Goal: Task Accomplishment & Management: Manage account settings

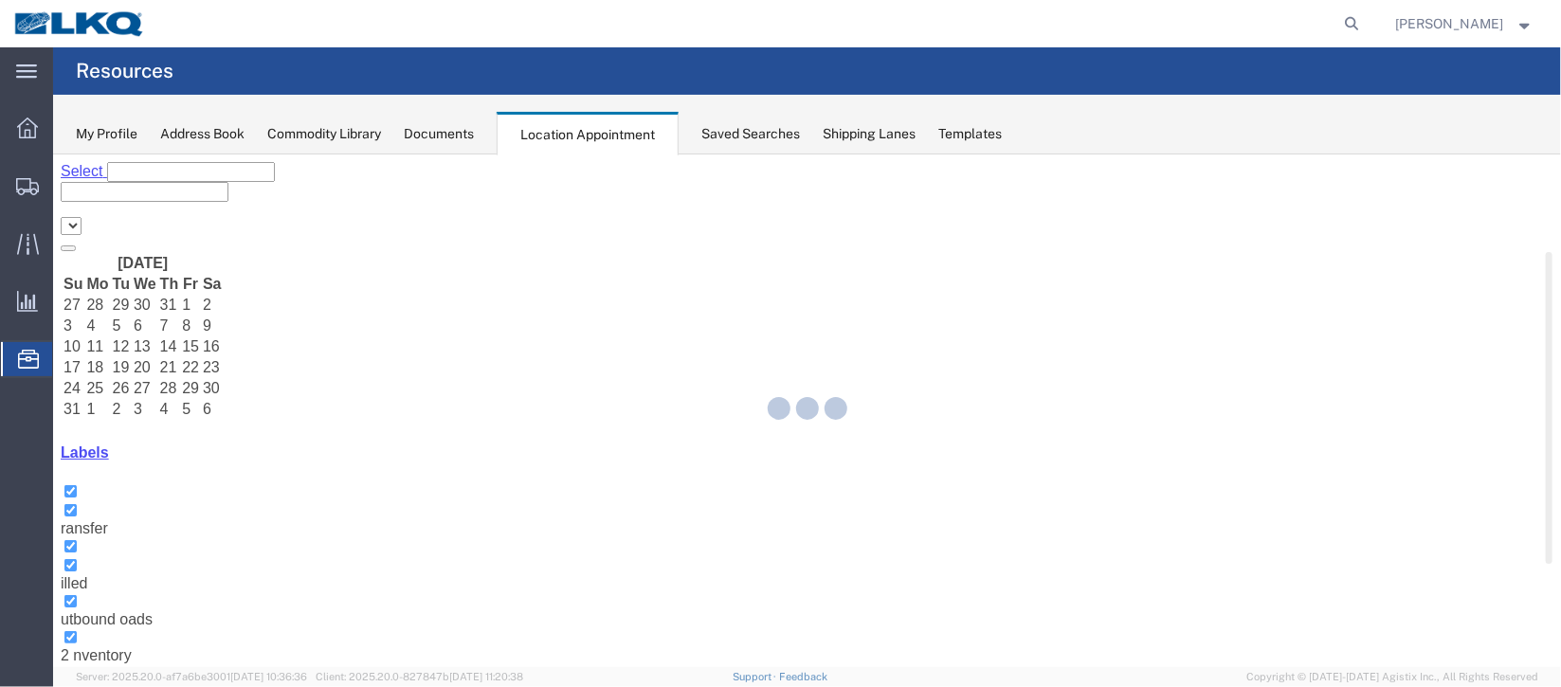
select select "27634"
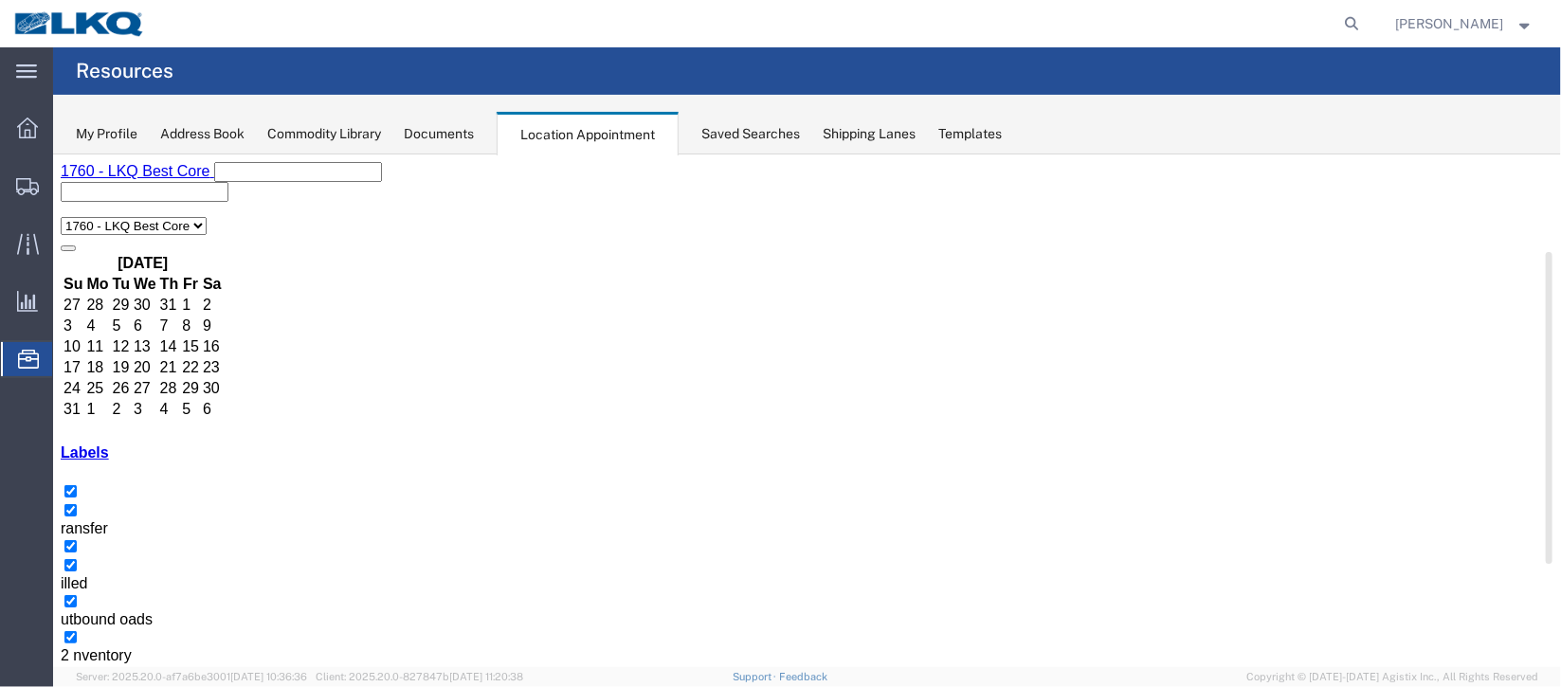
scroll to position [141, 0]
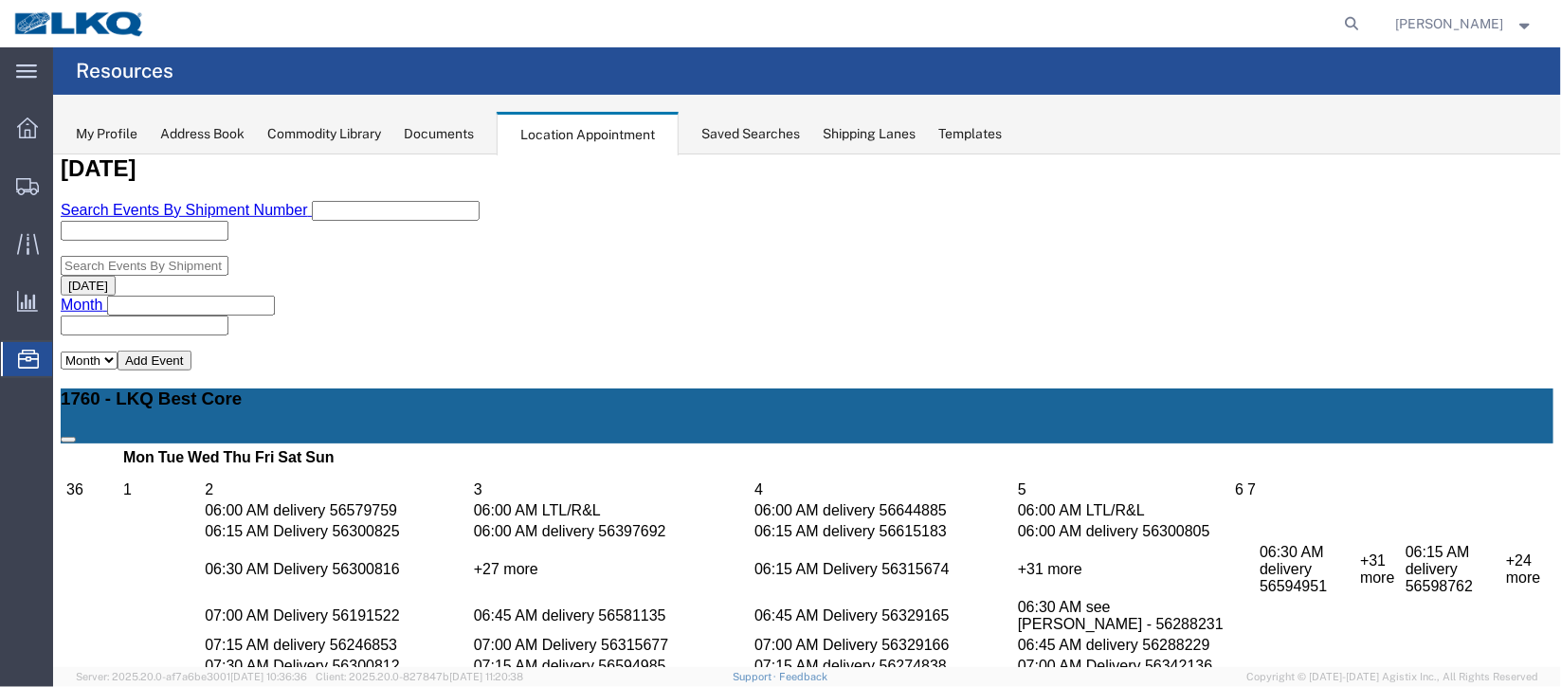
scroll to position [426, 0]
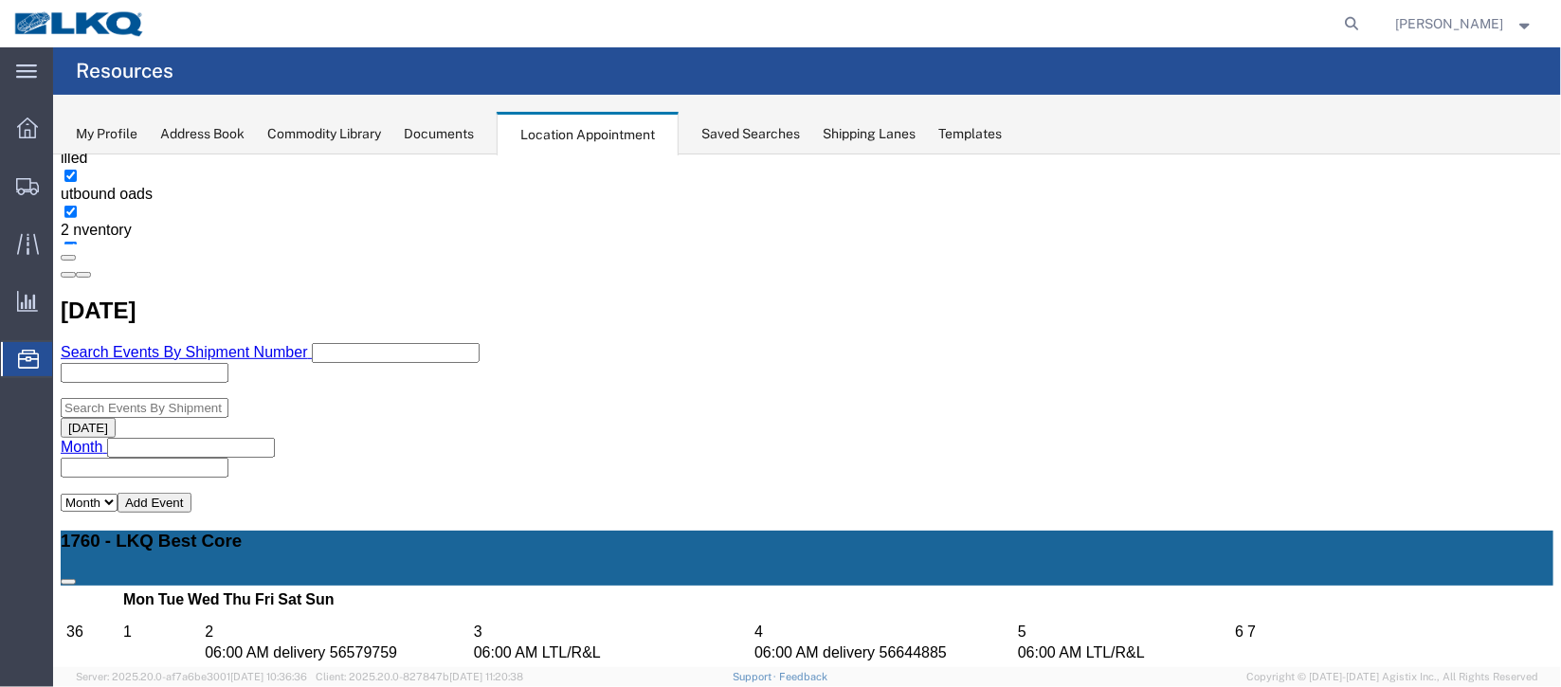
select select "1"
select select
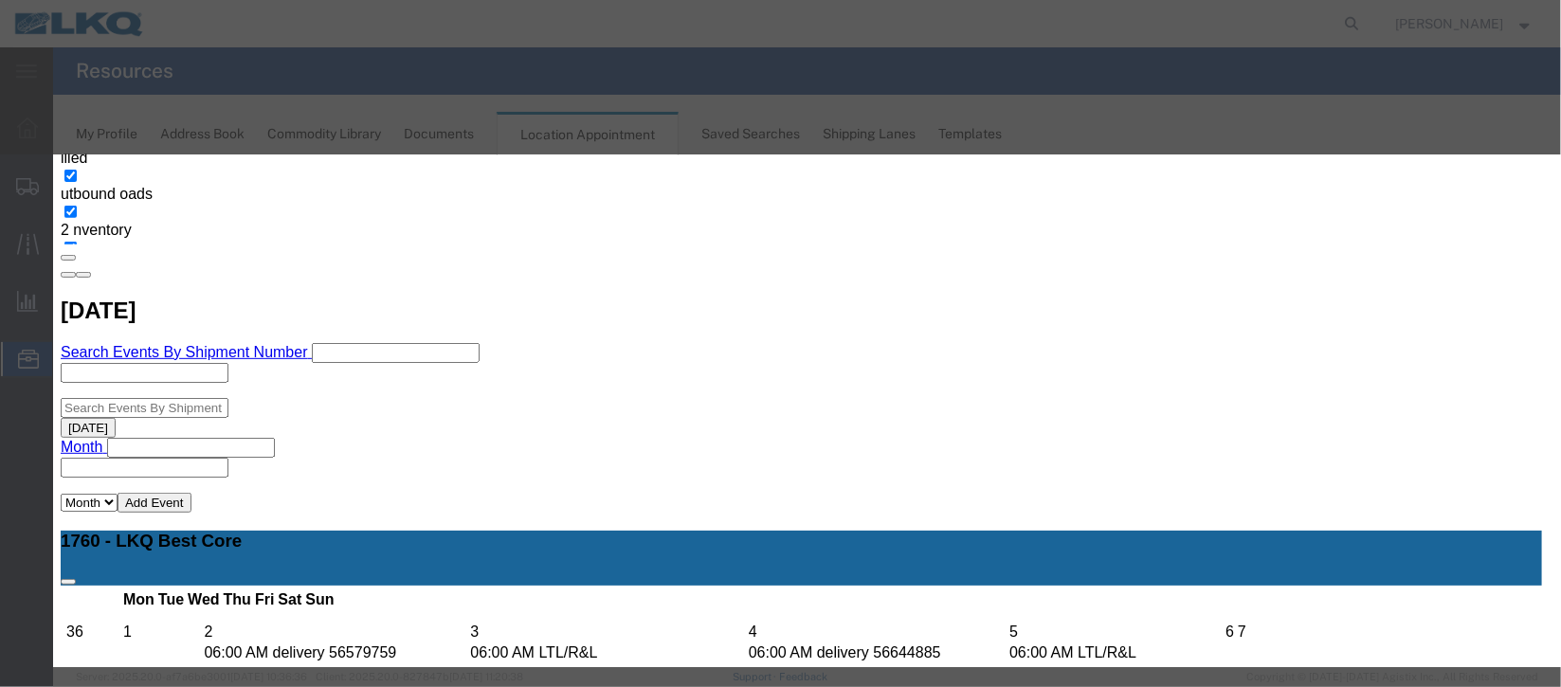
select select
type input "de"
select select "40"
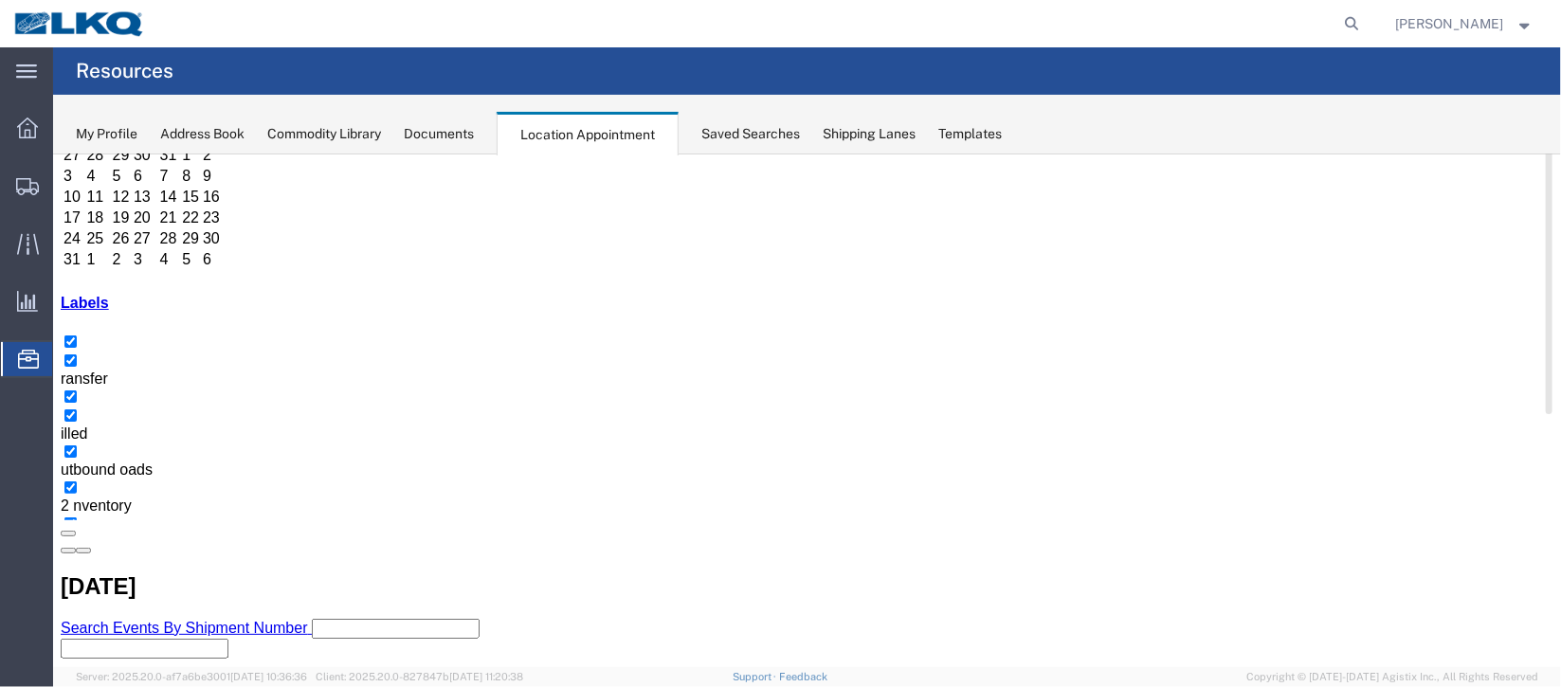
scroll to position [161, 0]
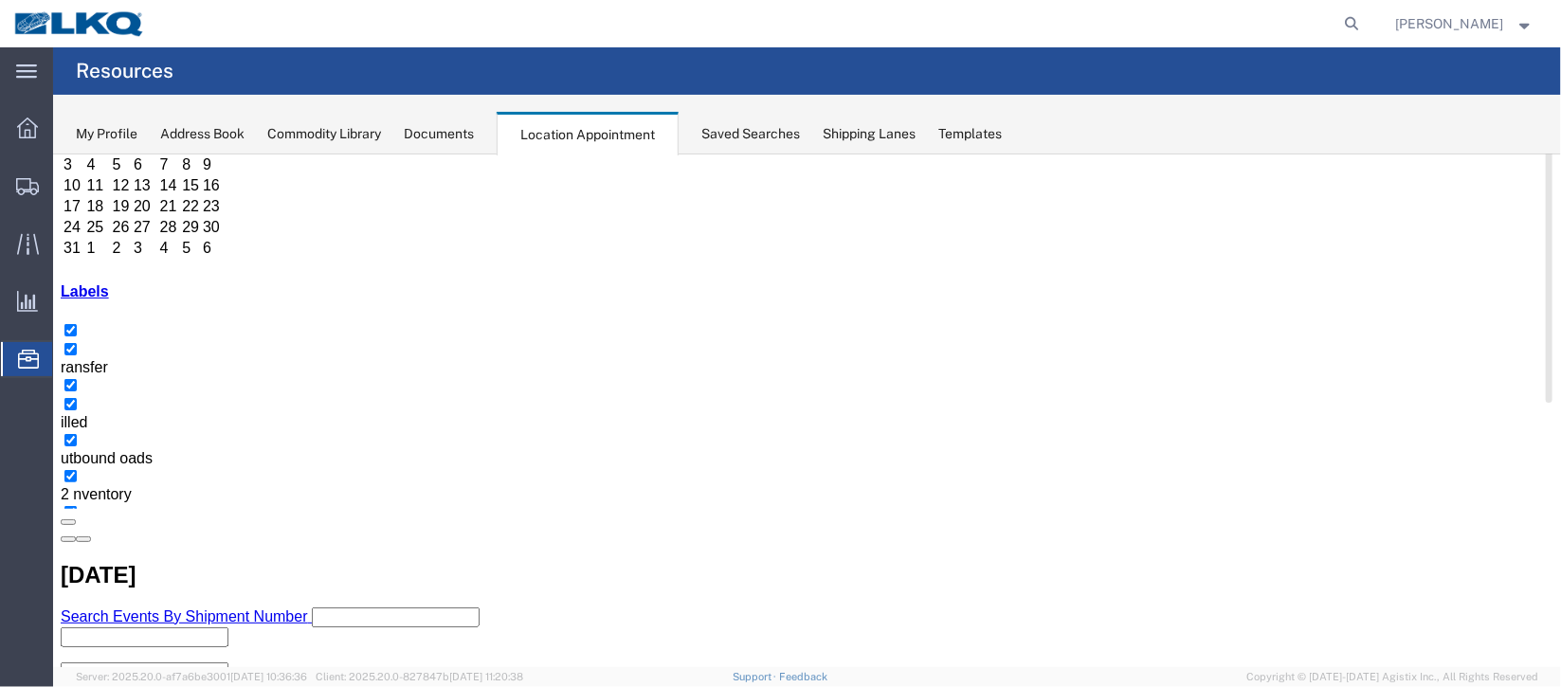
select select "100"
select select "1"
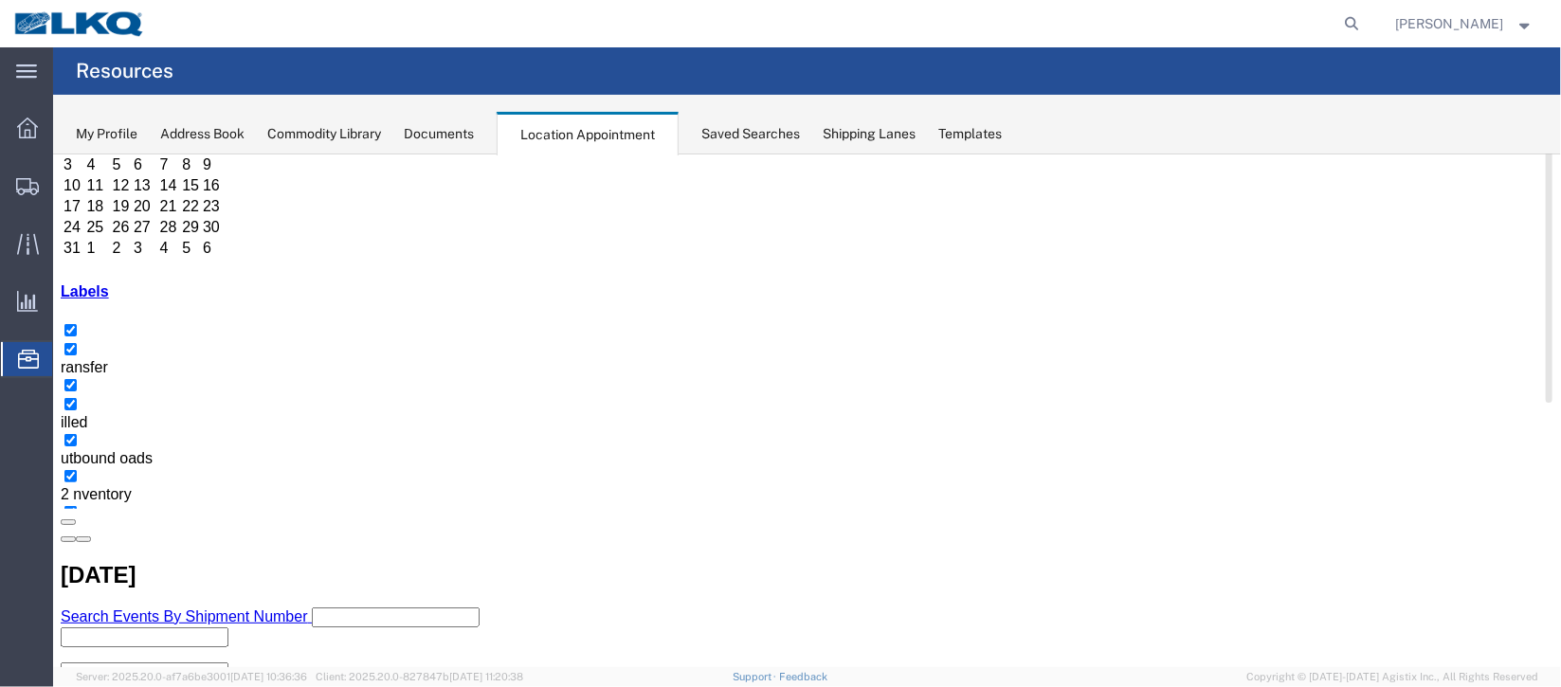
select select
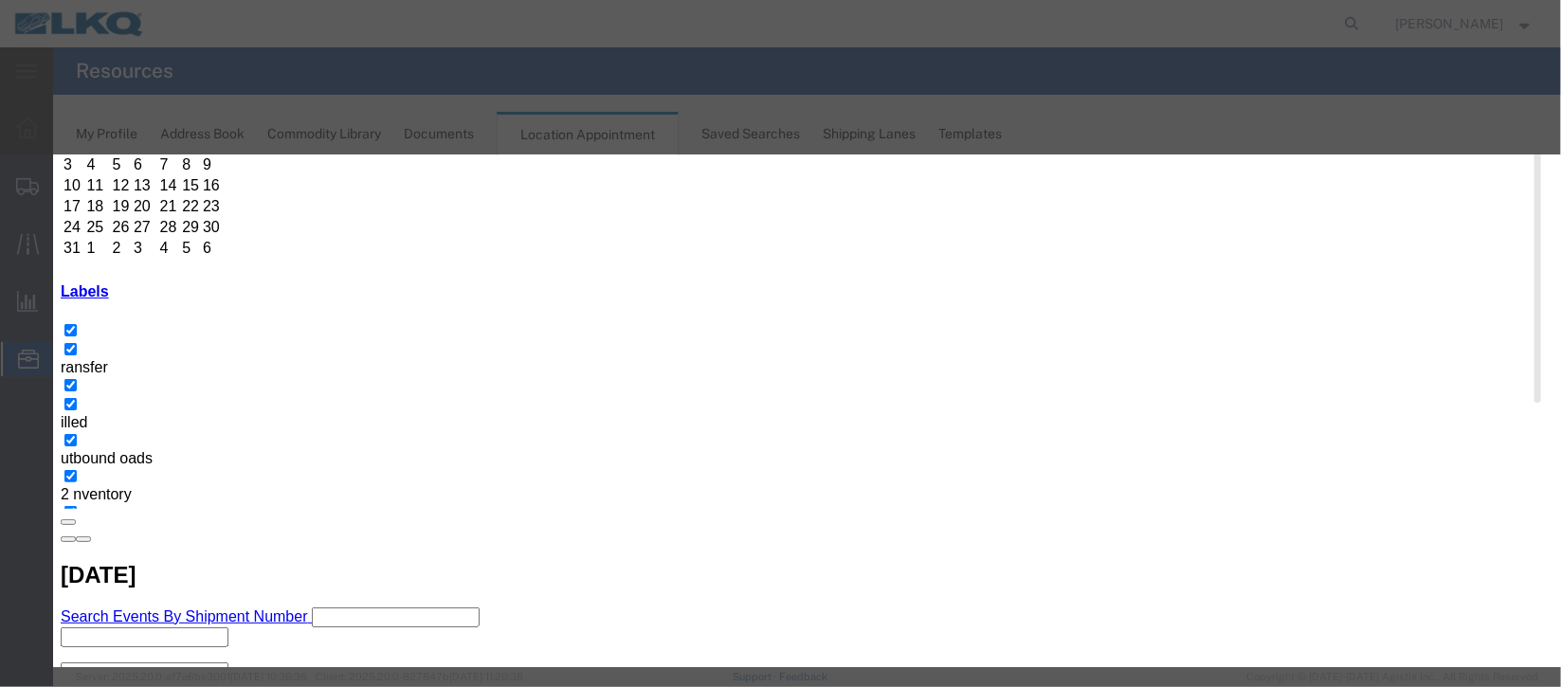
scroll to position [242, 0]
type input "de"
select select "40"
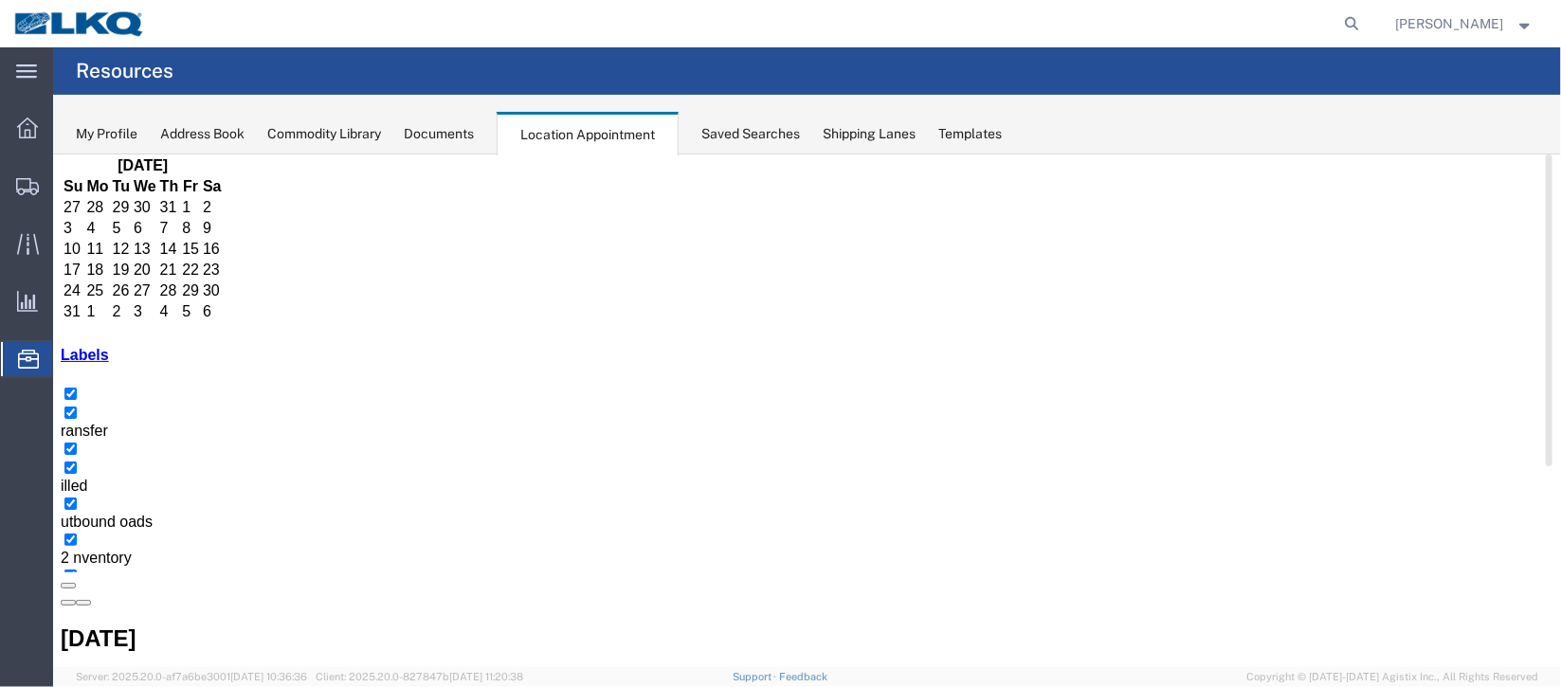
scroll to position [161, 0]
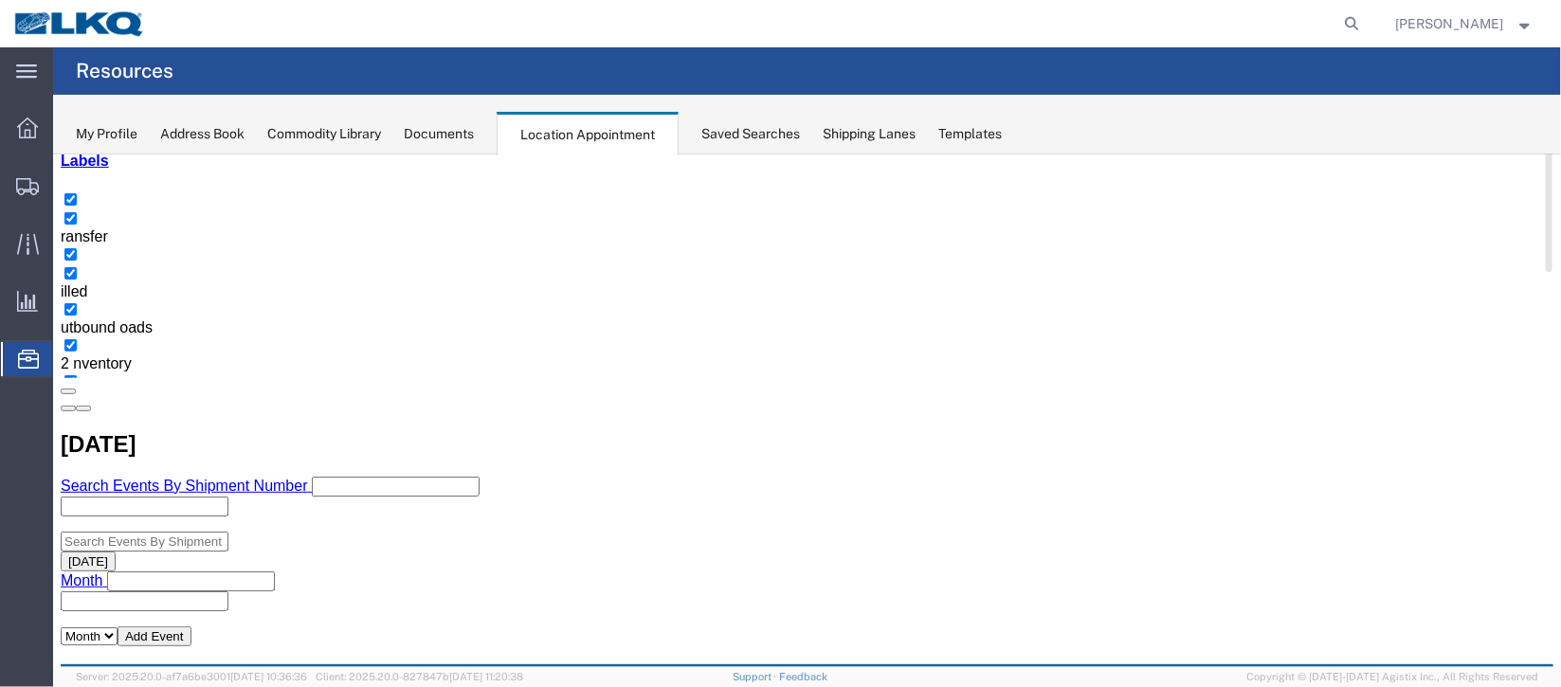
scroll to position [446, 0]
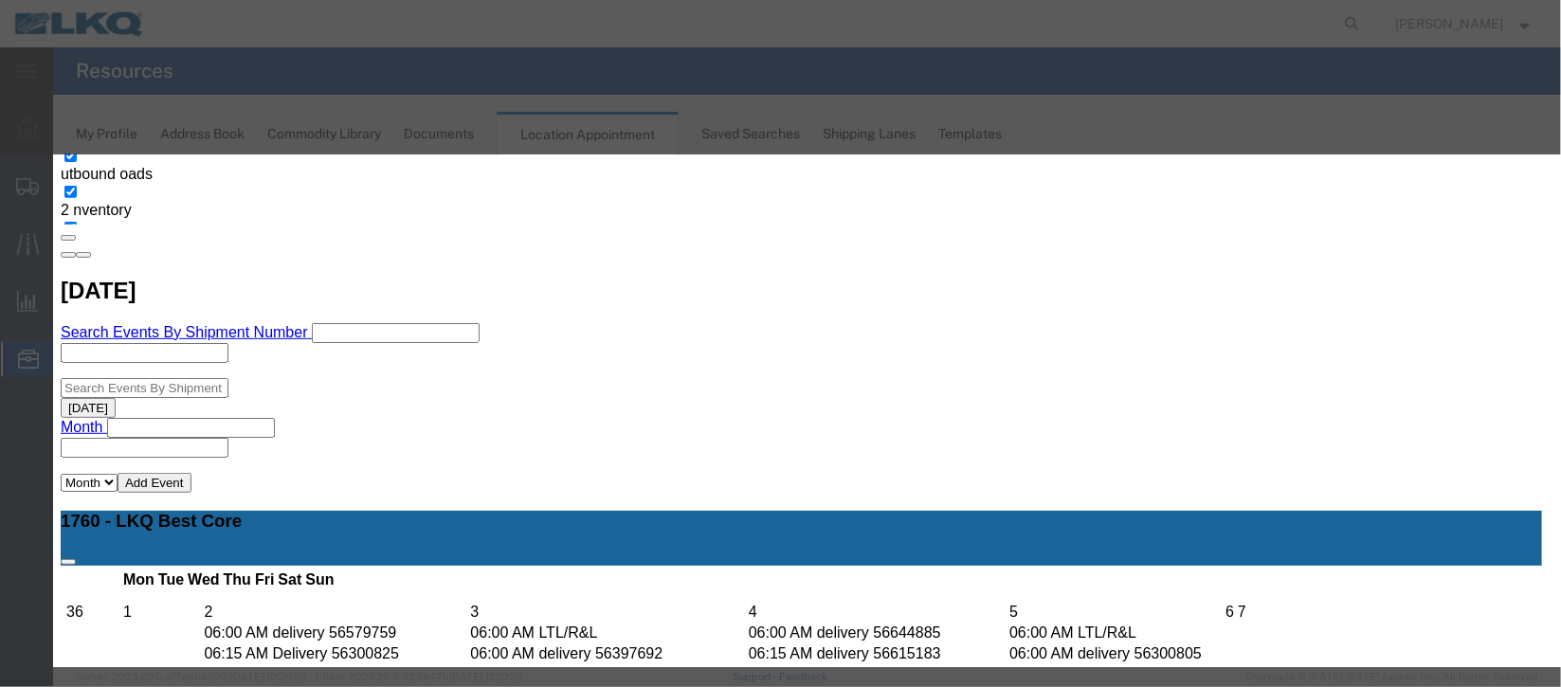
scroll to position [141, 0]
type input "de"
select select "40"
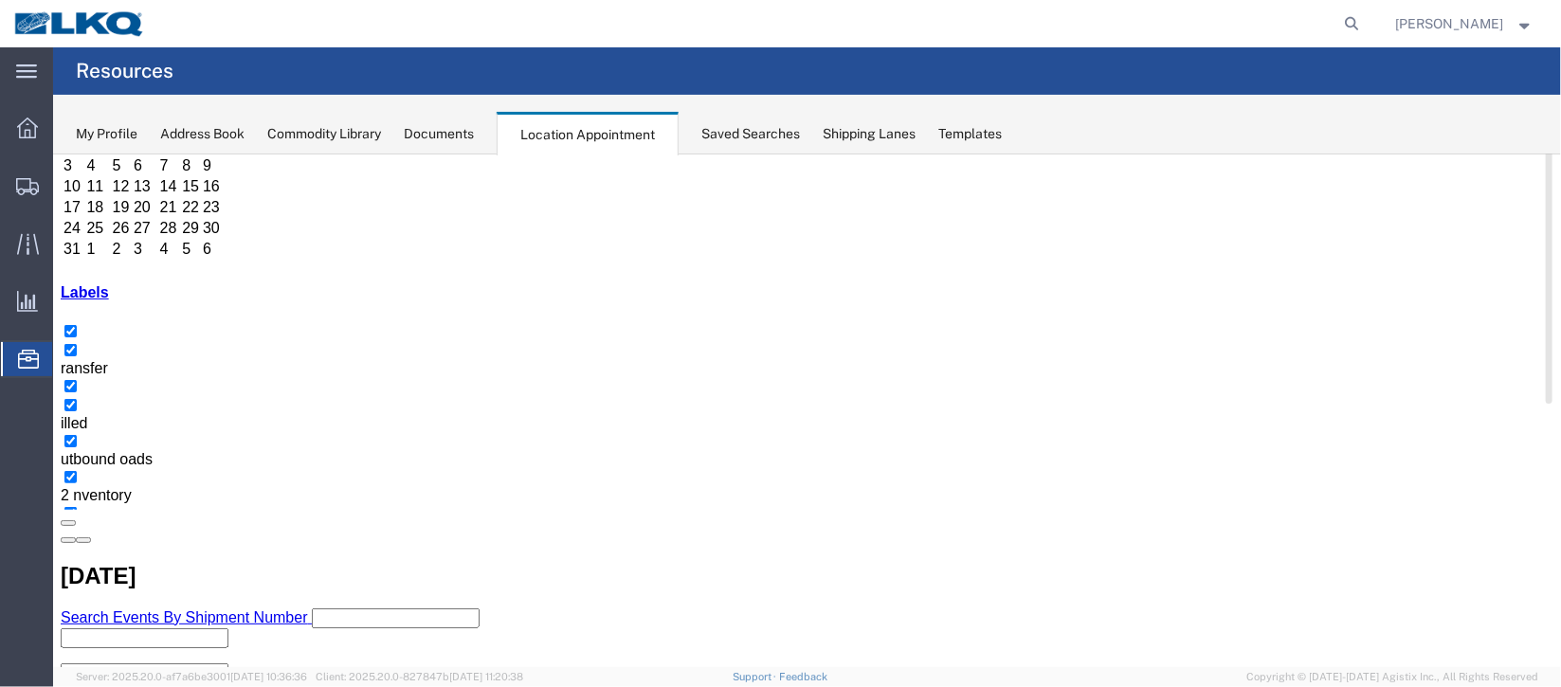
scroll to position [161, 0]
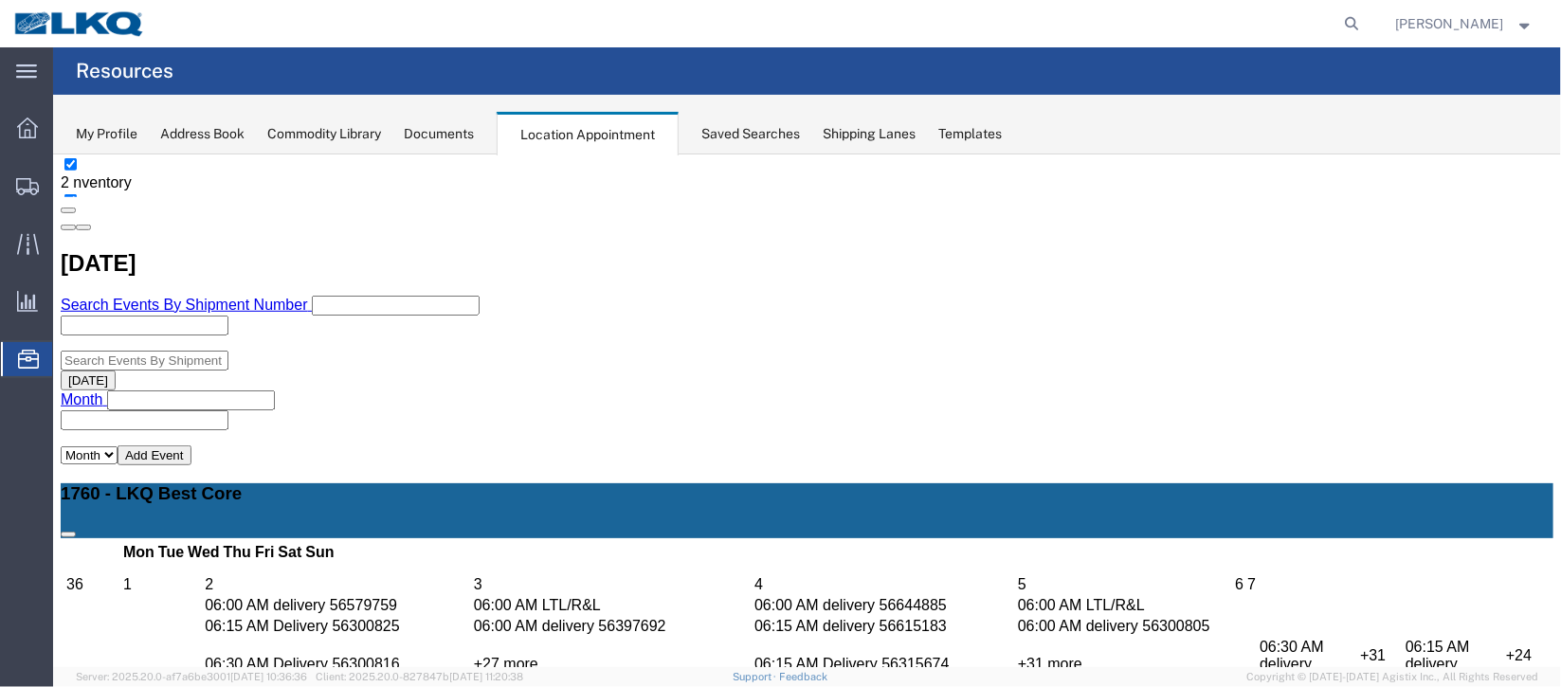
scroll to position [303, 0]
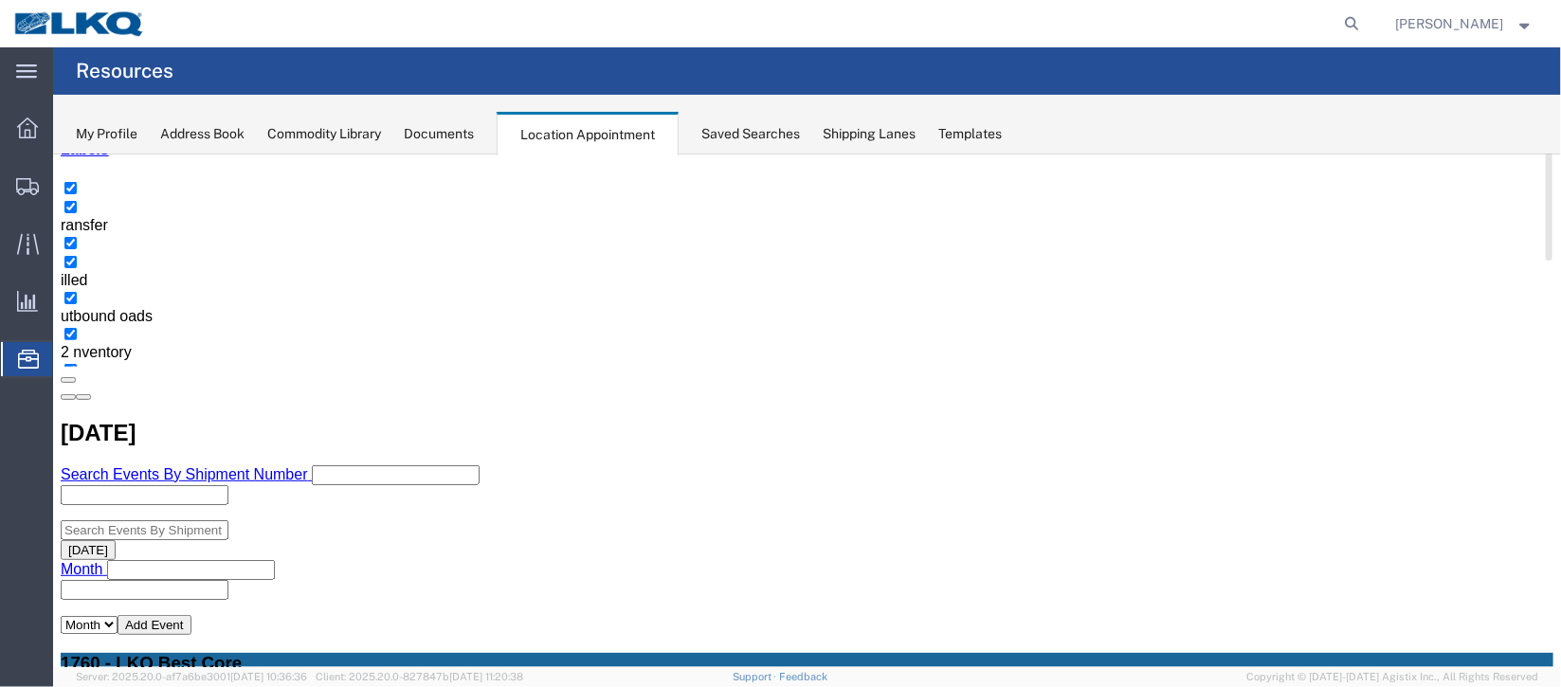
select select "100"
select select "1"
select select
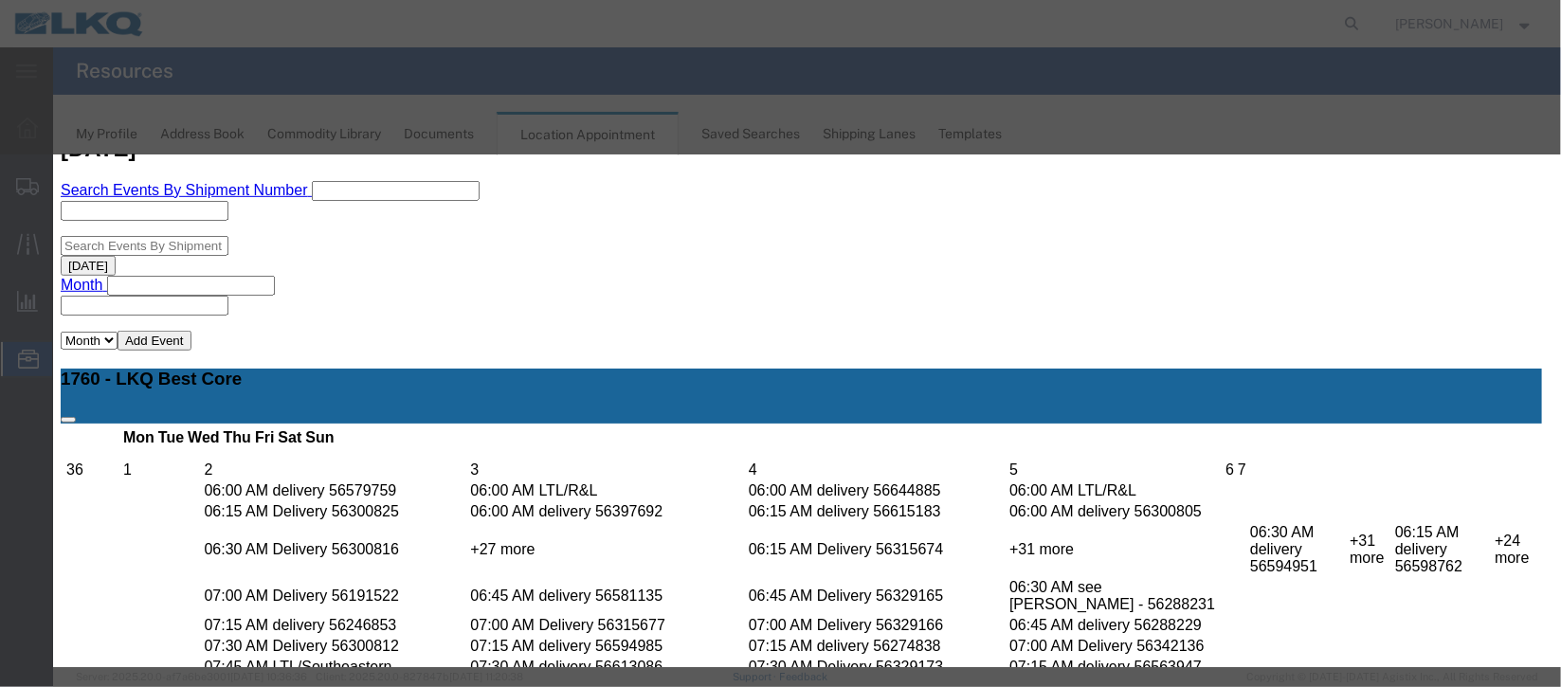
scroll to position [242, 0]
type input "d"
select select "40"
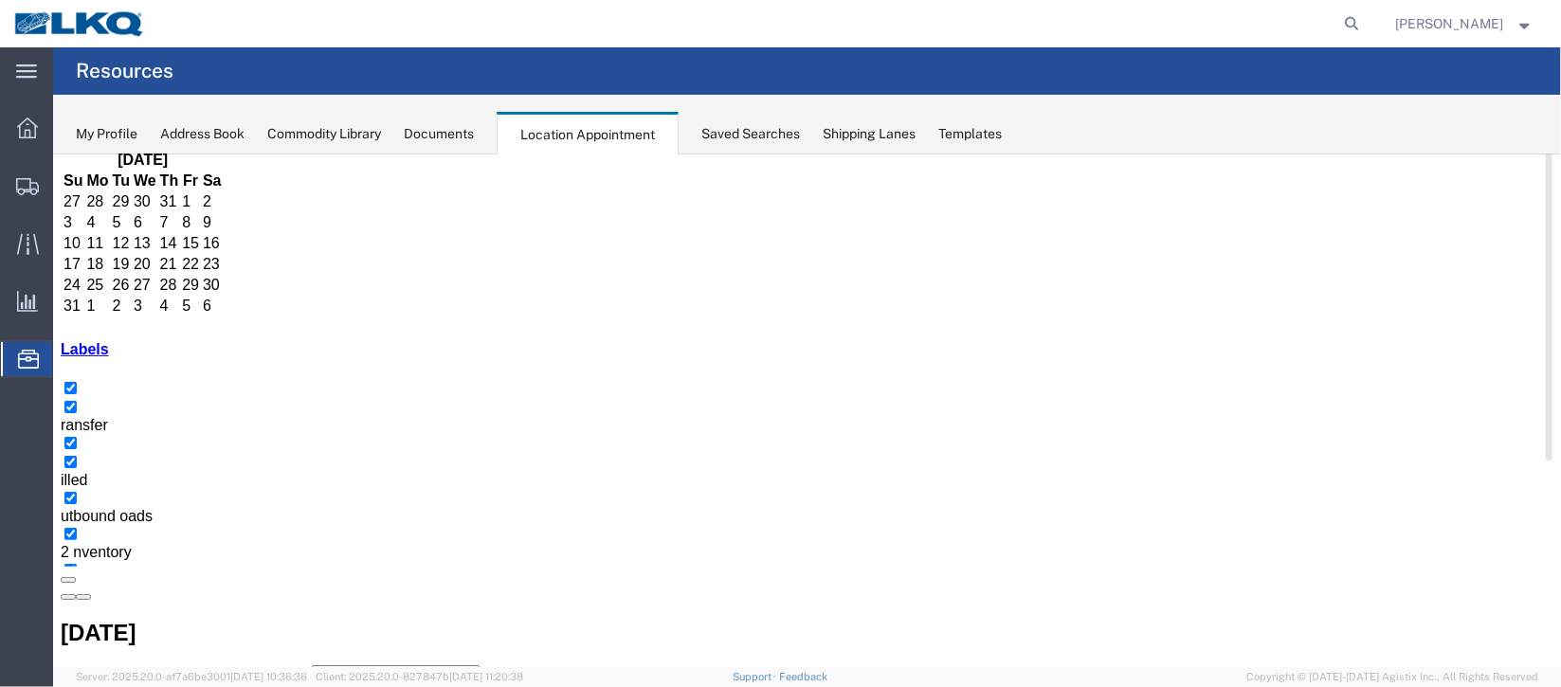
scroll to position [161, 0]
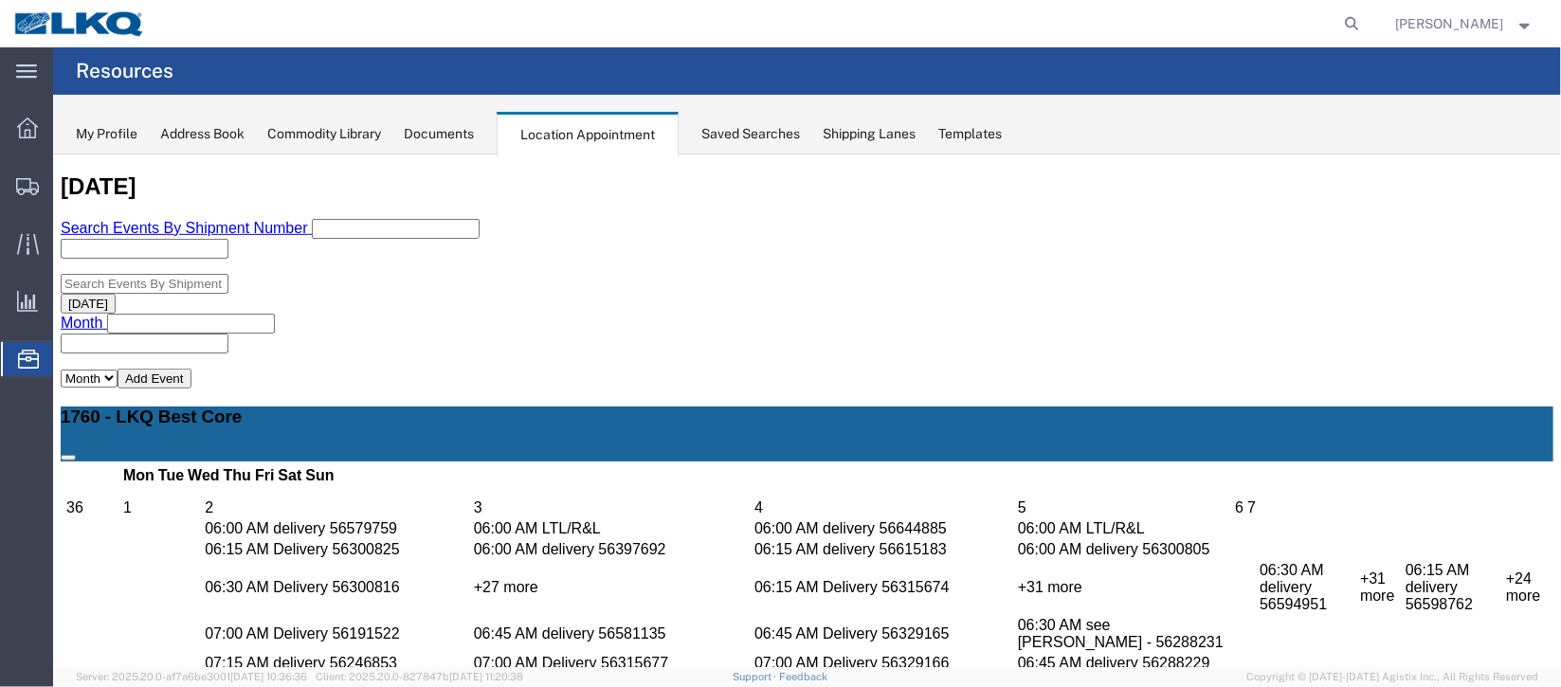
scroll to position [588, 0]
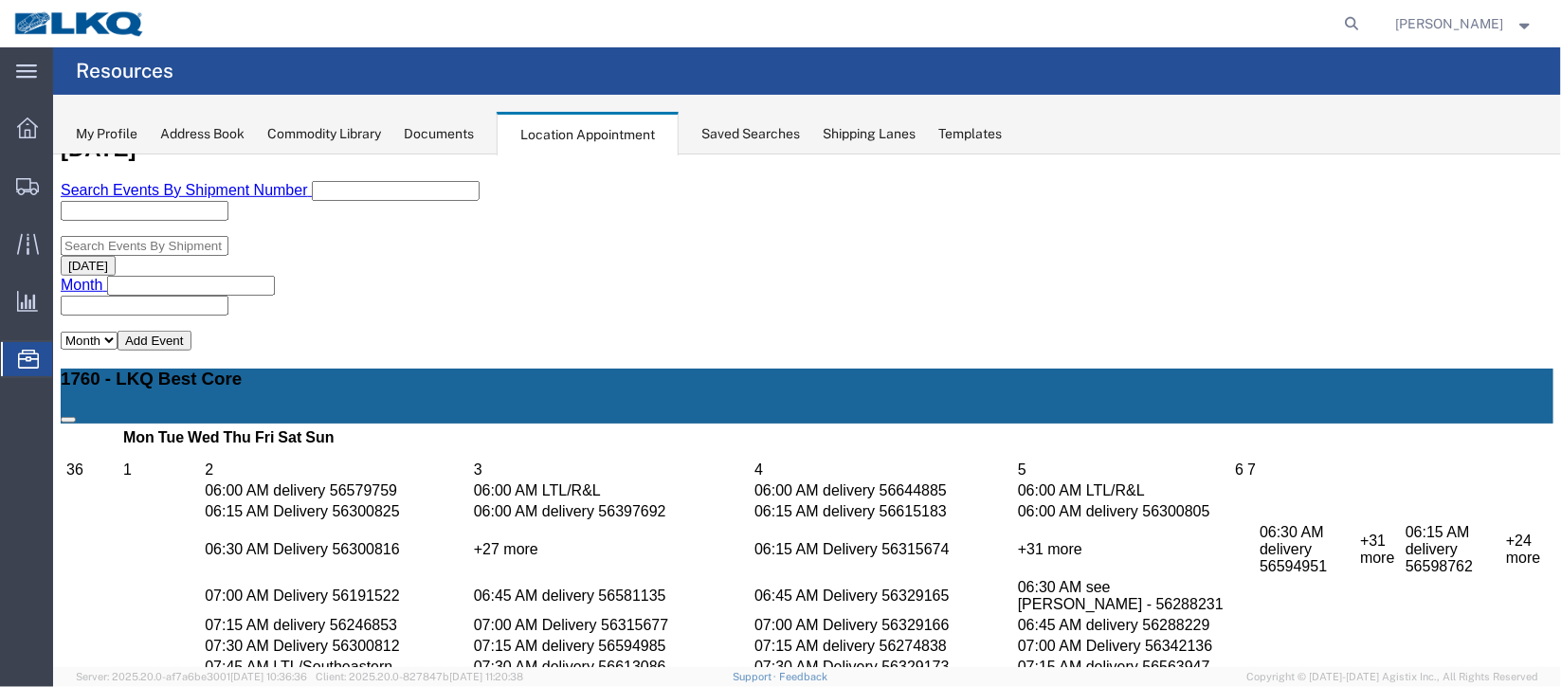
click at [979, 632] on div "Mon Tue Wed Thu Fri Sat Sun 36 1 2 3 4 5 6 7 06:00 AM Closed - Labor Day 06:00 …" at bounding box center [806, 604] width 1493 height 362
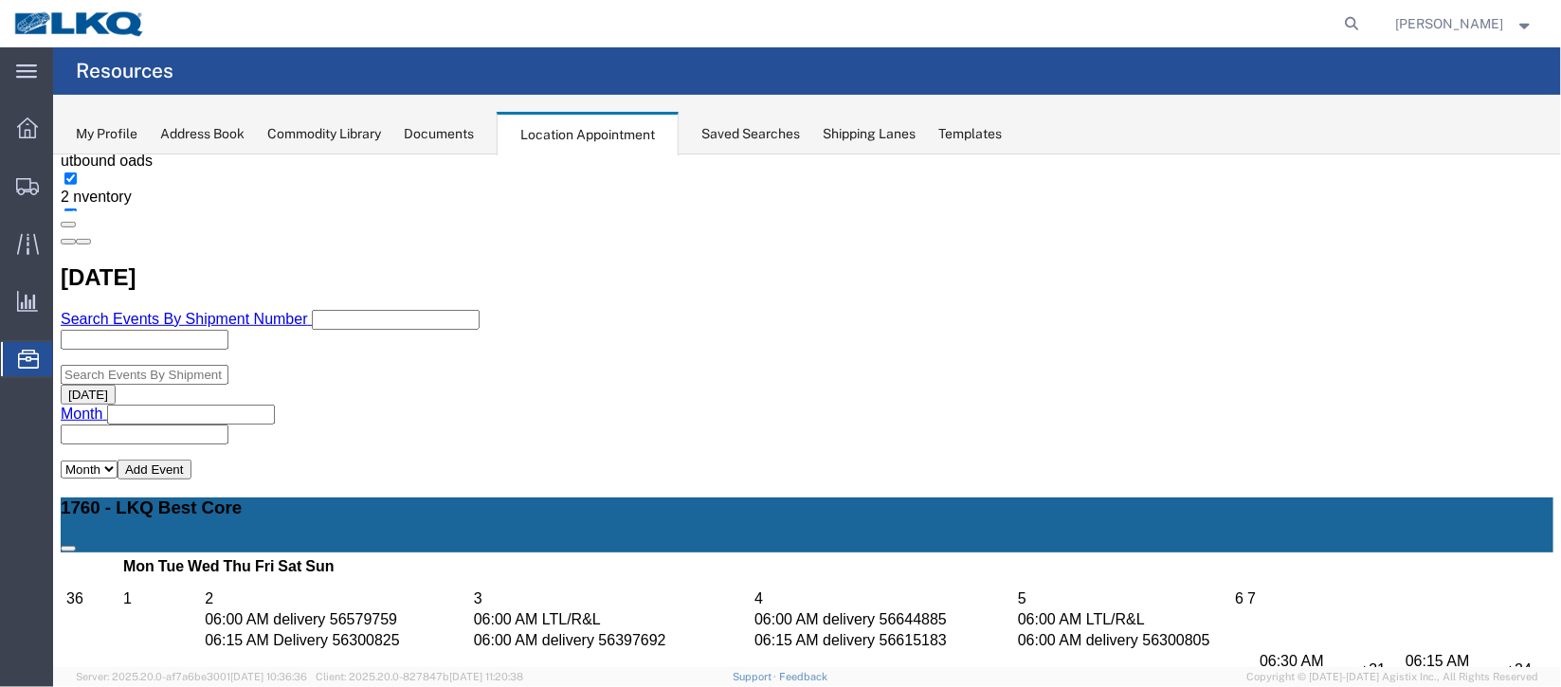
scroll to position [303, 0]
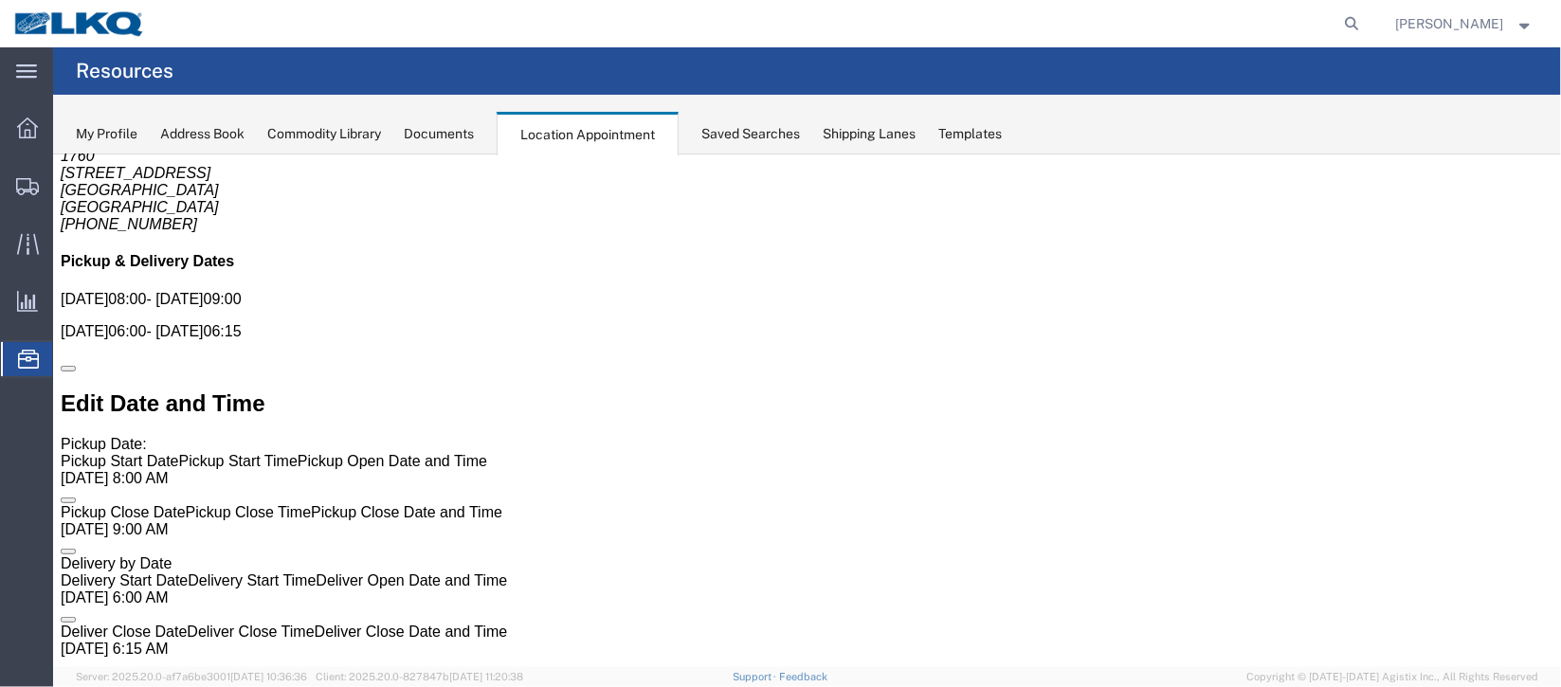
click at [477, 147] on div "My Profile Address Book Commodity Library Documents Location Appointment Saved …" at bounding box center [807, 125] width 1508 height 60
click at [472, 135] on div "Documents" at bounding box center [439, 134] width 70 height 20
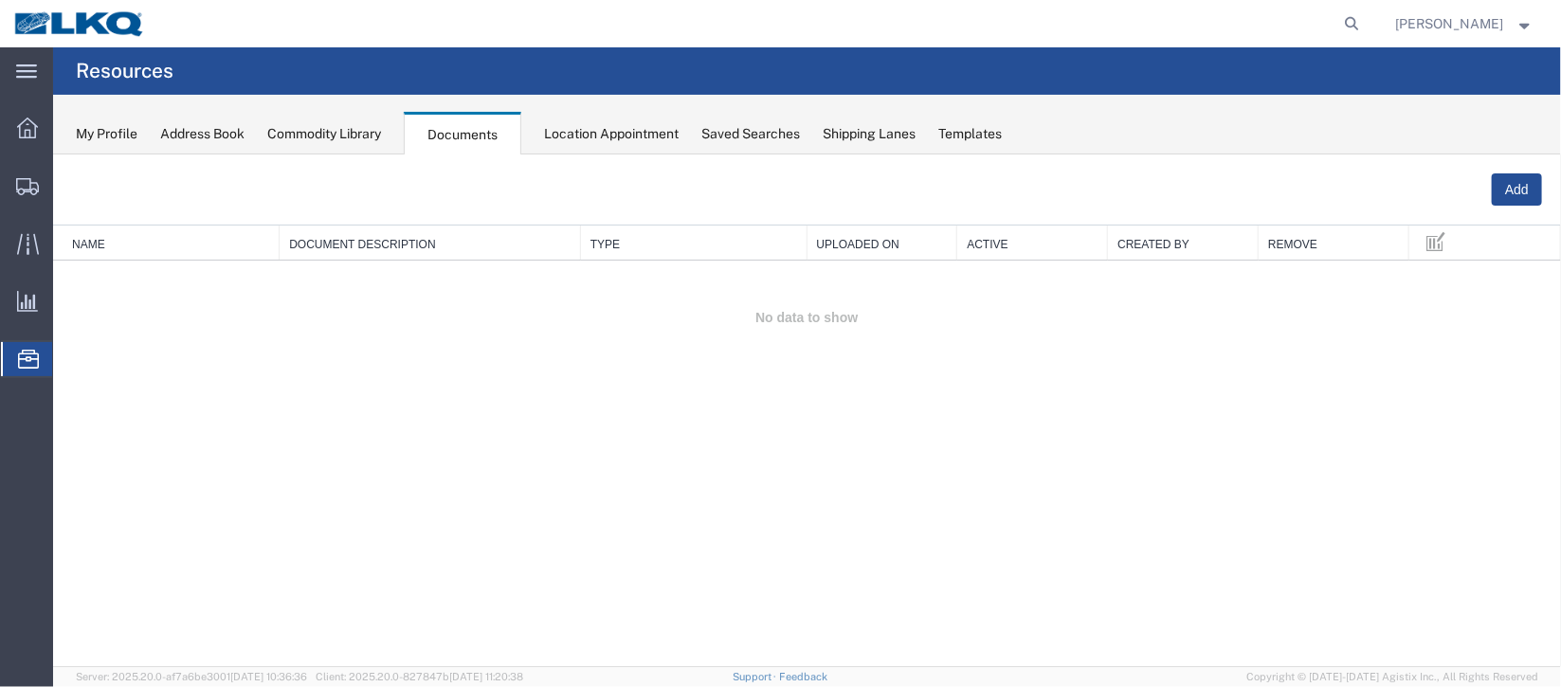
click at [309, 304] on td "No data to show" at bounding box center [806, 317] width 1508 height 115
click at [380, 247] on th "Document Description" at bounding box center [429, 242] width 301 height 35
click at [382, 316] on td "No data to show" at bounding box center [806, 317] width 1508 height 115
click at [664, 338] on td "No data to show" at bounding box center [806, 317] width 1508 height 115
click at [632, 140] on div "Location Appointment" at bounding box center [611, 134] width 135 height 20
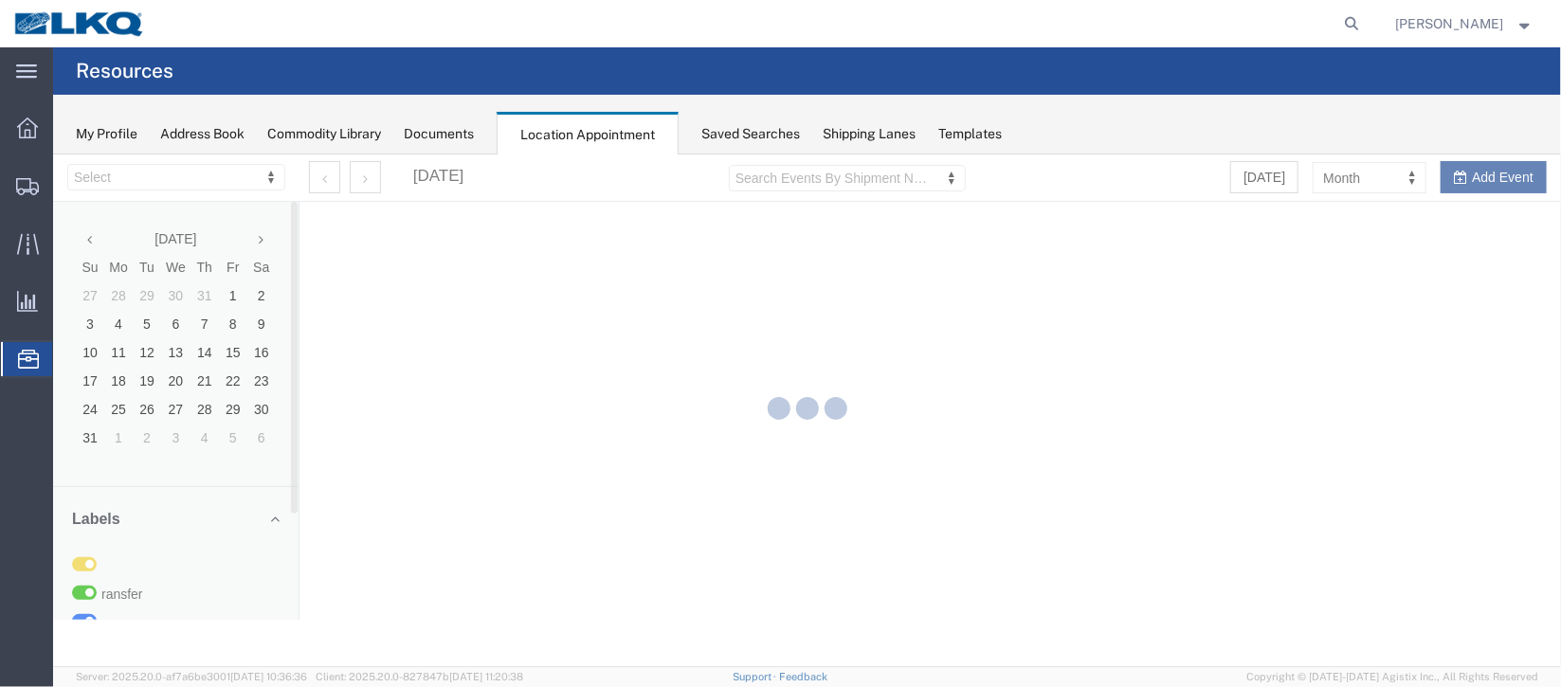
select select "27634"
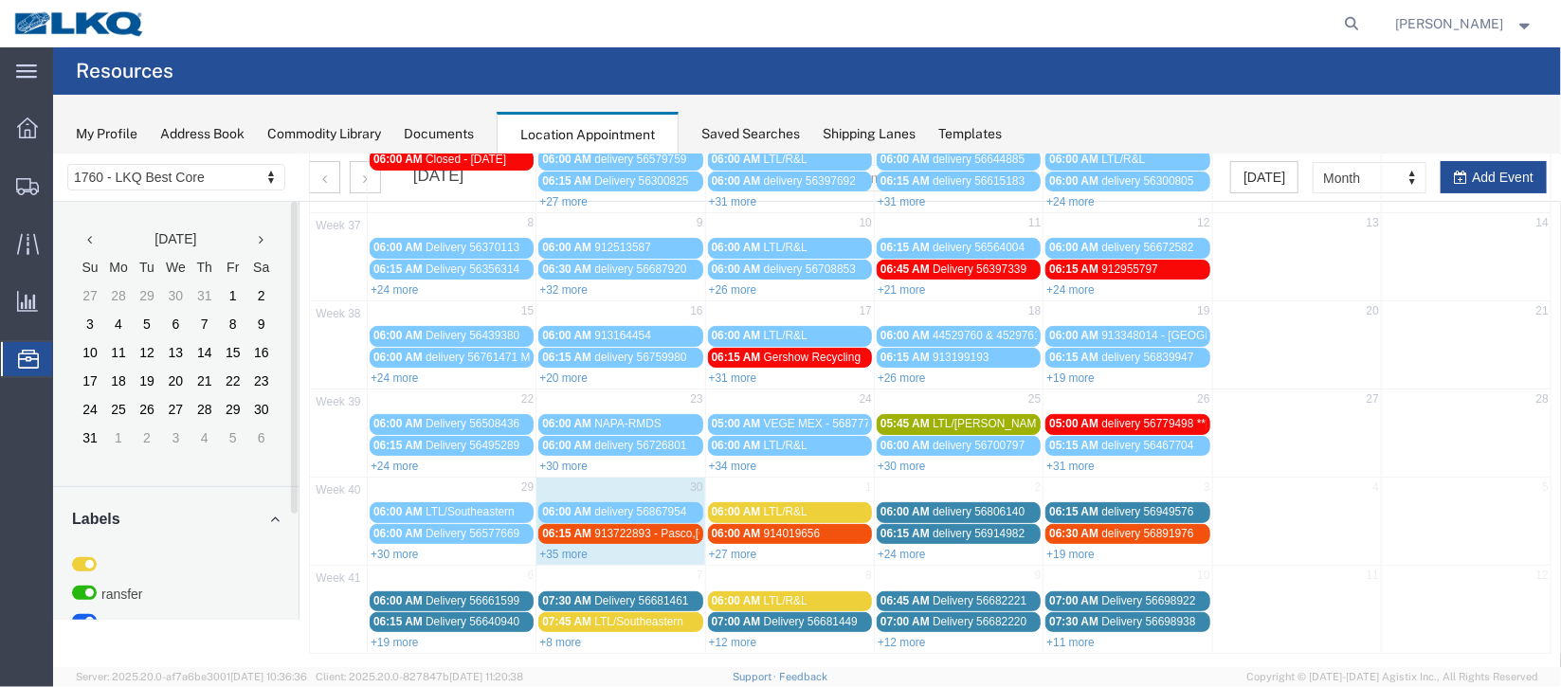
scroll to position [161, 0]
click at [574, 546] on link "+35 more" at bounding box center [562, 552] width 48 height 13
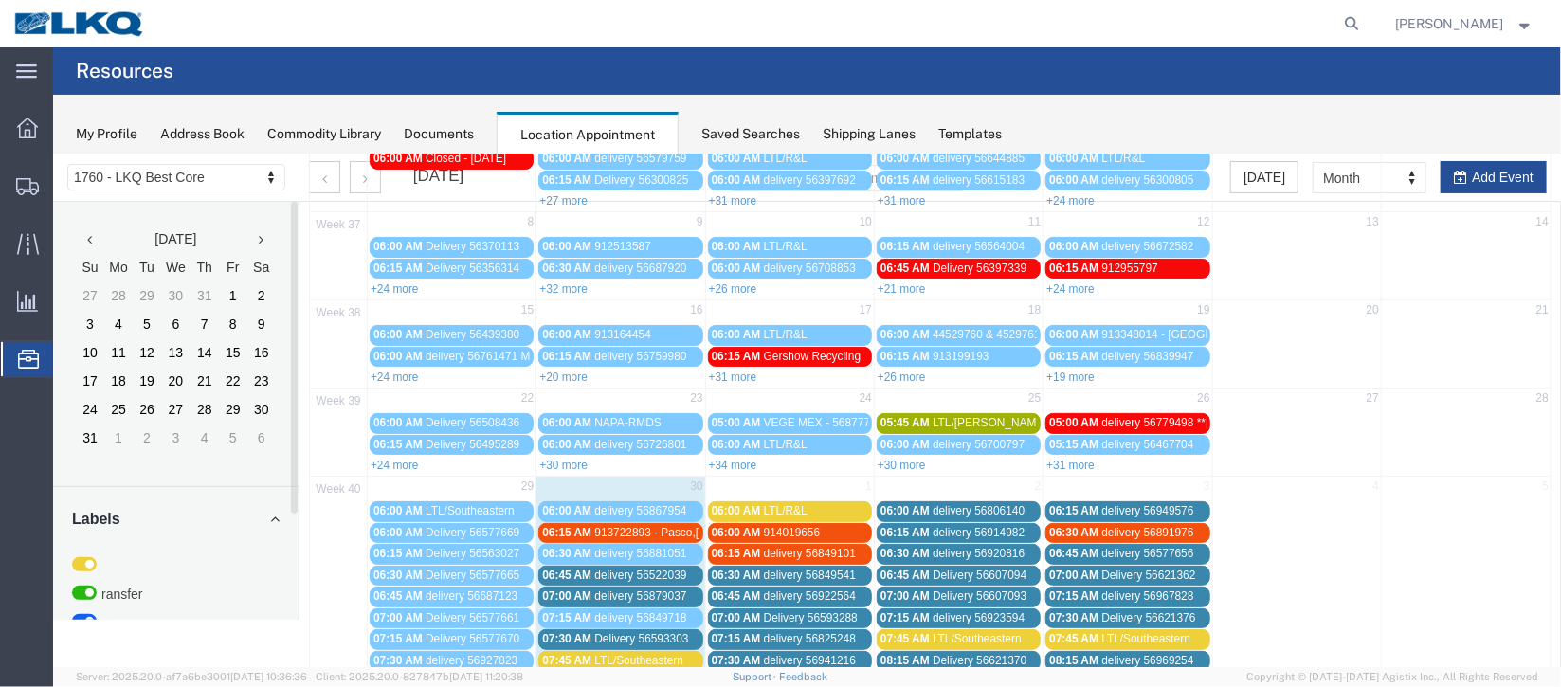
click at [586, 503] on span "06:00 AM" at bounding box center [565, 509] width 49 height 13
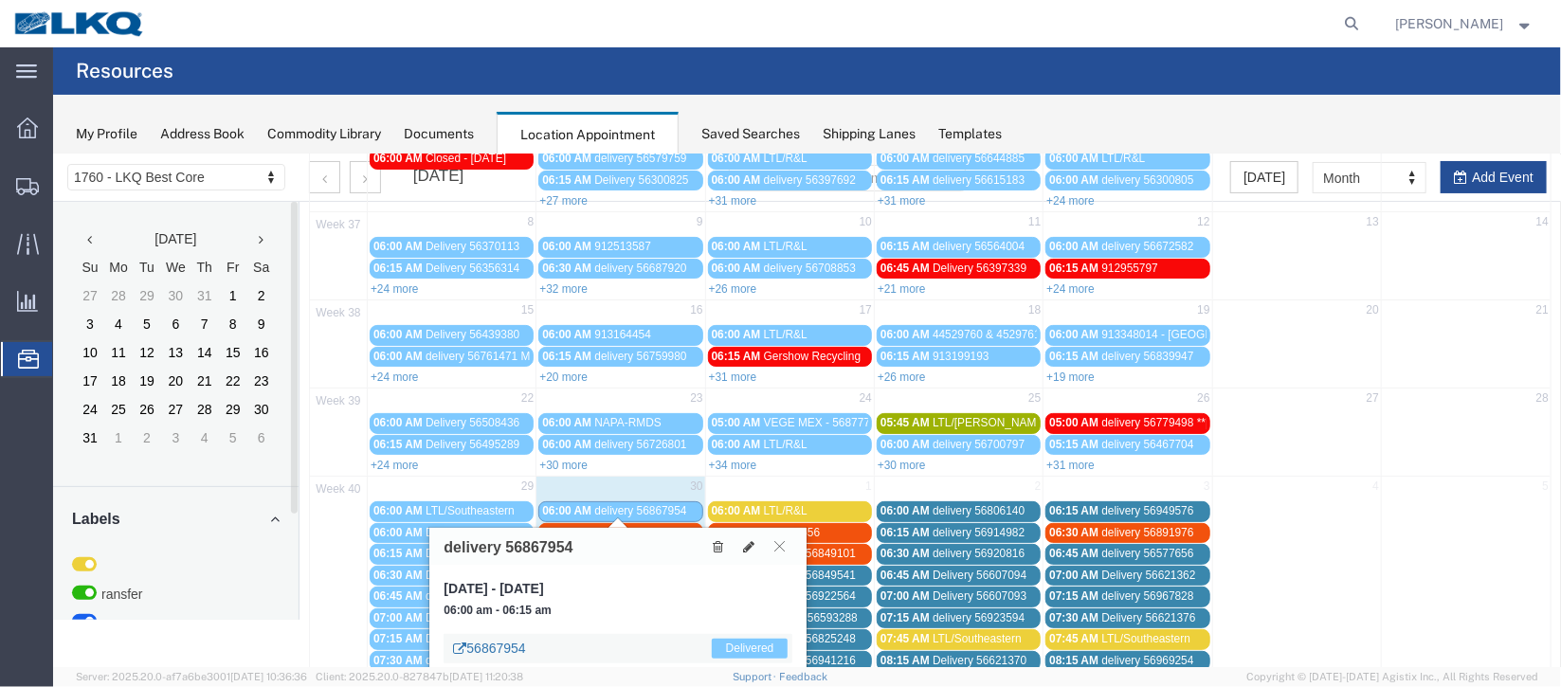
click at [507, 649] on link "56867954" at bounding box center [488, 647] width 72 height 19
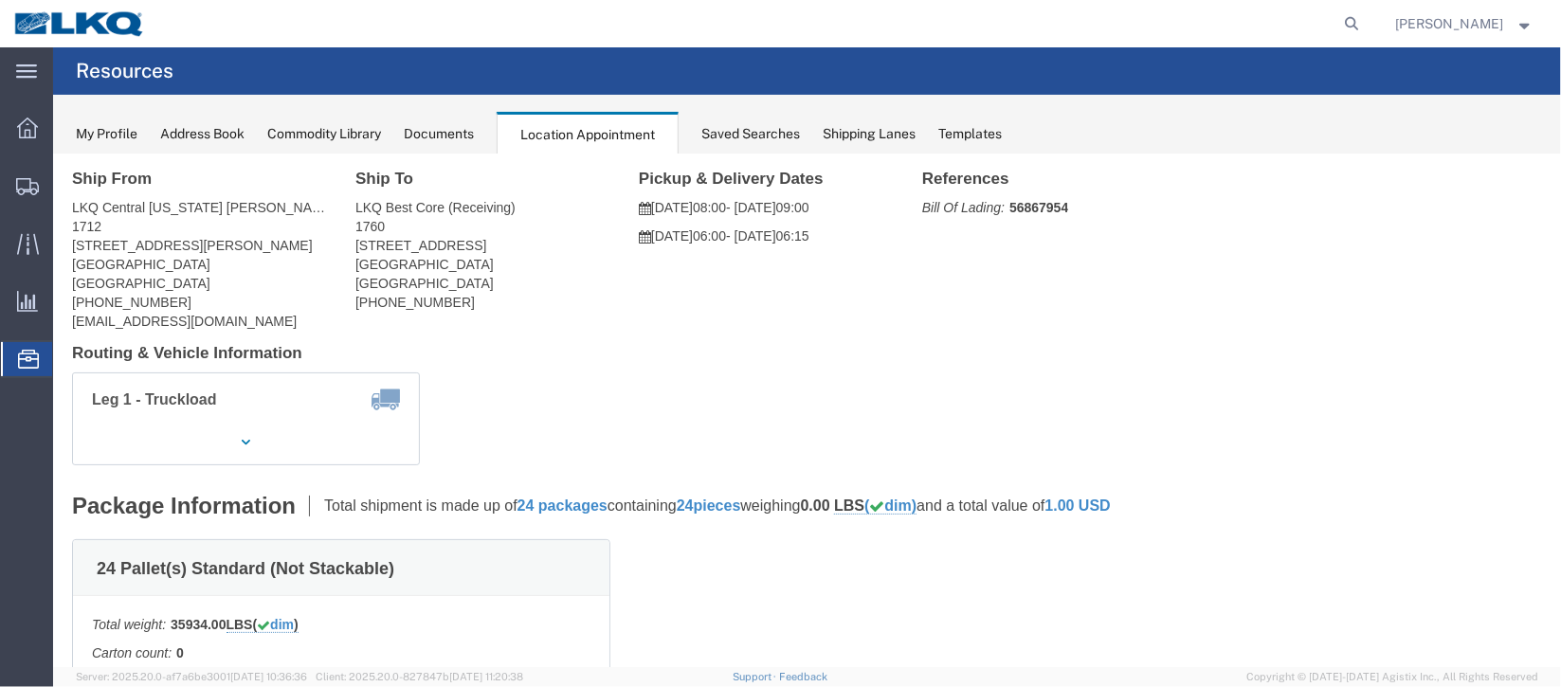
scroll to position [0, 0]
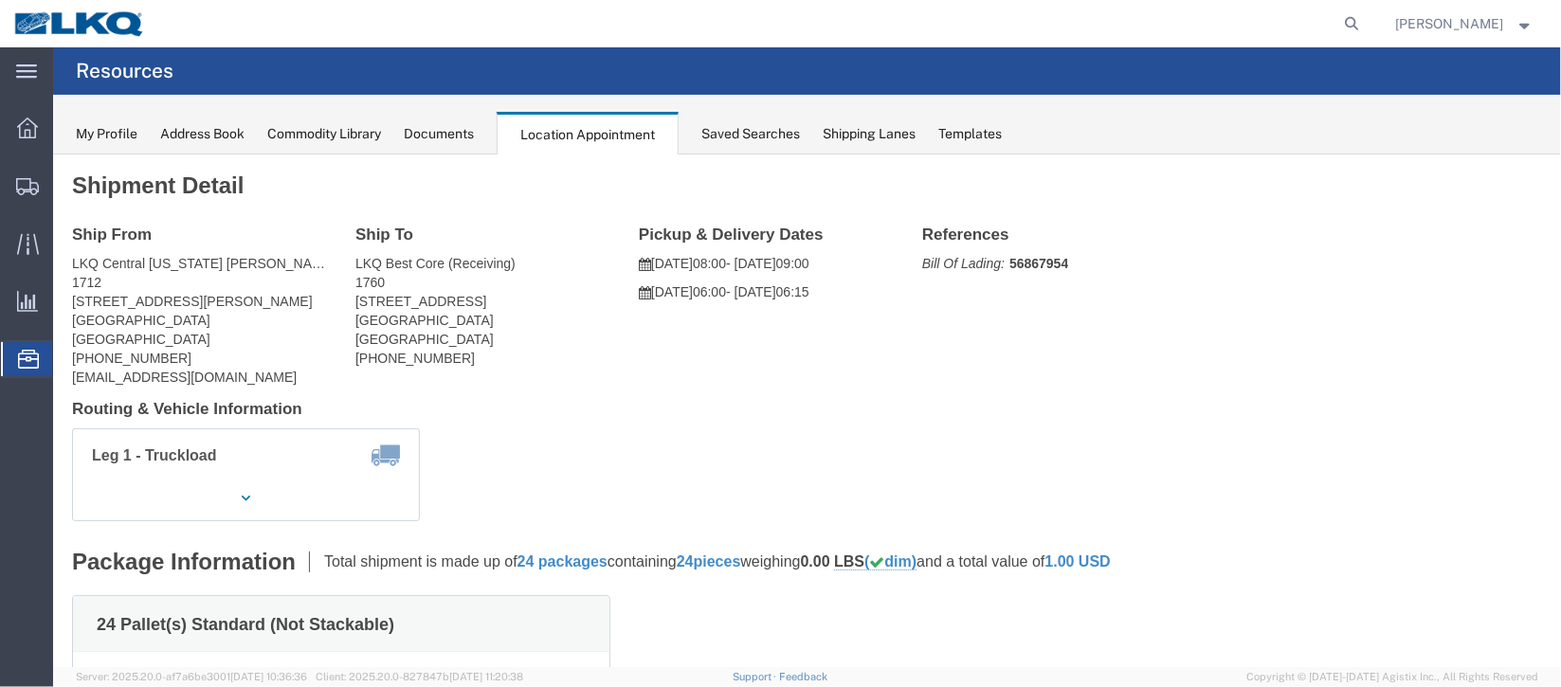
click icon
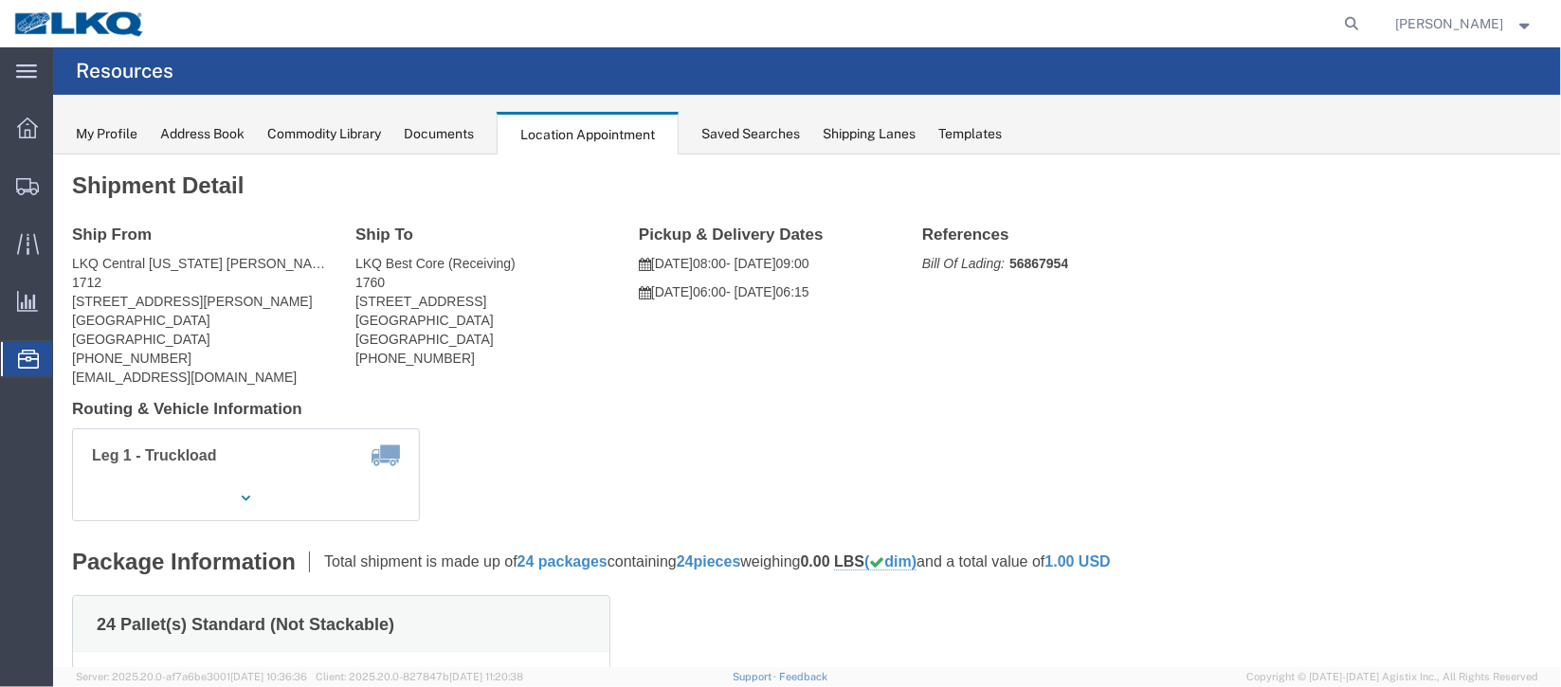
click icon
click div "Pickup & Delivery Dates 09/29/2025 08:00 - 09/29/2025 09:00 09/30/2025 06:00 - …"
click at [463, 136] on div "Documents" at bounding box center [439, 134] width 70 height 20
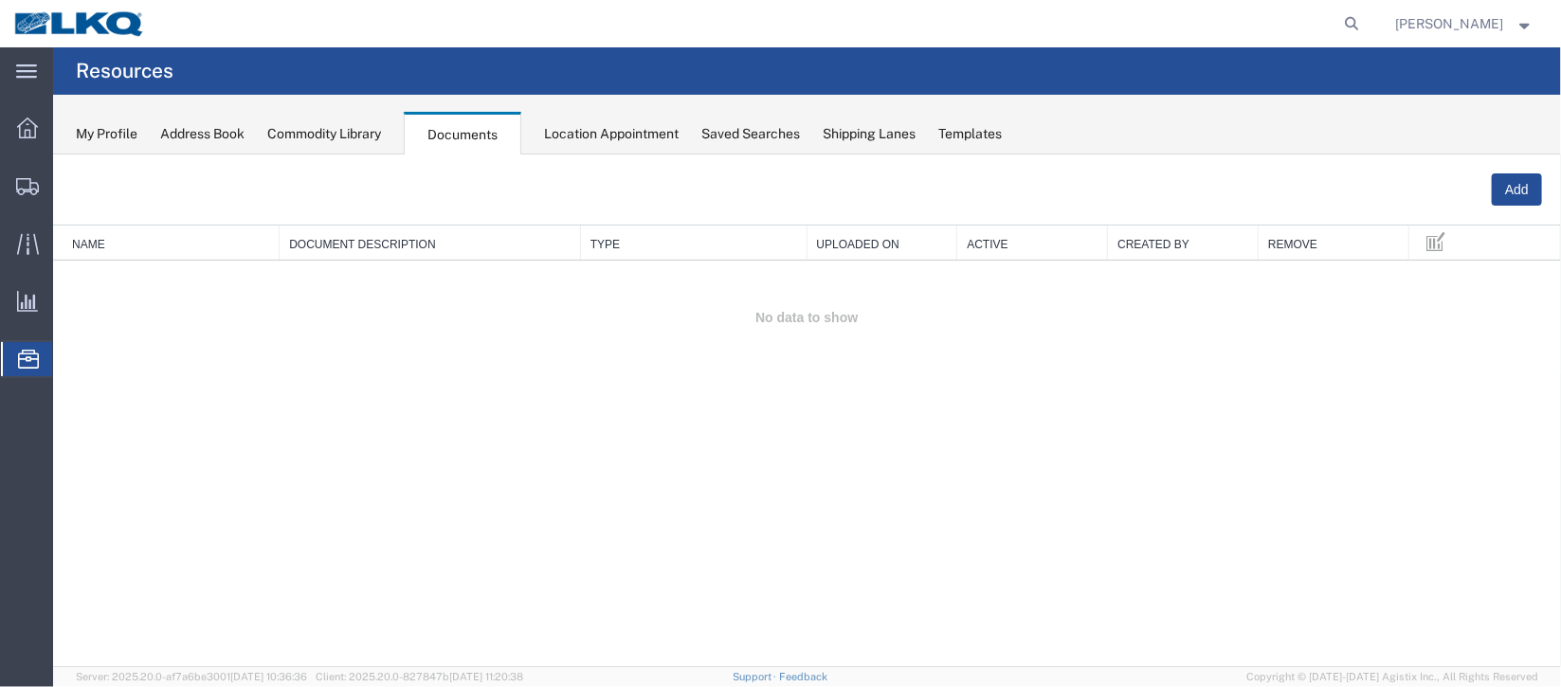
click at [1315, 16] on agx-global-search at bounding box center [1065, 23] width 607 height 47
click at [1340, 25] on icon at bounding box center [1353, 23] width 27 height 27
click at [991, 29] on input "search" at bounding box center [1051, 24] width 576 height 46
type input "56867954"
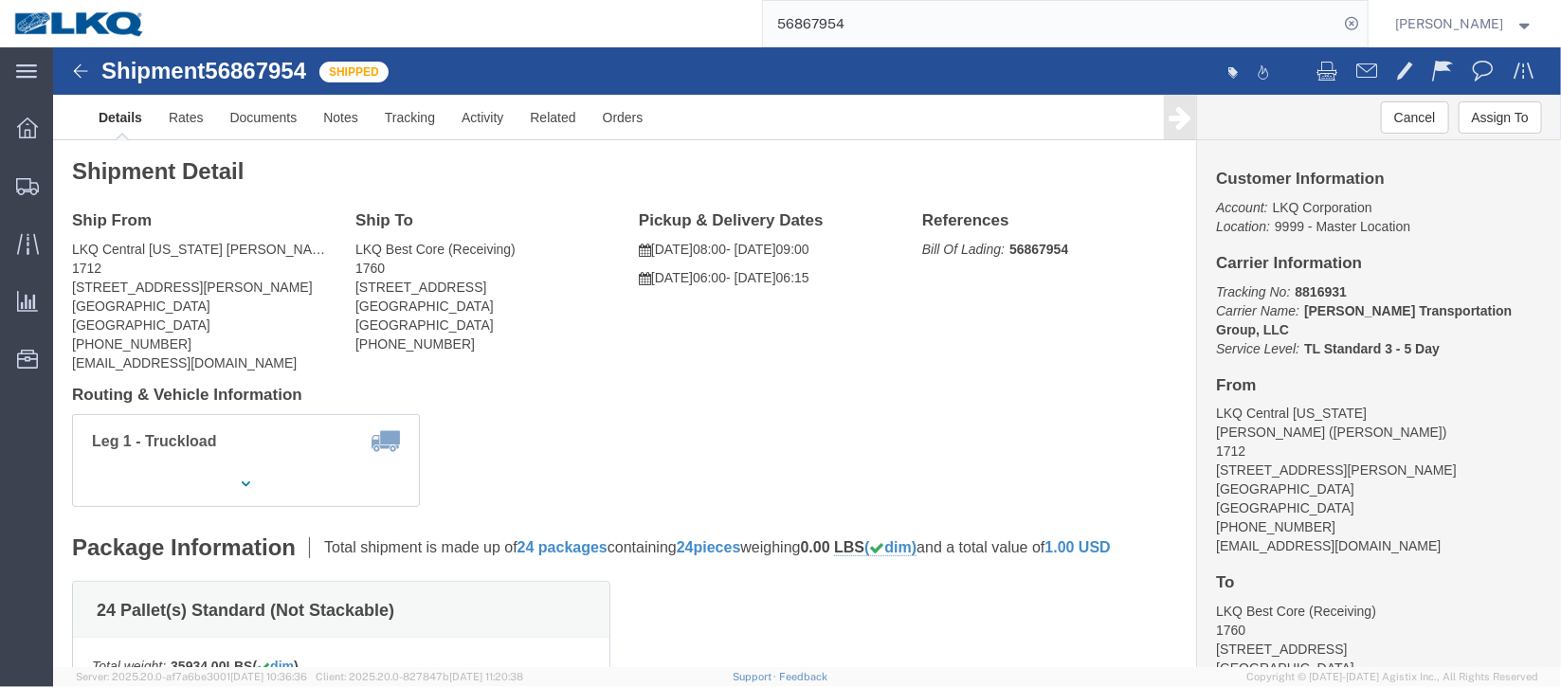
click p "09/30/2025 06:00 - 09/30/2025 06:15"
click div "Pickup & Delivery Dates 09/29/2025 08:00 - 09/29/2025 09:00 09/30/2025 06:00 - …"
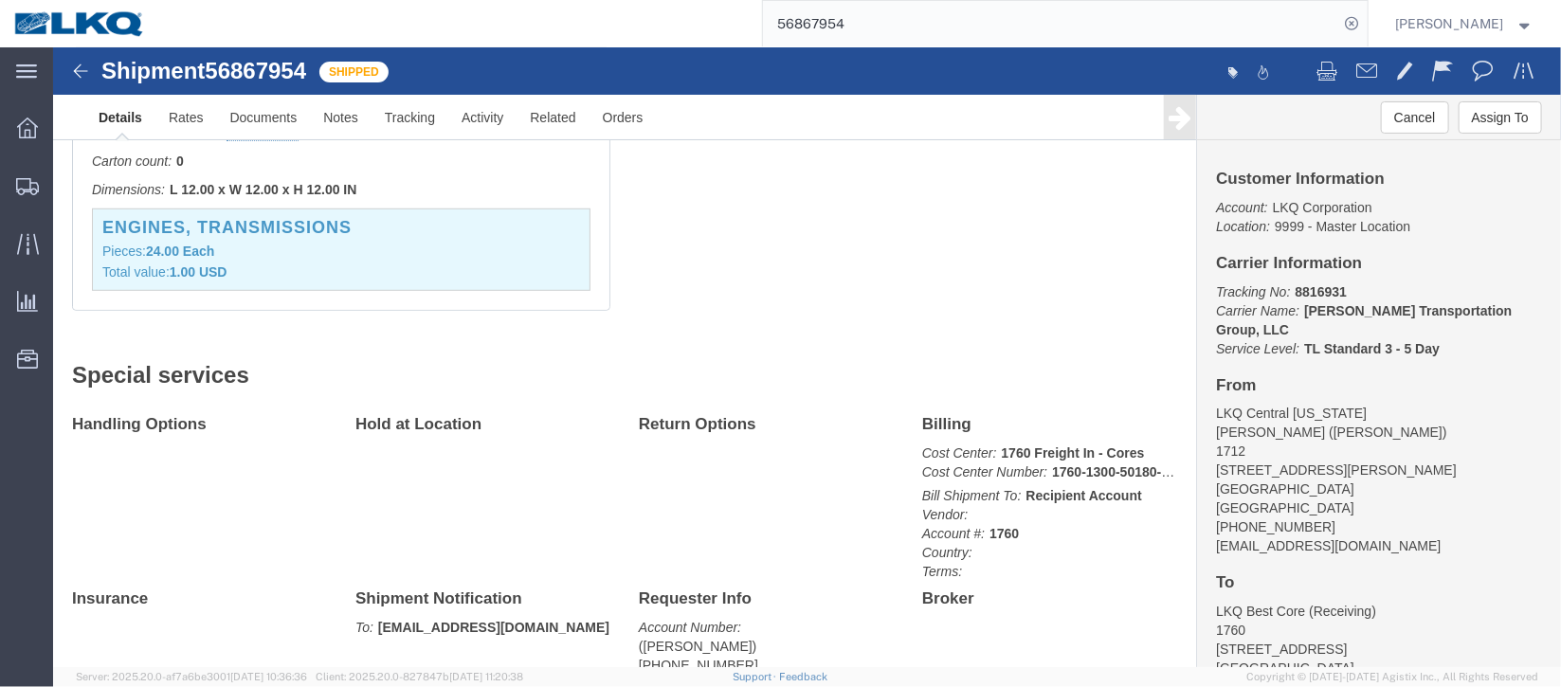
scroll to position [630, 0]
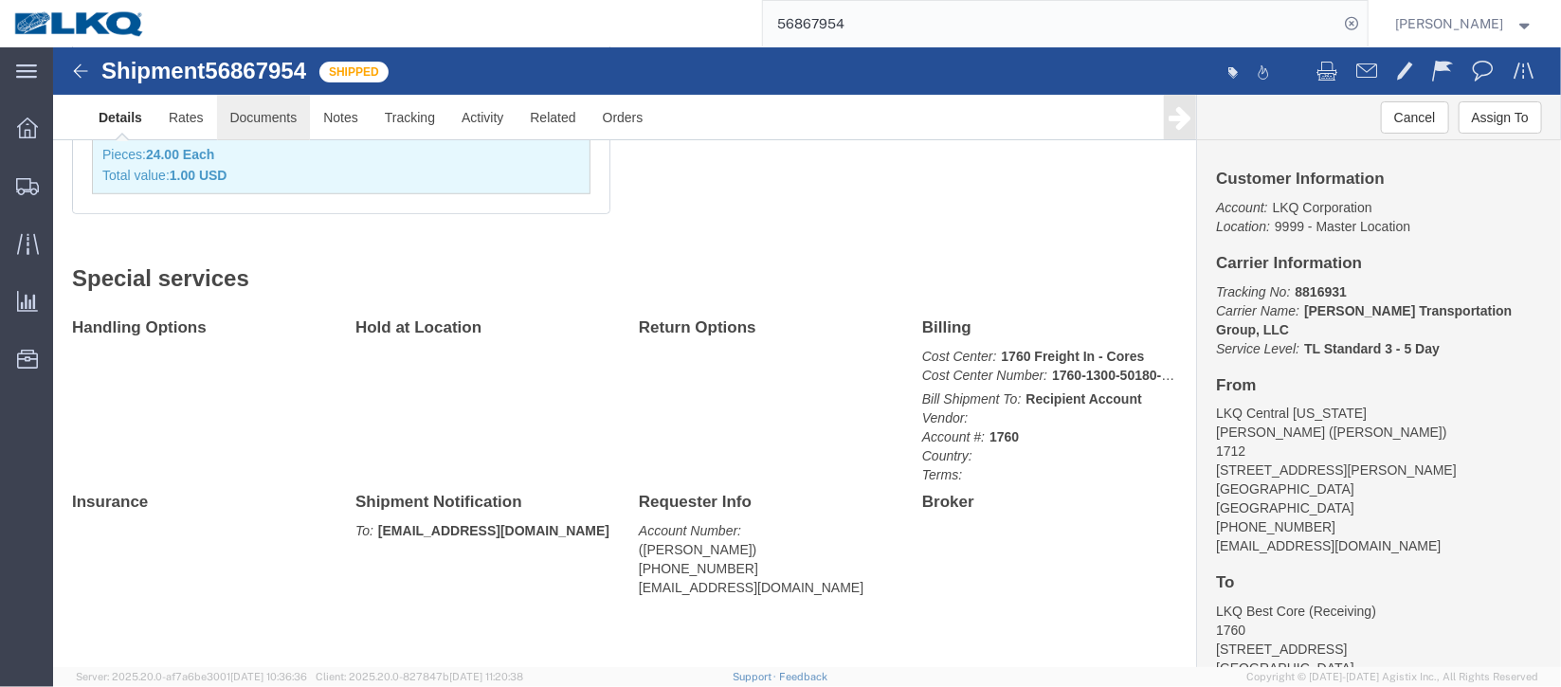
click link "Documents"
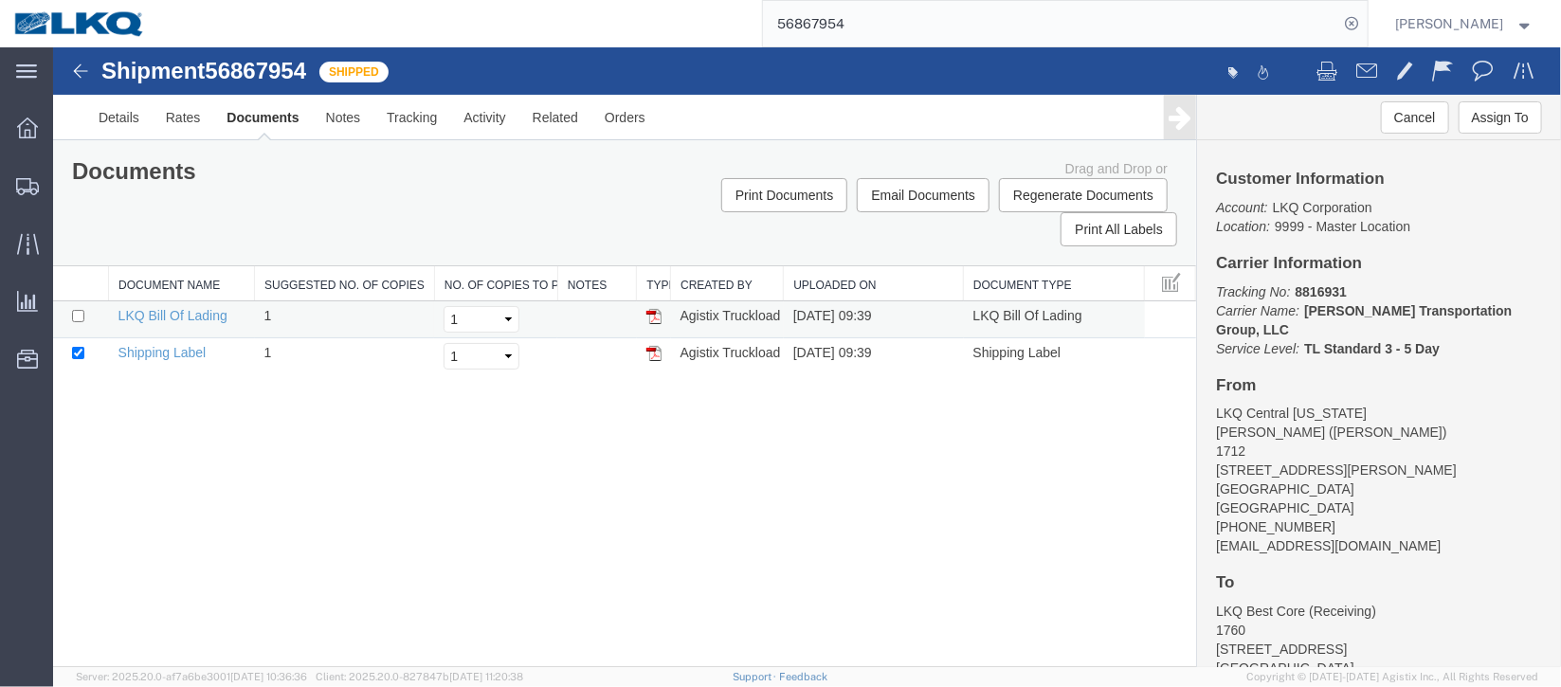
click at [652, 318] on img at bounding box center [653, 315] width 15 height 15
click at [646, 347] on img at bounding box center [653, 352] width 15 height 15
click at [800, 195] on button "Print Documents" at bounding box center [784, 194] width 126 height 34
click at [653, 307] on link at bounding box center [653, 314] width 15 height 15
click at [0, 0] on span "Location Appointment" at bounding box center [0, 0] width 0 height 0
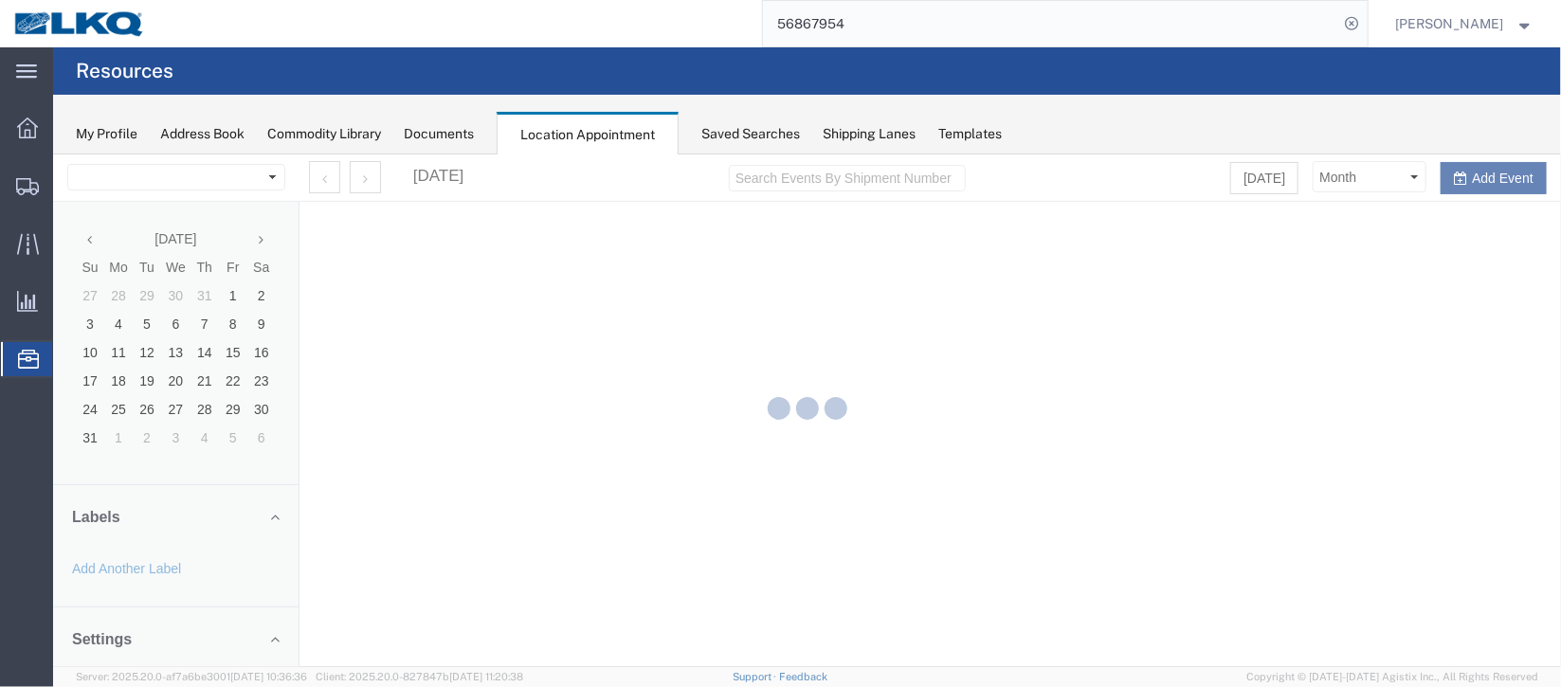
select select "27634"
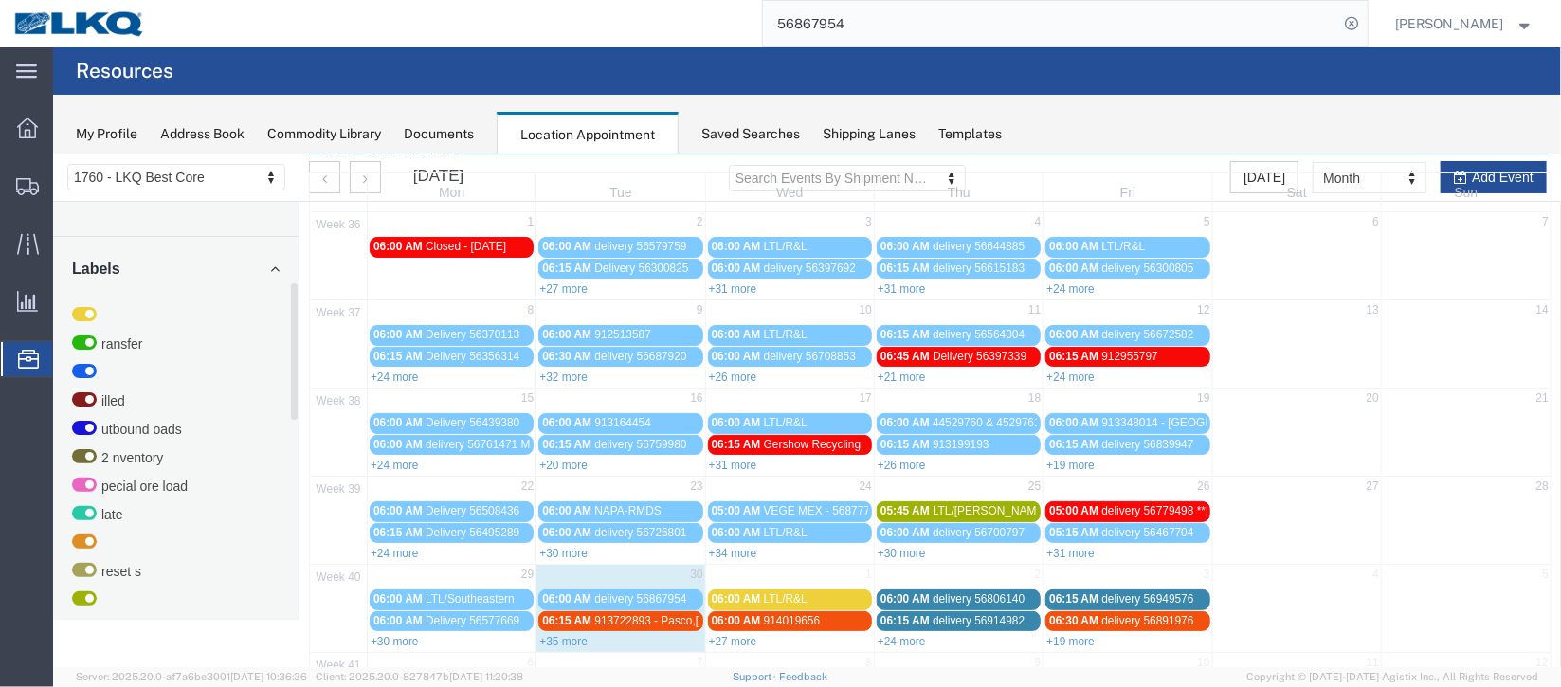
scroll to position [161, 0]
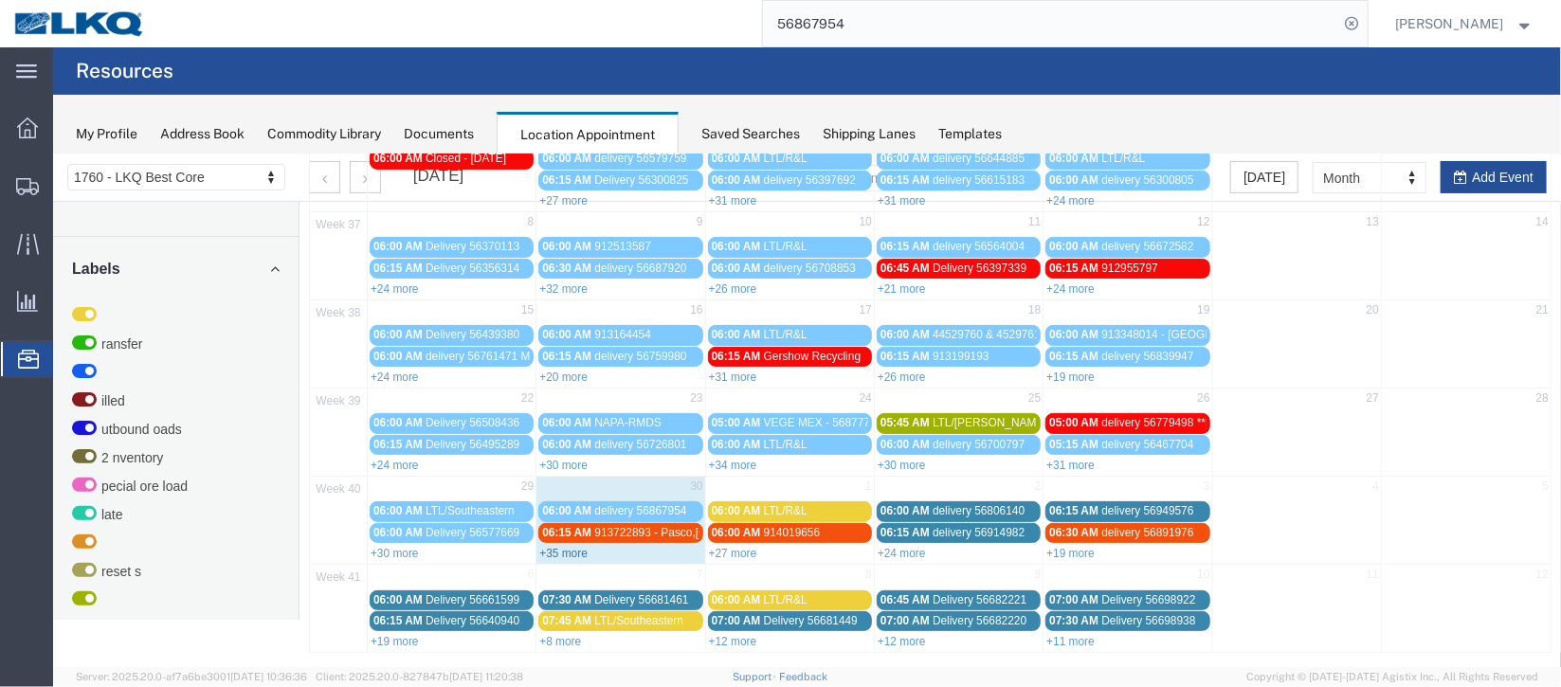
click at [572, 547] on link "+35 more" at bounding box center [562, 552] width 48 height 13
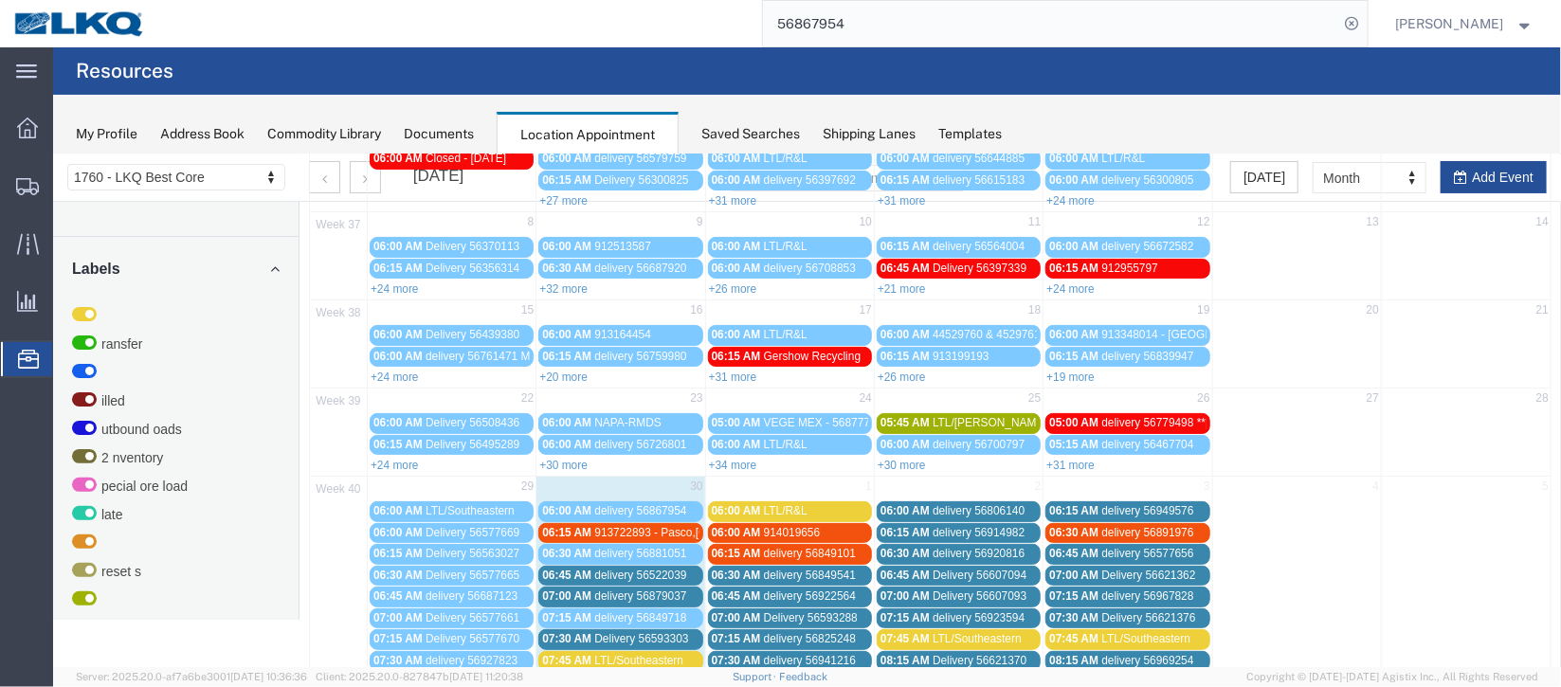
scroll to position [303, 0]
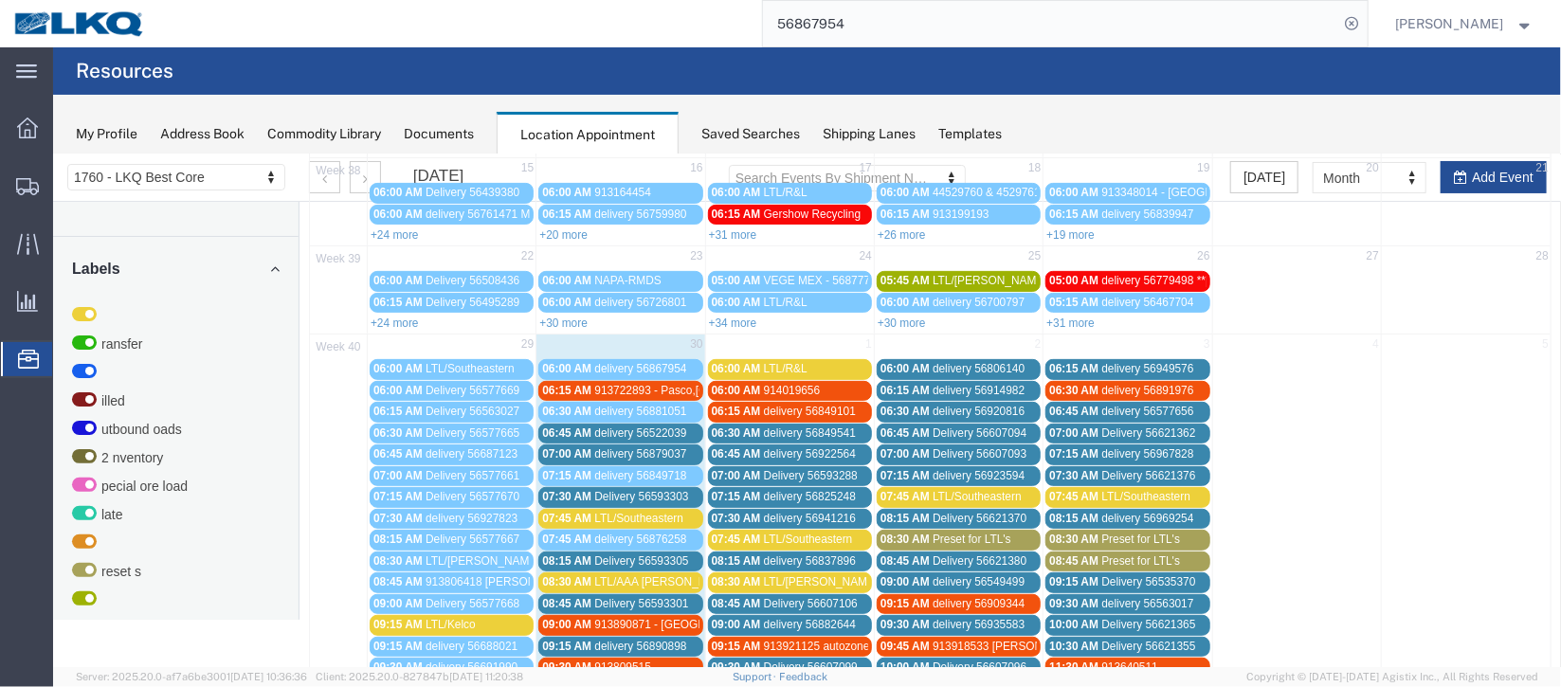
click at [673, 497] on div "07:30 AM Delivery 56593303" at bounding box center [619, 496] width 156 height 14
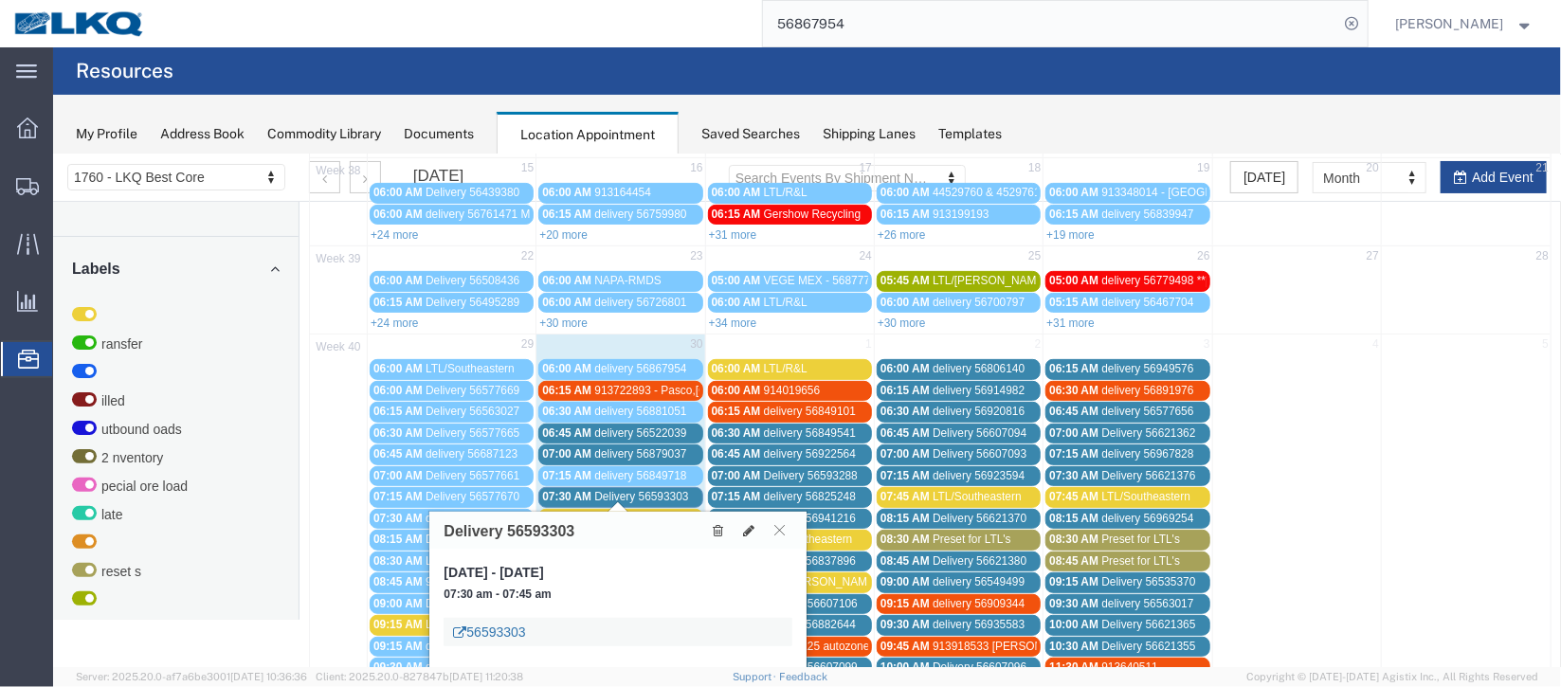
click at [509, 631] on link "56593303" at bounding box center [488, 631] width 72 height 19
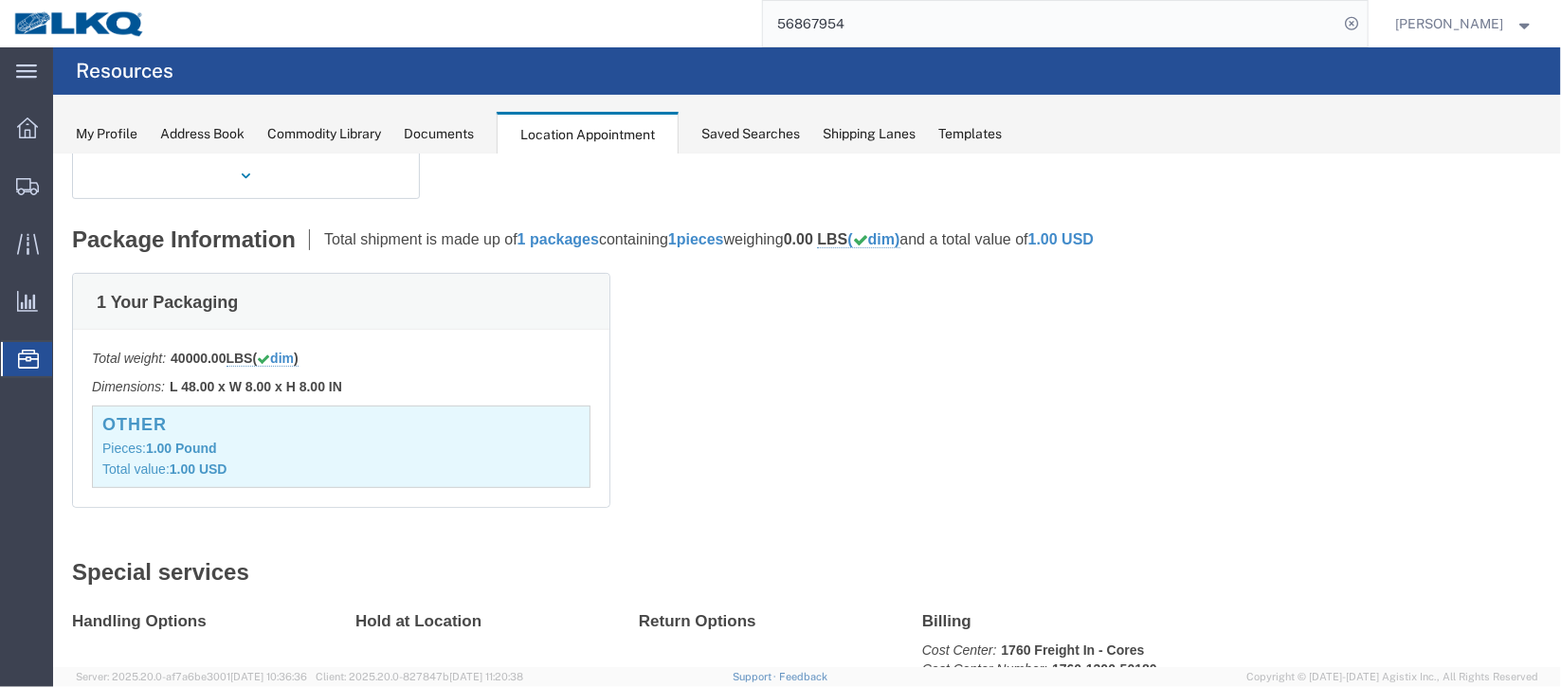
click at [442, 140] on div "Documents" at bounding box center [439, 134] width 70 height 20
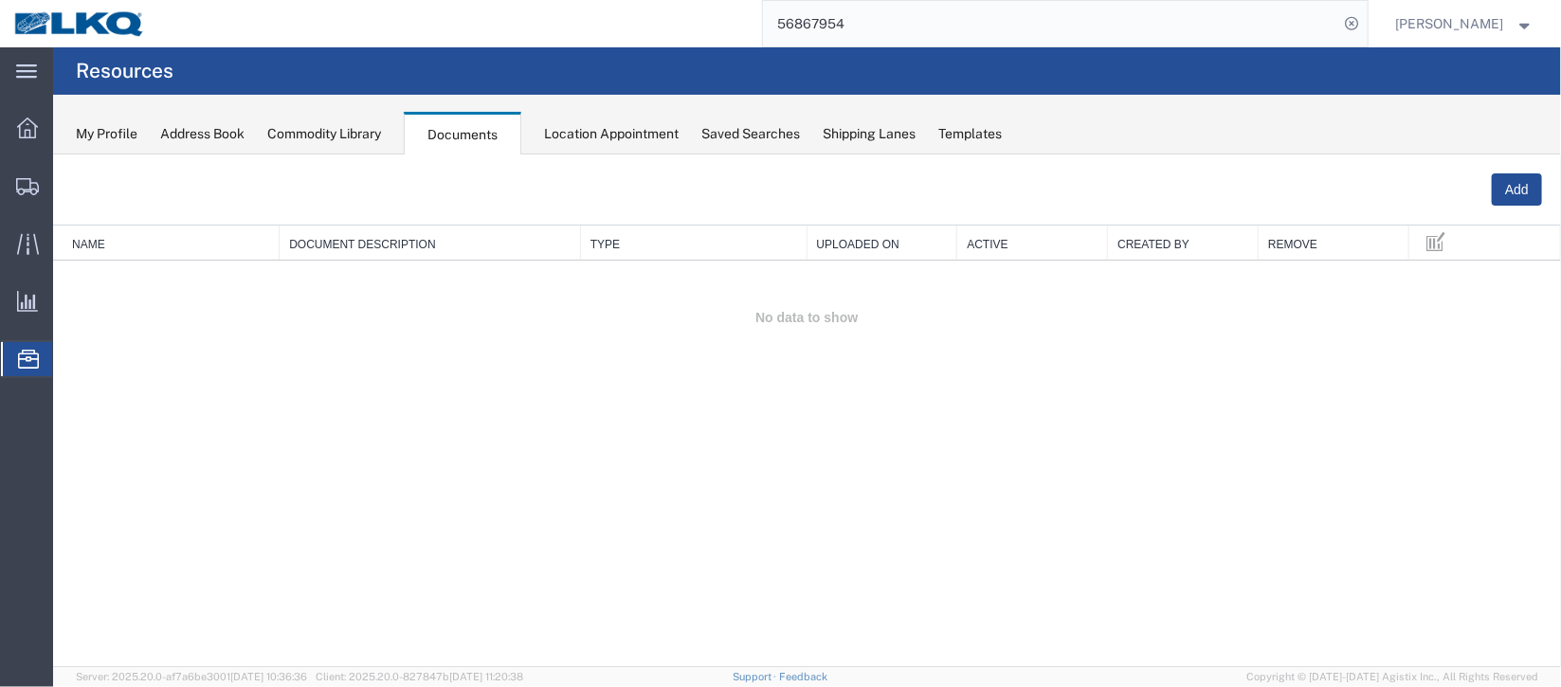
click at [0, 0] on span "Location Appointment" at bounding box center [0, 0] width 0 height 0
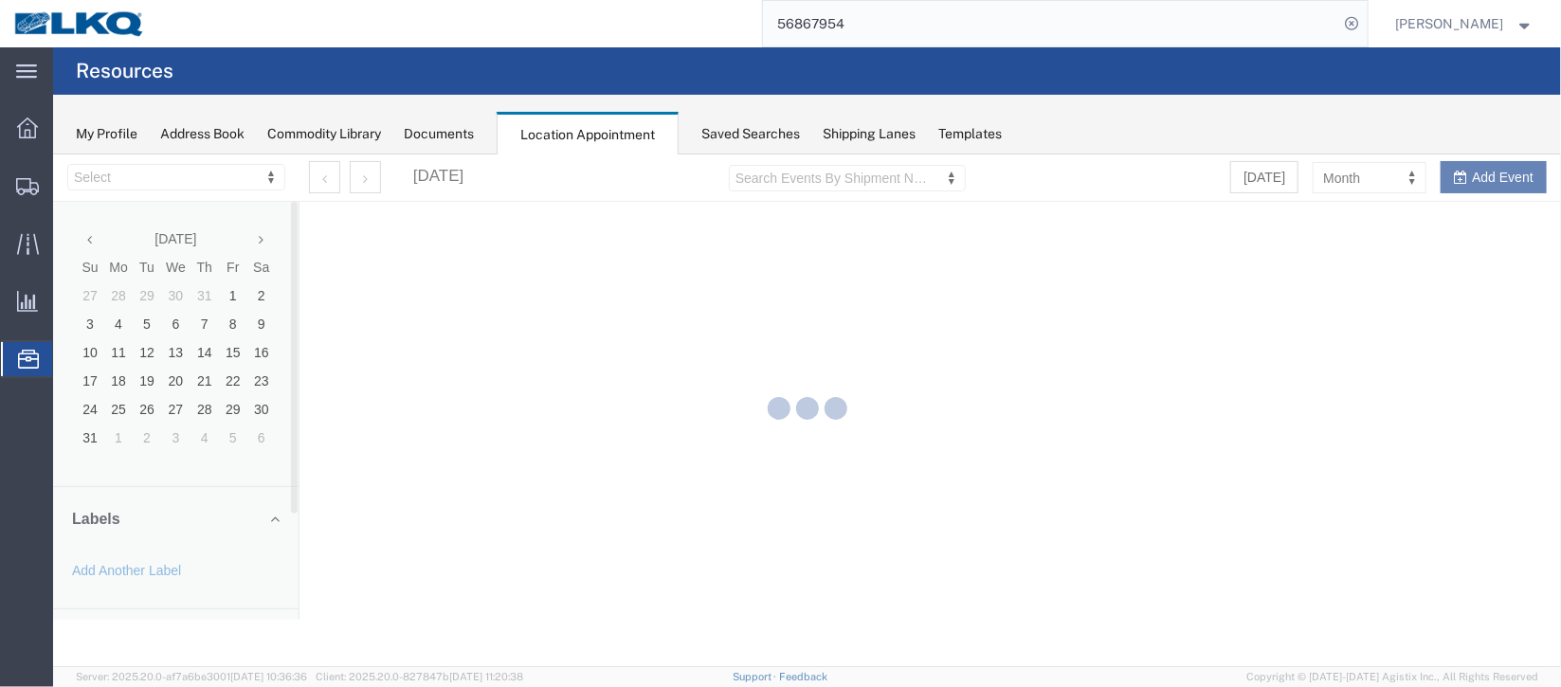
select select "27634"
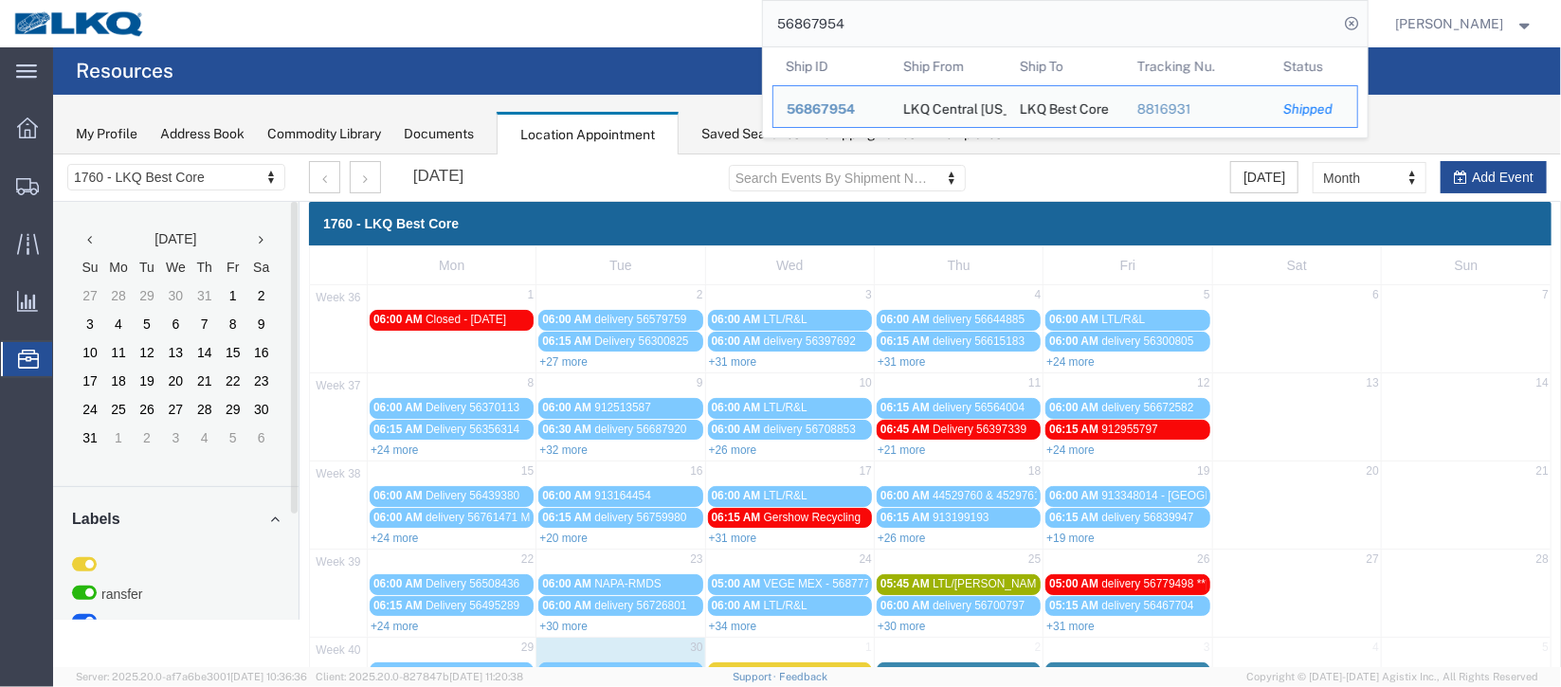
click at [1069, 27] on input "56867954" at bounding box center [1051, 24] width 576 height 46
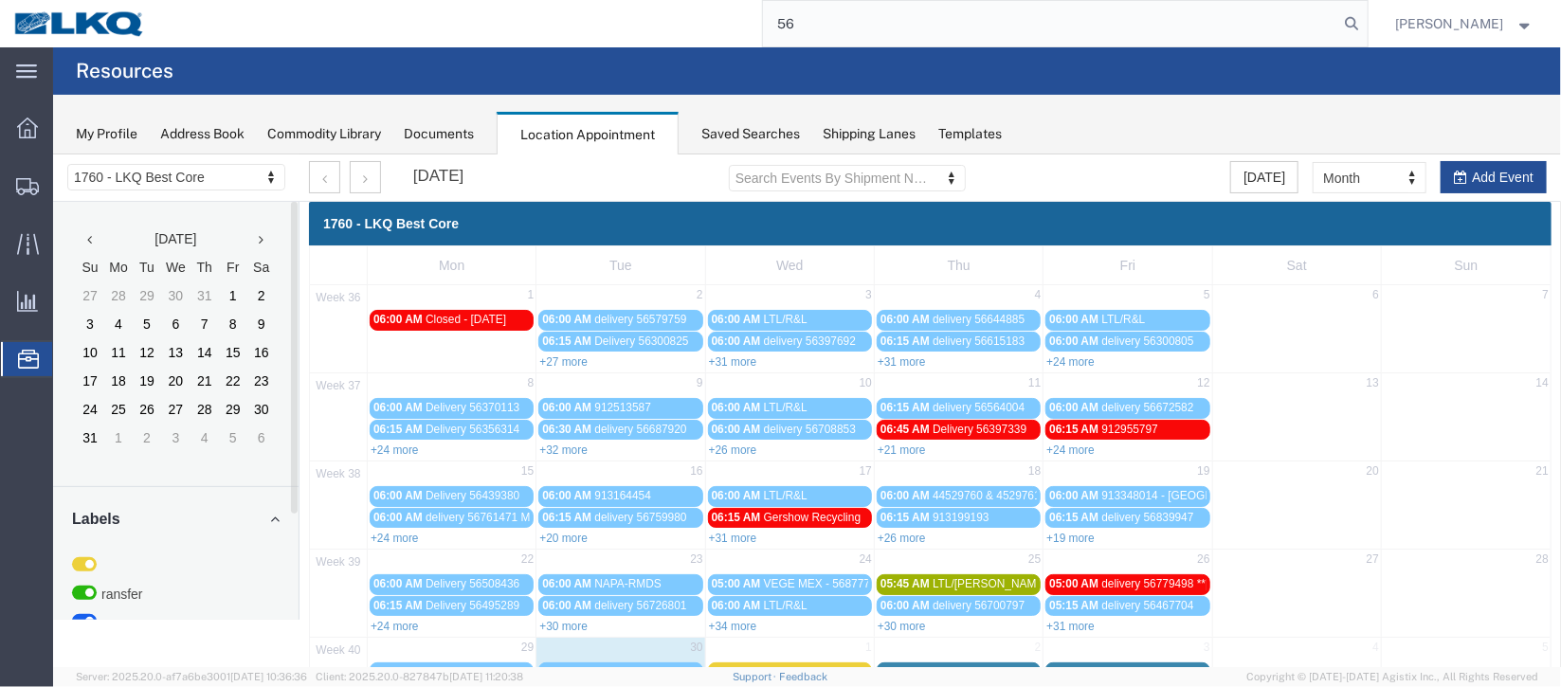
type input "5"
type input "56593303"
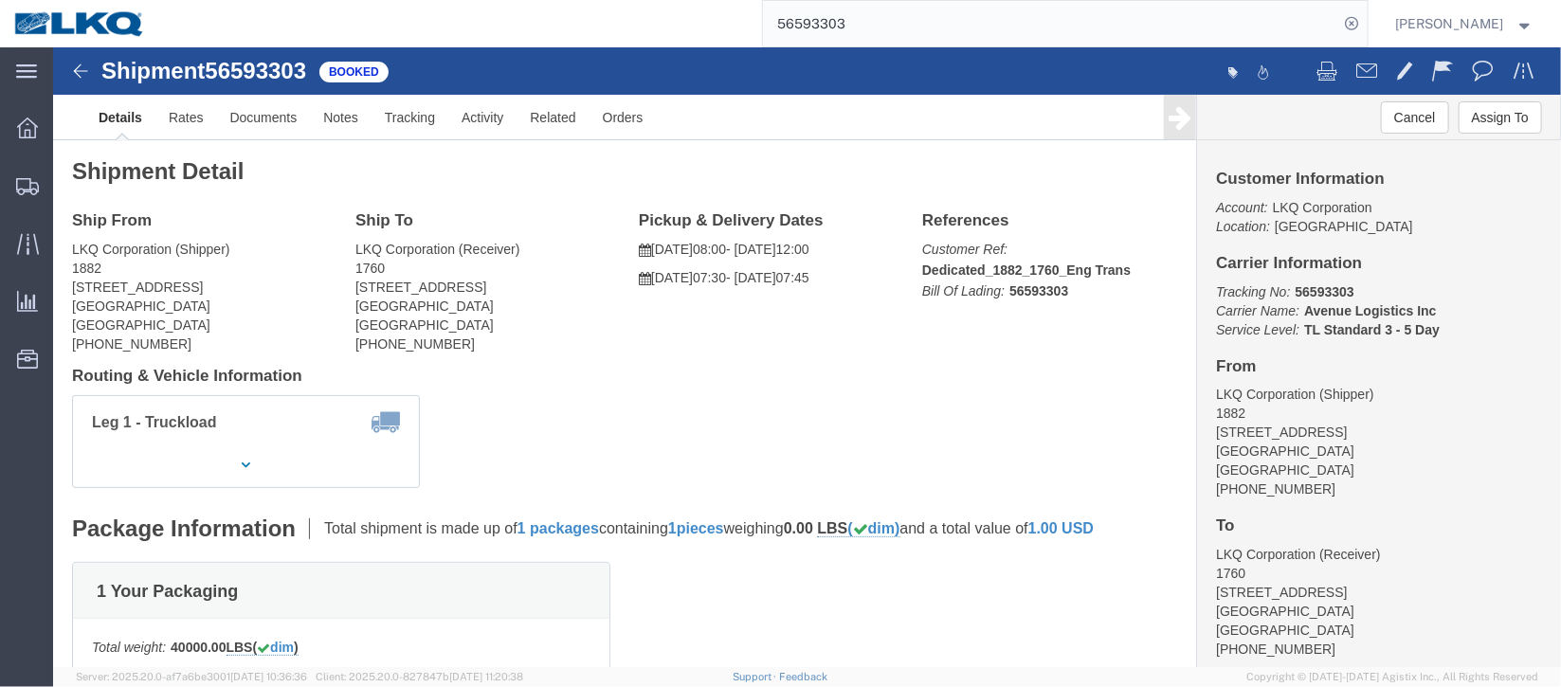
click icon
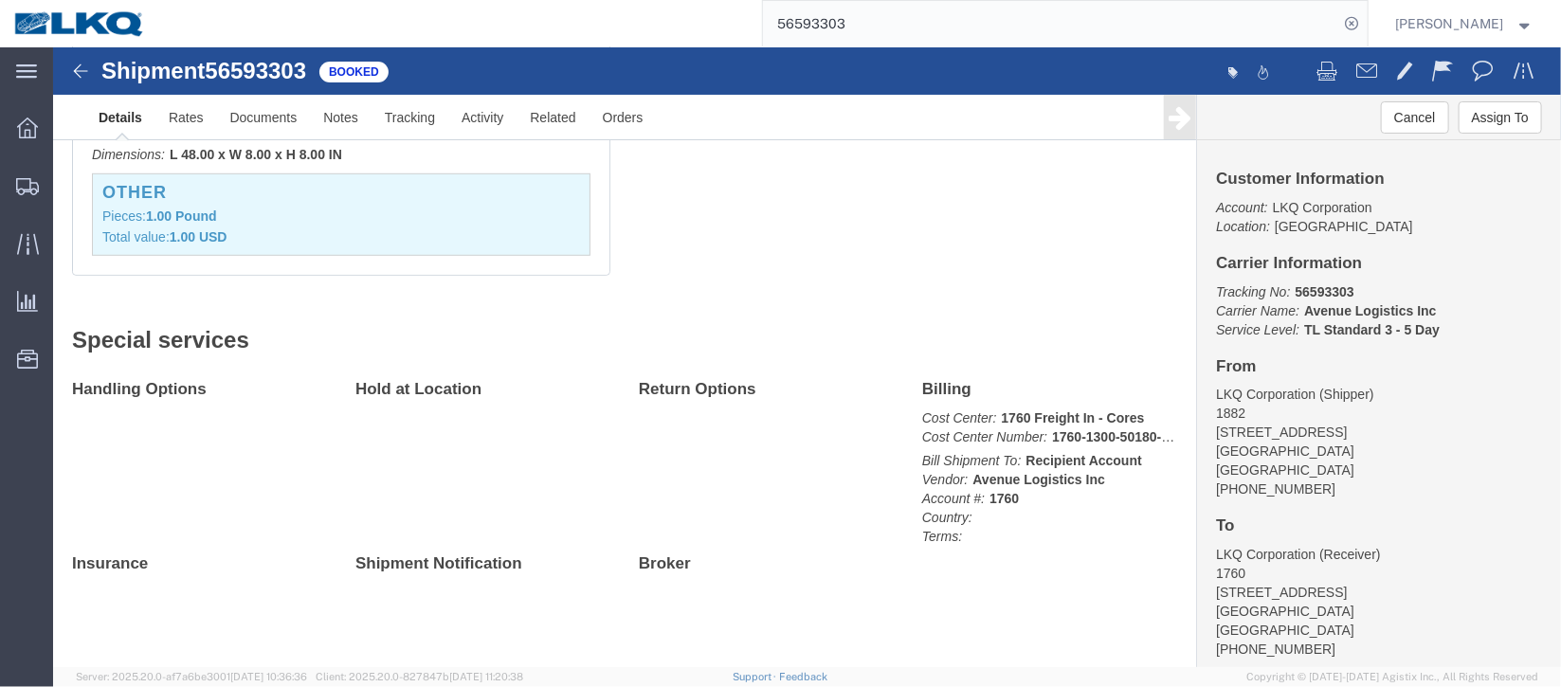
scroll to position [95, 0]
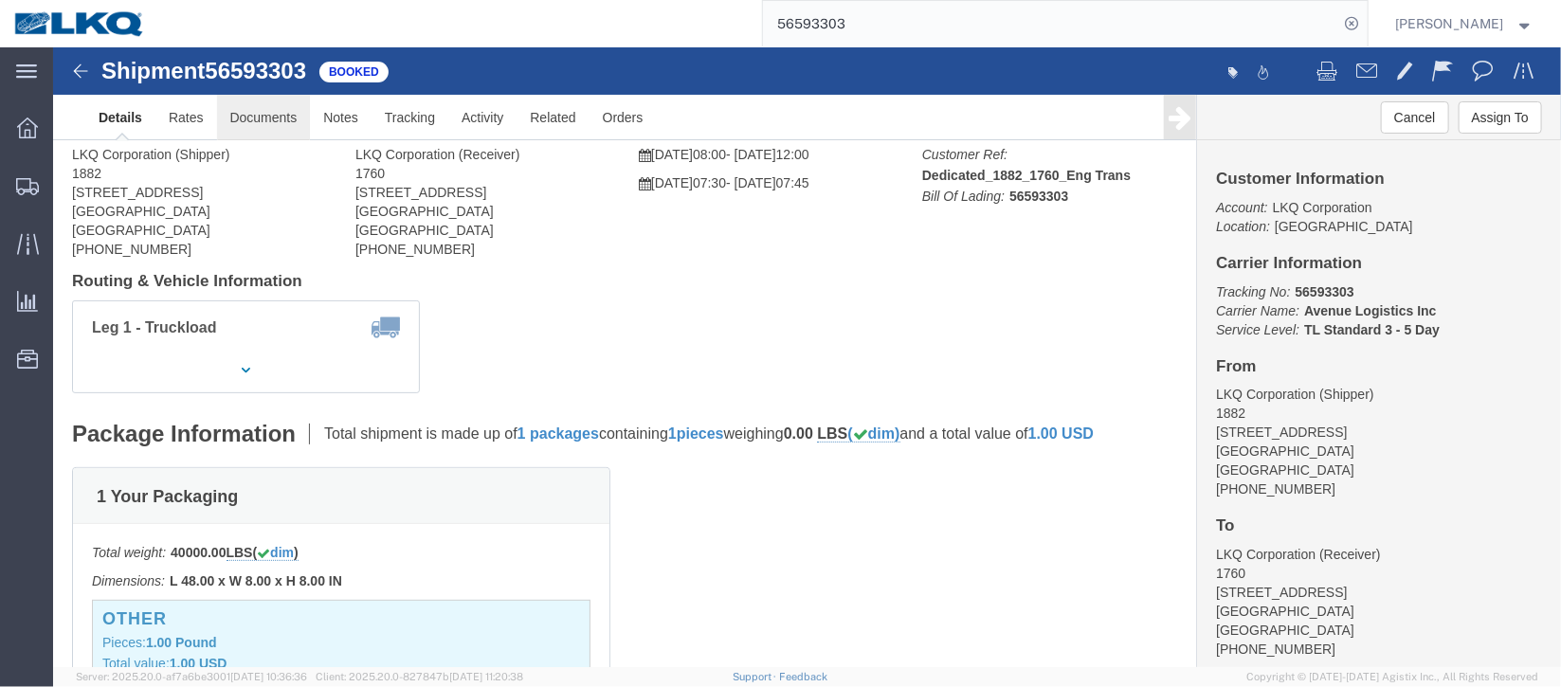
click link "Documents"
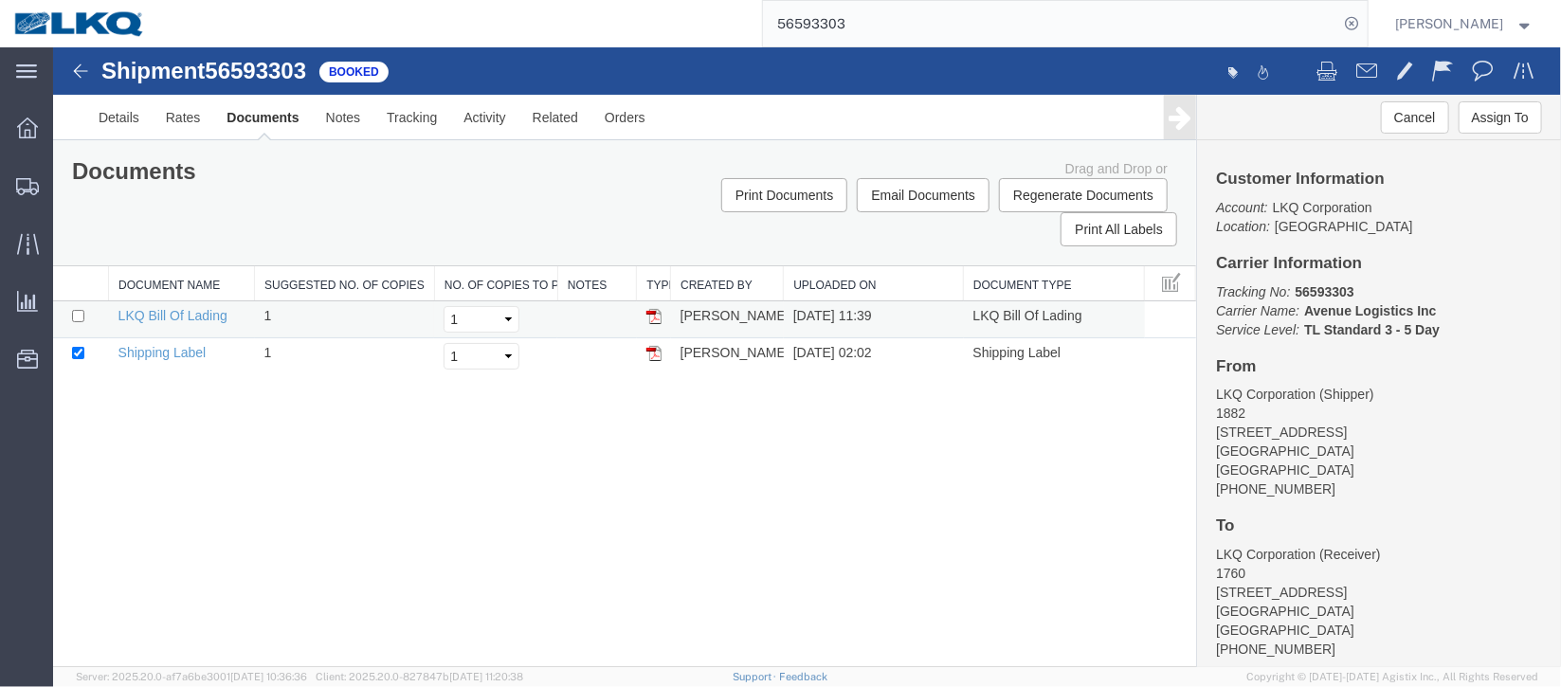
click at [630, 308] on td at bounding box center [596, 319] width 79 height 37
click at [652, 311] on img at bounding box center [653, 315] width 15 height 15
click at [657, 348] on img at bounding box center [653, 352] width 15 height 15
click at [0, 0] on span "Location Appointment" at bounding box center [0, 0] width 0 height 0
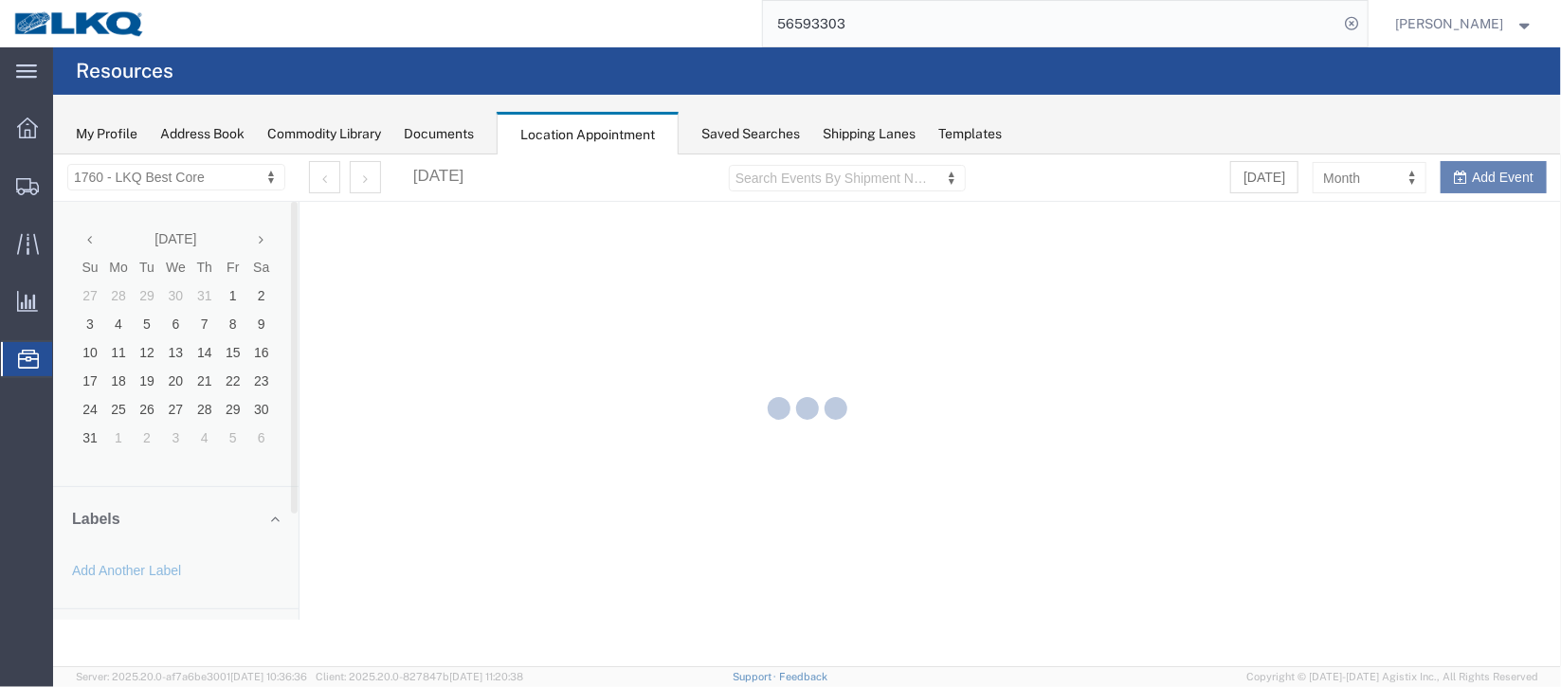
select select "27634"
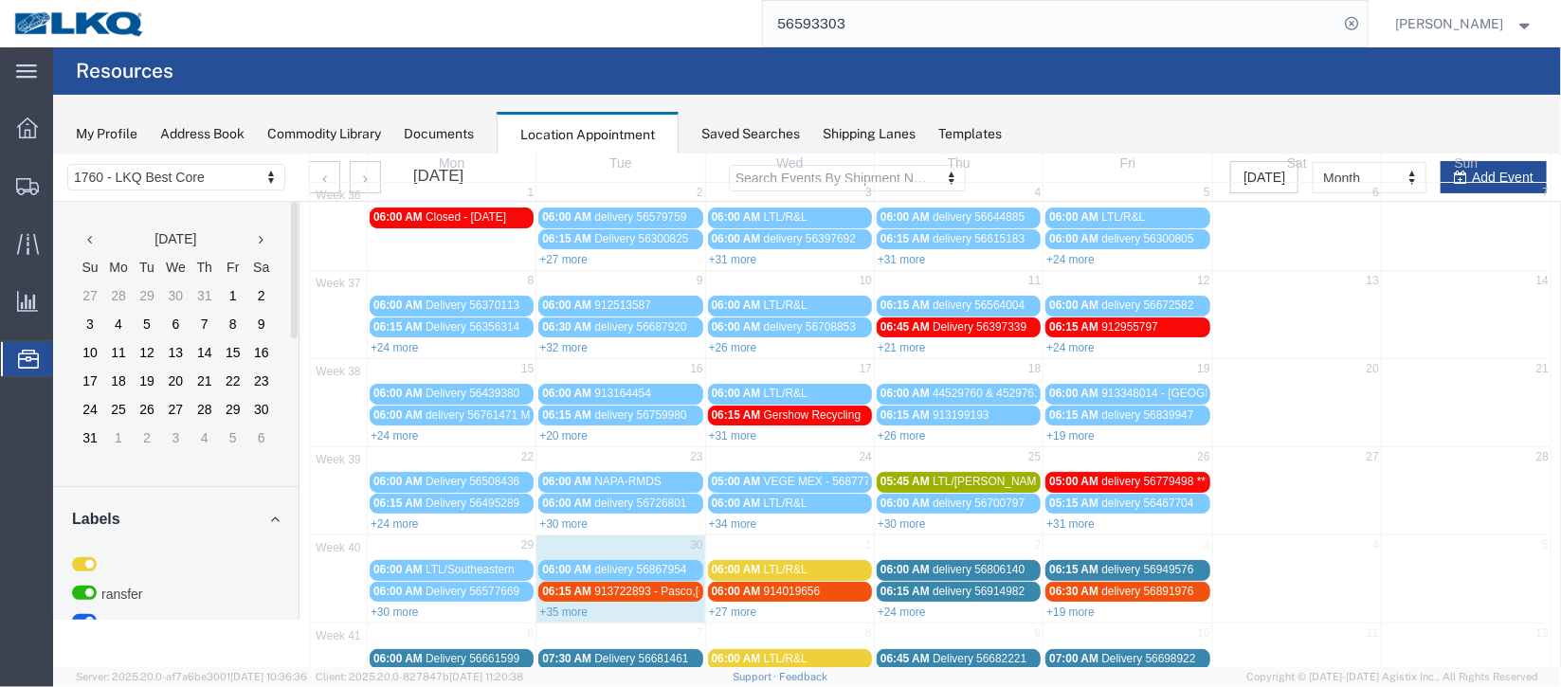
scroll to position [141, 0]
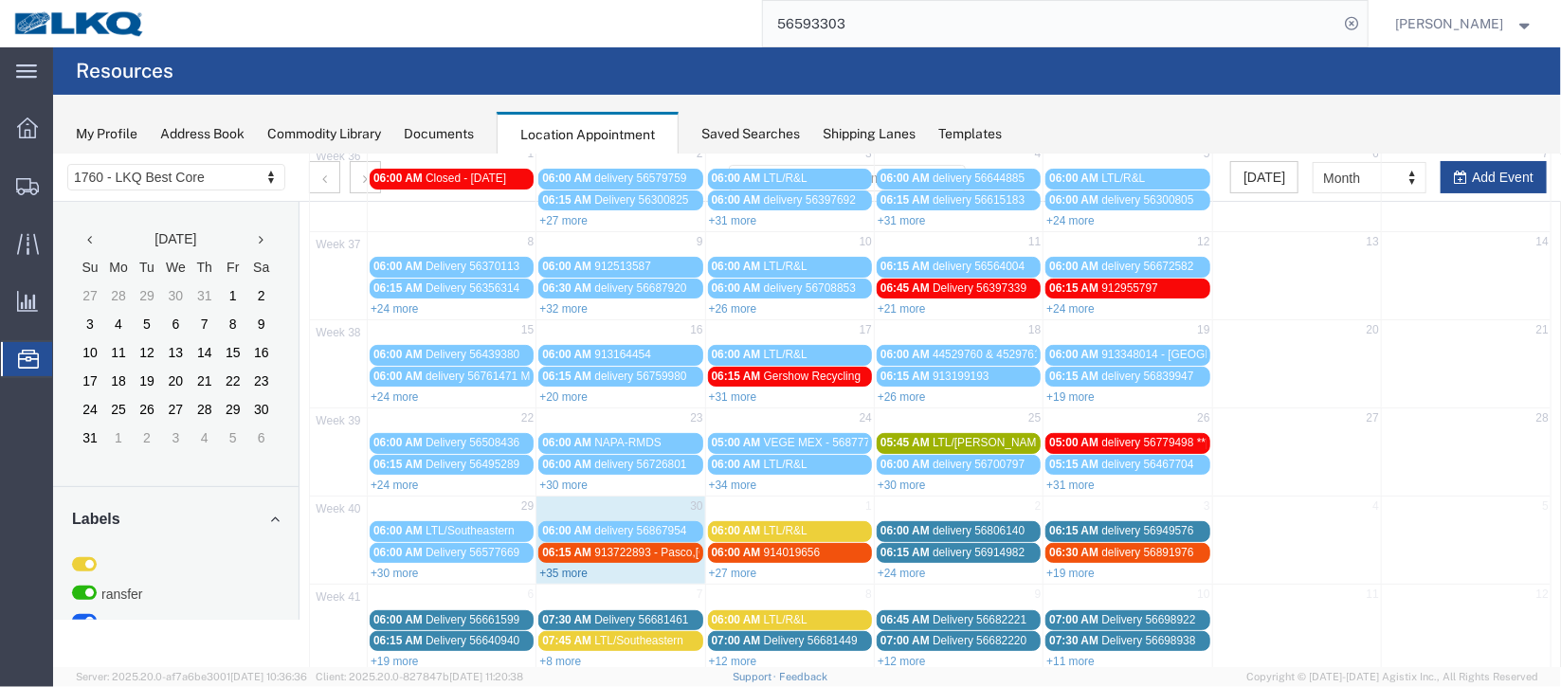
click at [567, 566] on link "+35 more" at bounding box center [562, 572] width 48 height 13
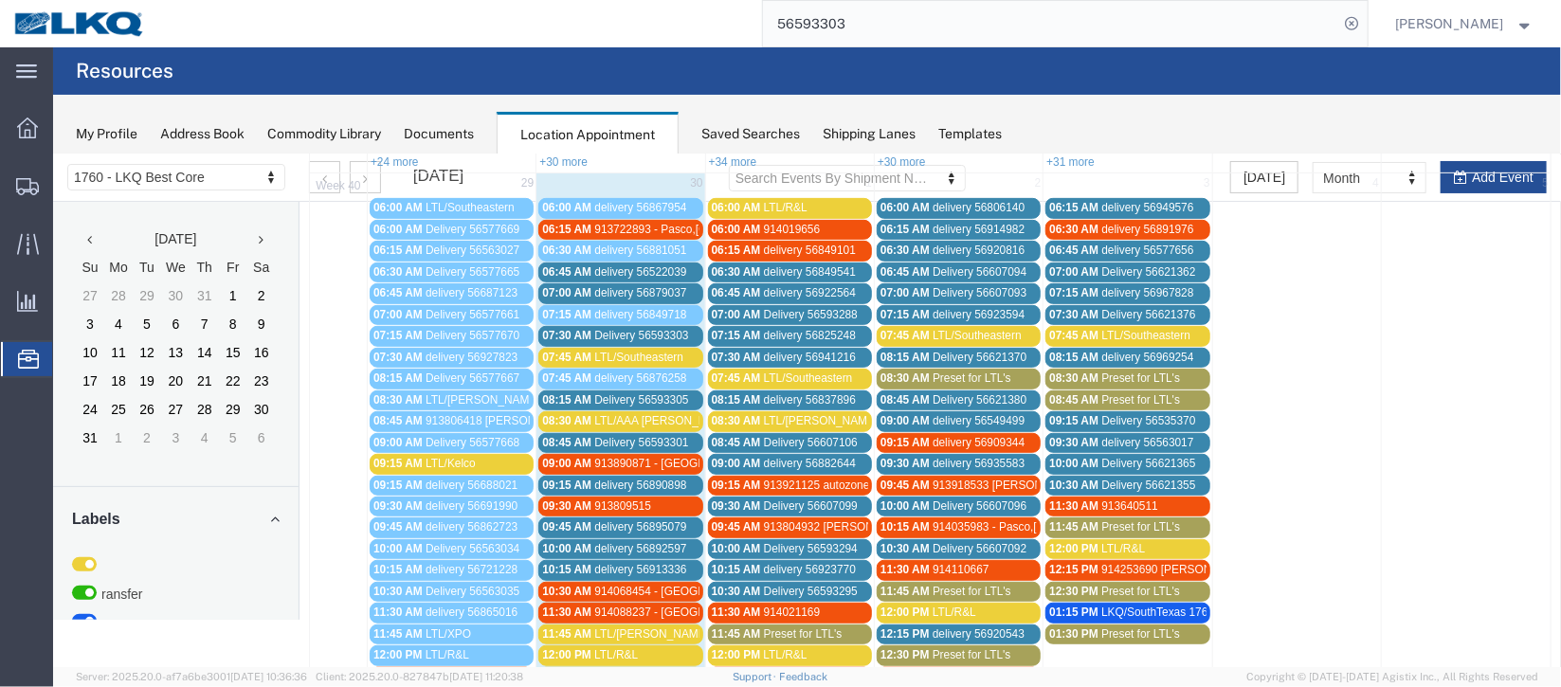
scroll to position [426, 0]
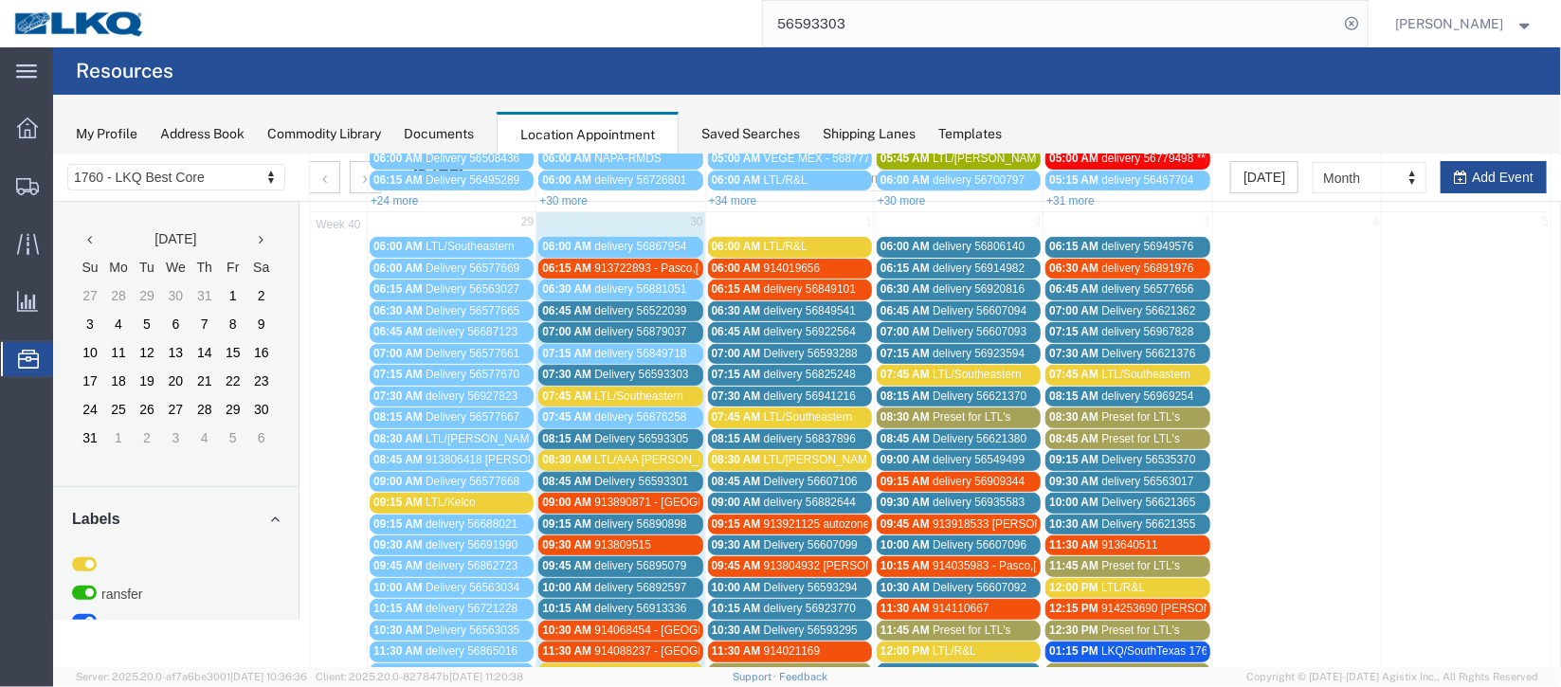
click at [626, 348] on span "delivery 56849718" at bounding box center [639, 352] width 92 height 13
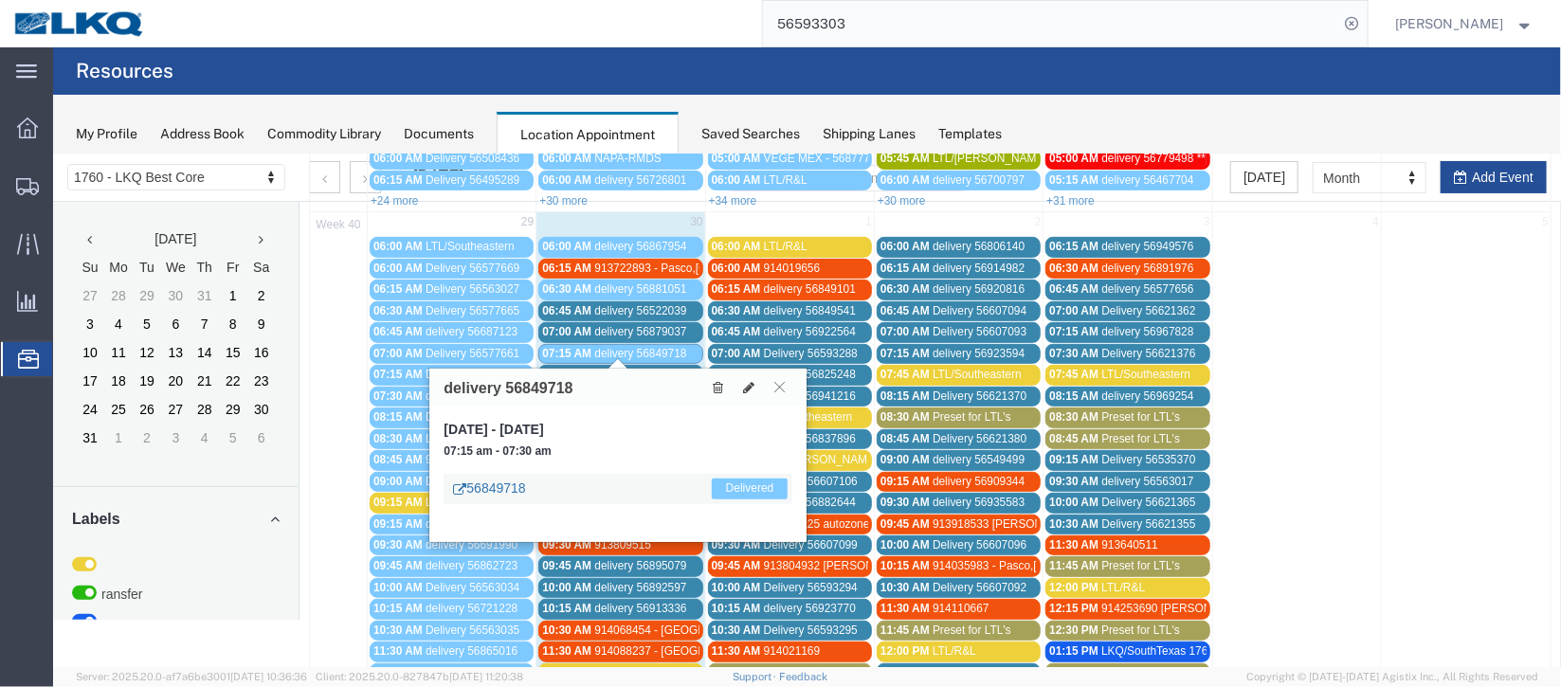
click at [502, 487] on link "56849718" at bounding box center [488, 487] width 72 height 19
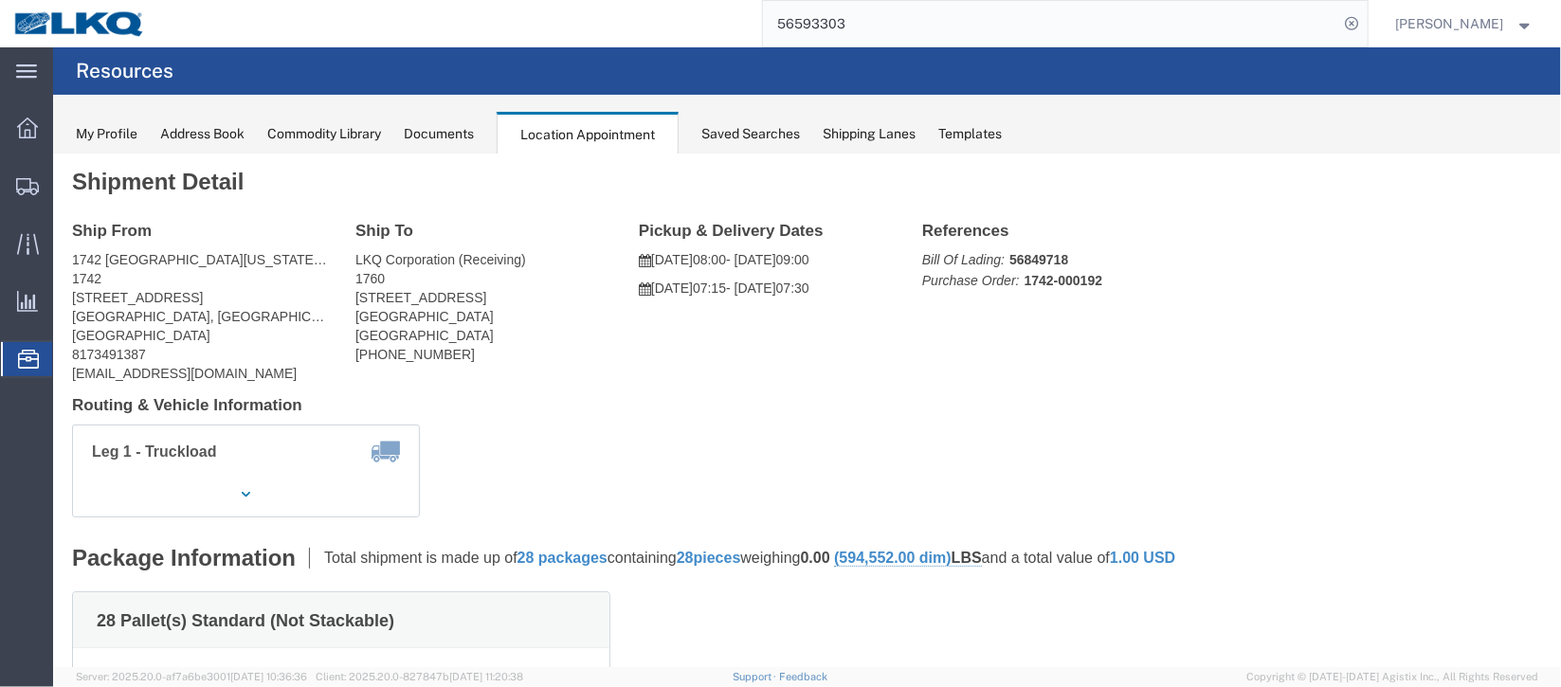
scroll to position [0, 0]
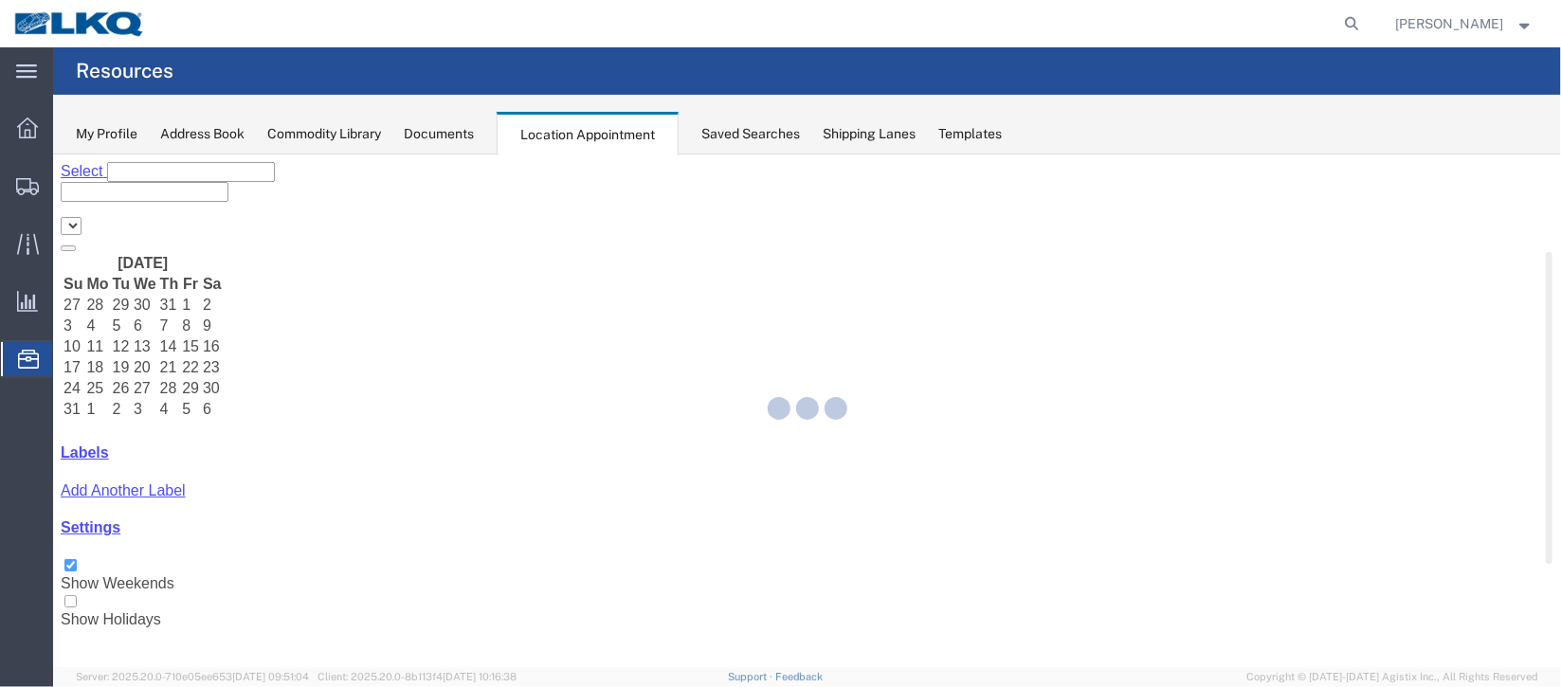
select select "27634"
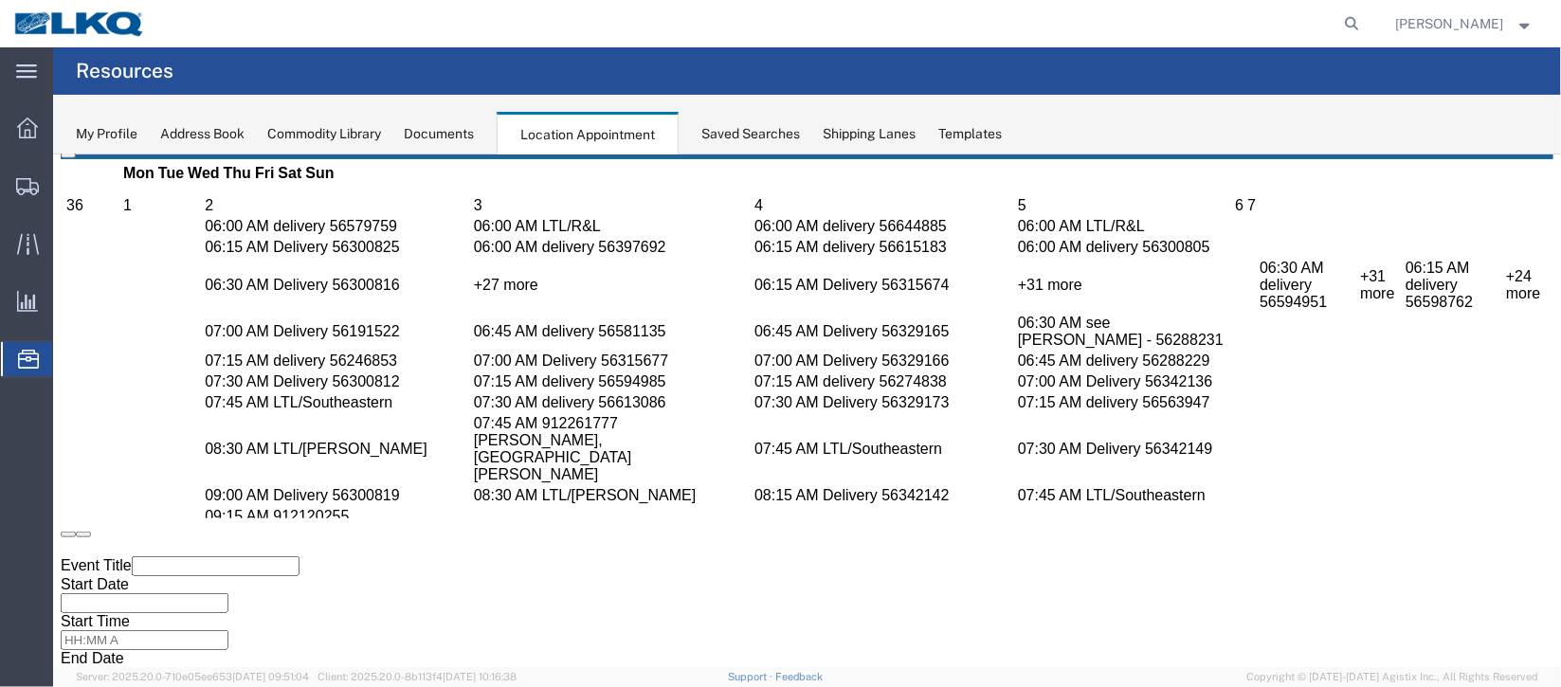
scroll to position [852, 0]
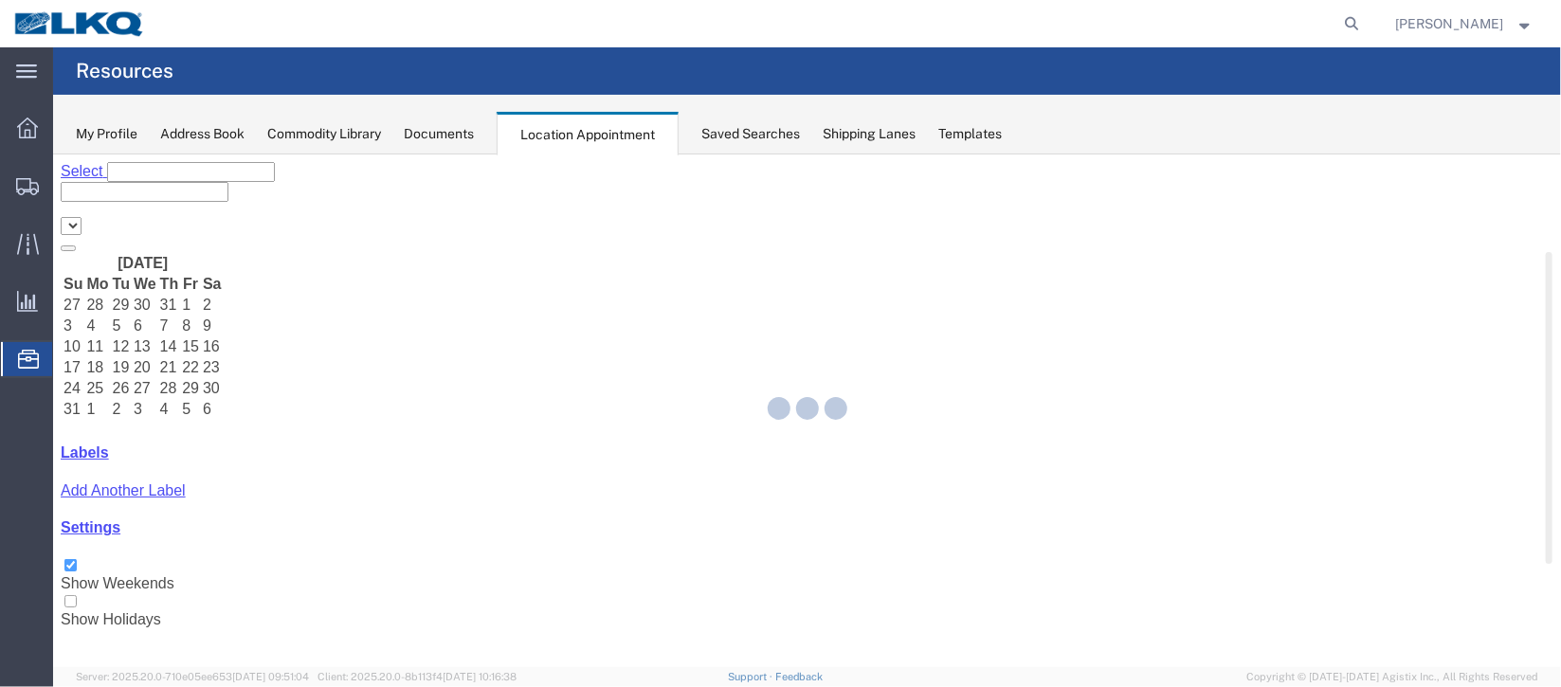
select select "27634"
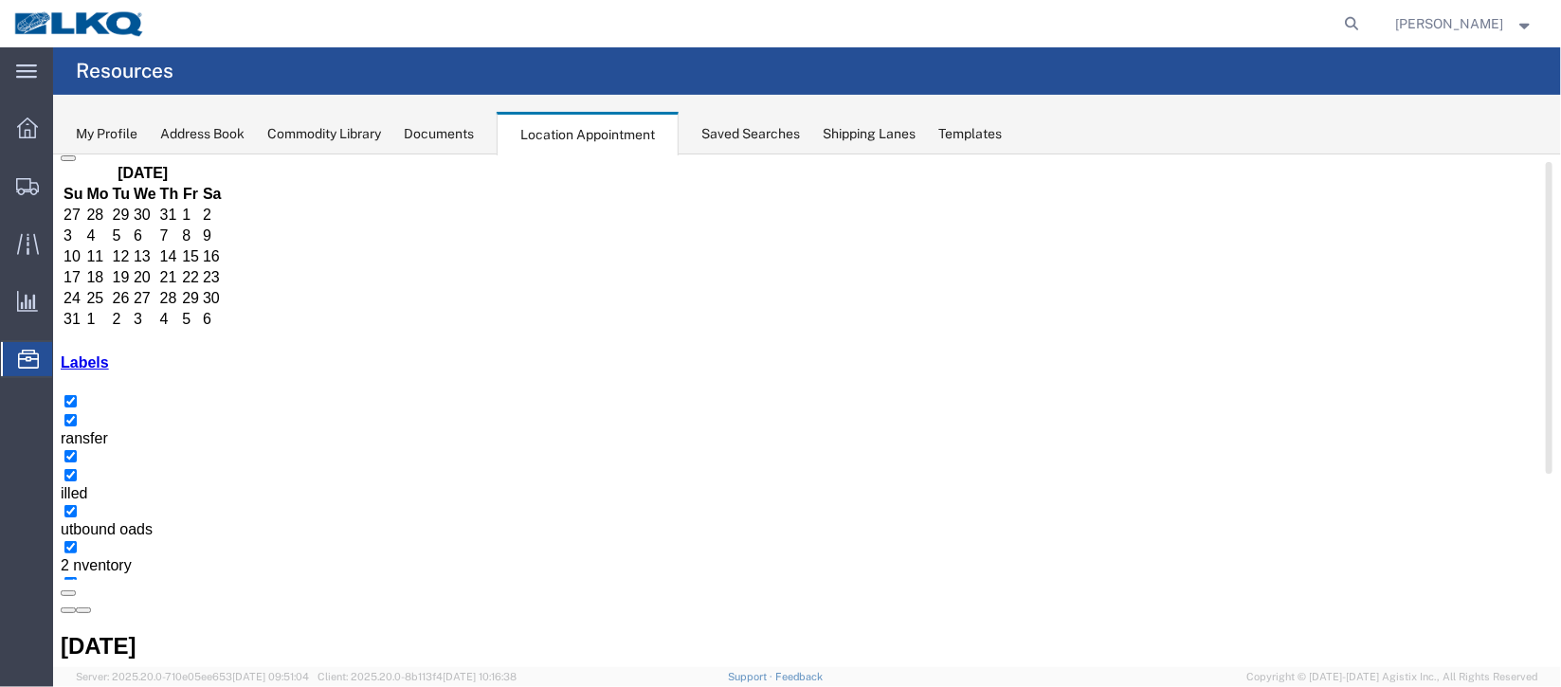
scroll to position [161, 0]
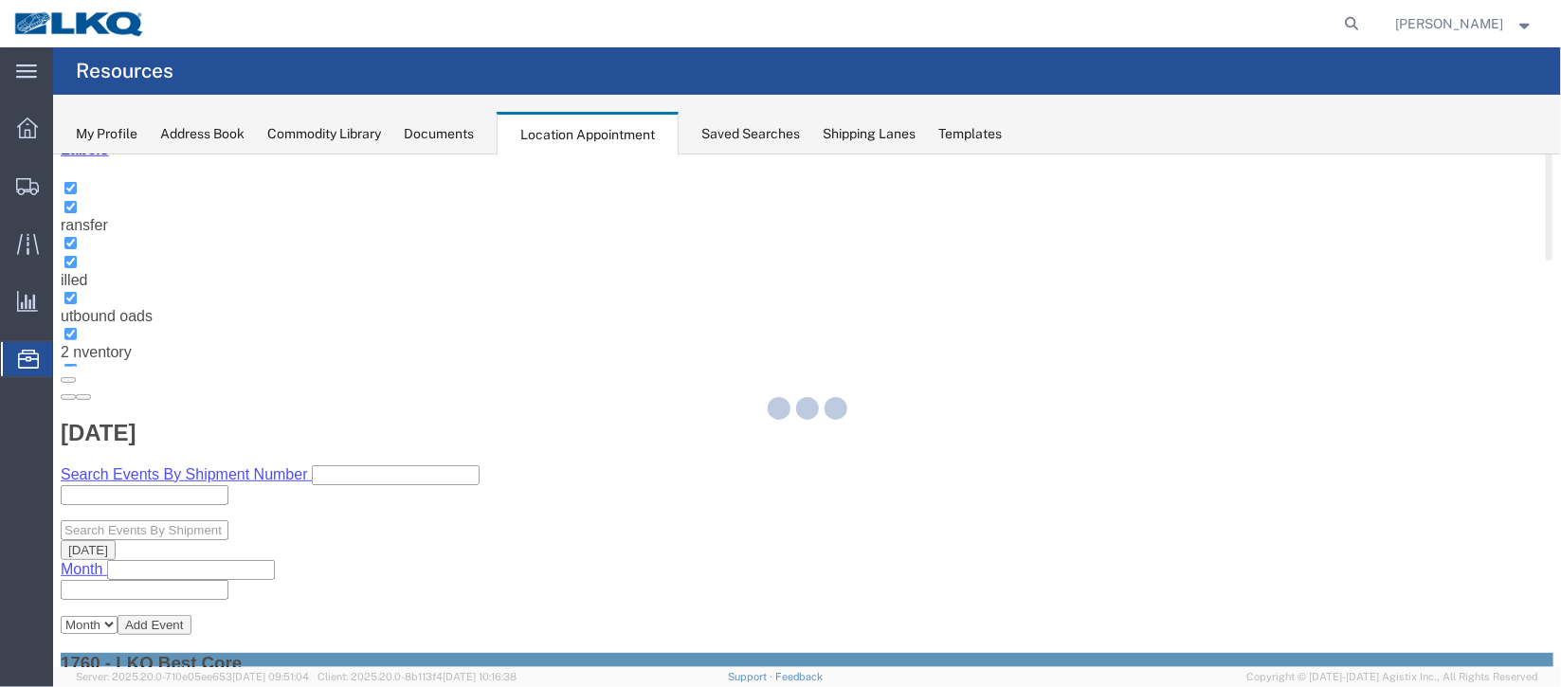
select select "1"
select select
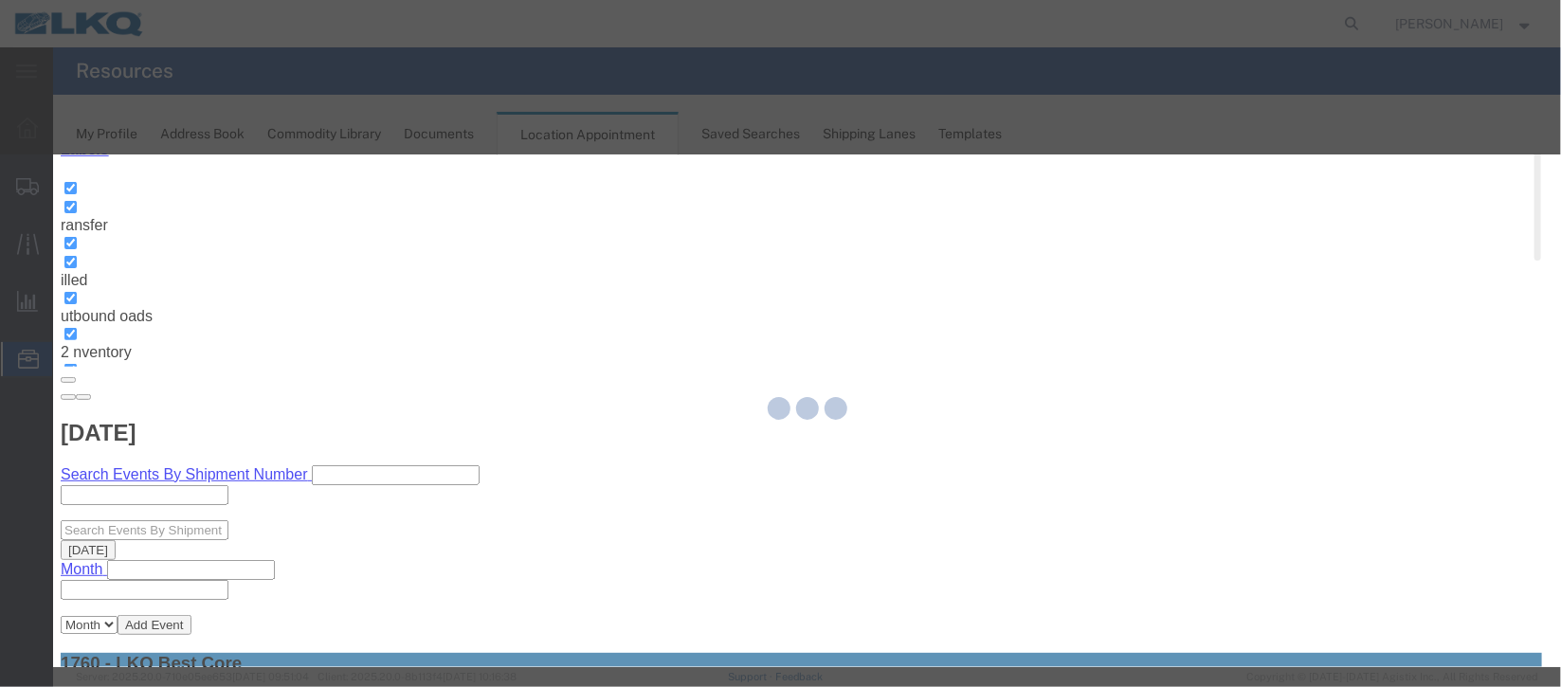
select select
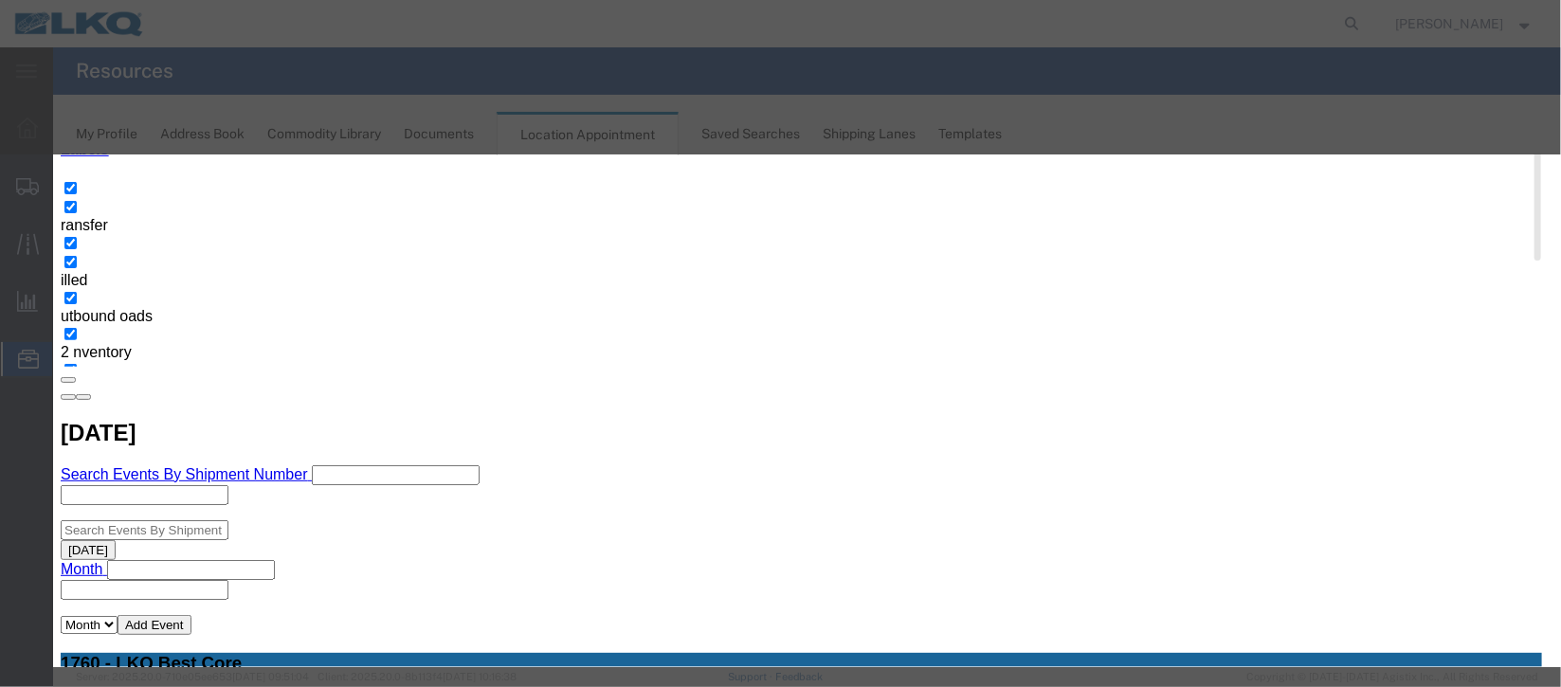
scroll to position [242, 0]
type input "de"
select select "40"
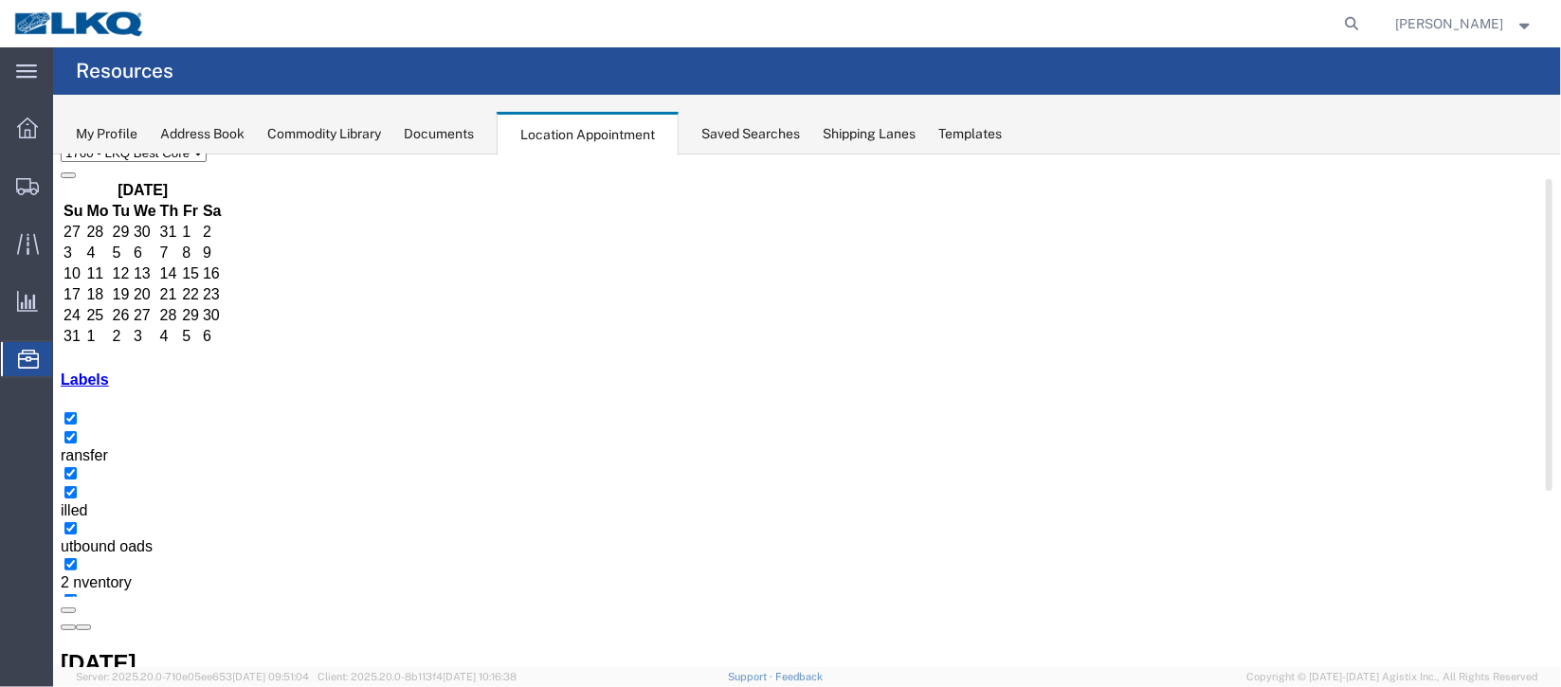
scroll to position [161, 0]
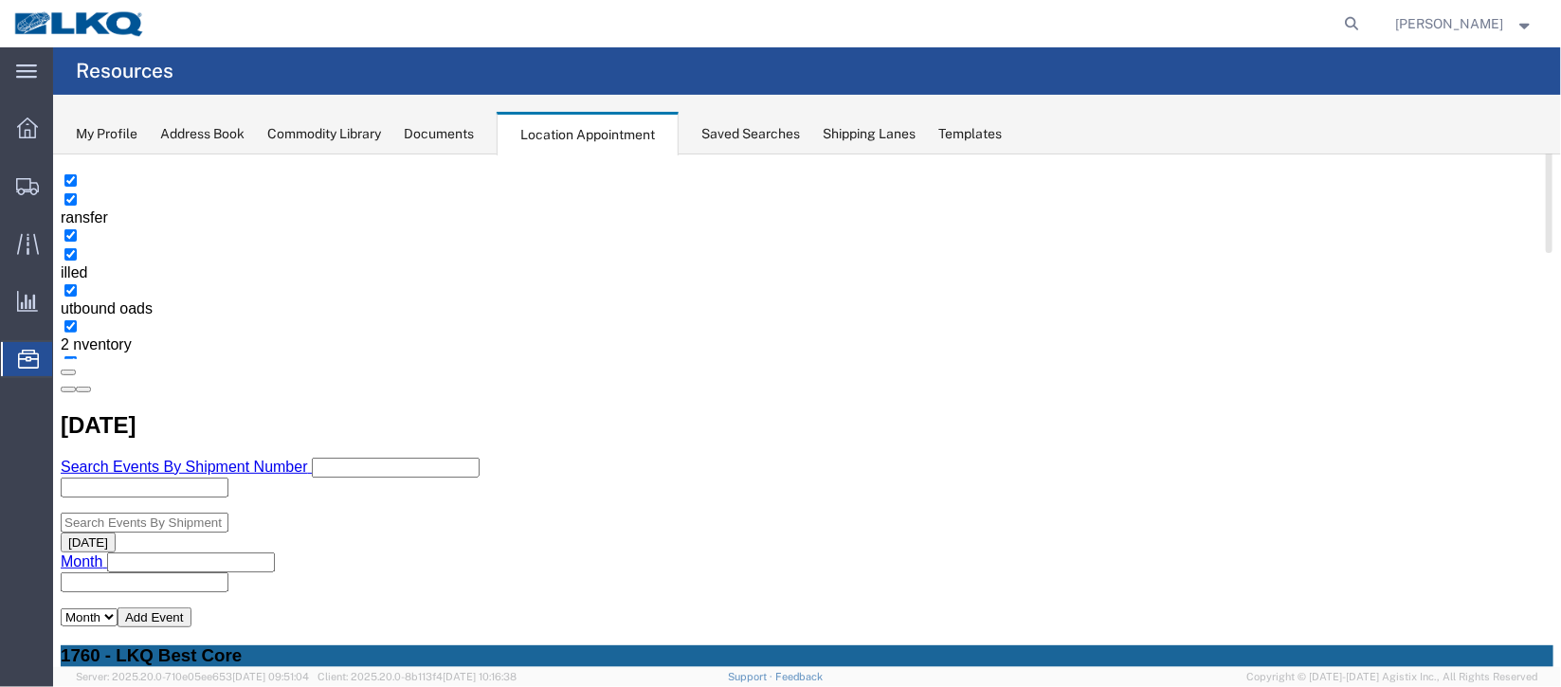
scroll to position [303, 0]
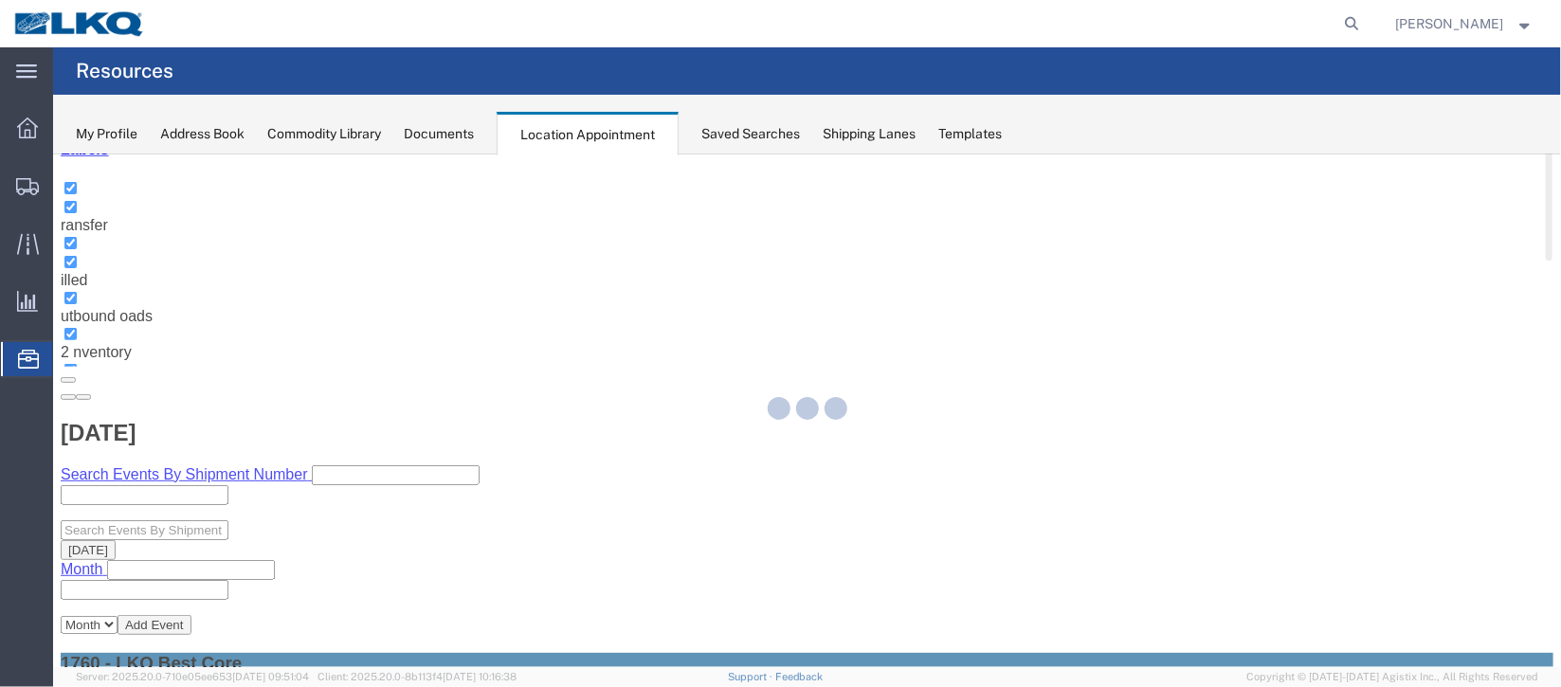
select select "100"
select select "1"
select select
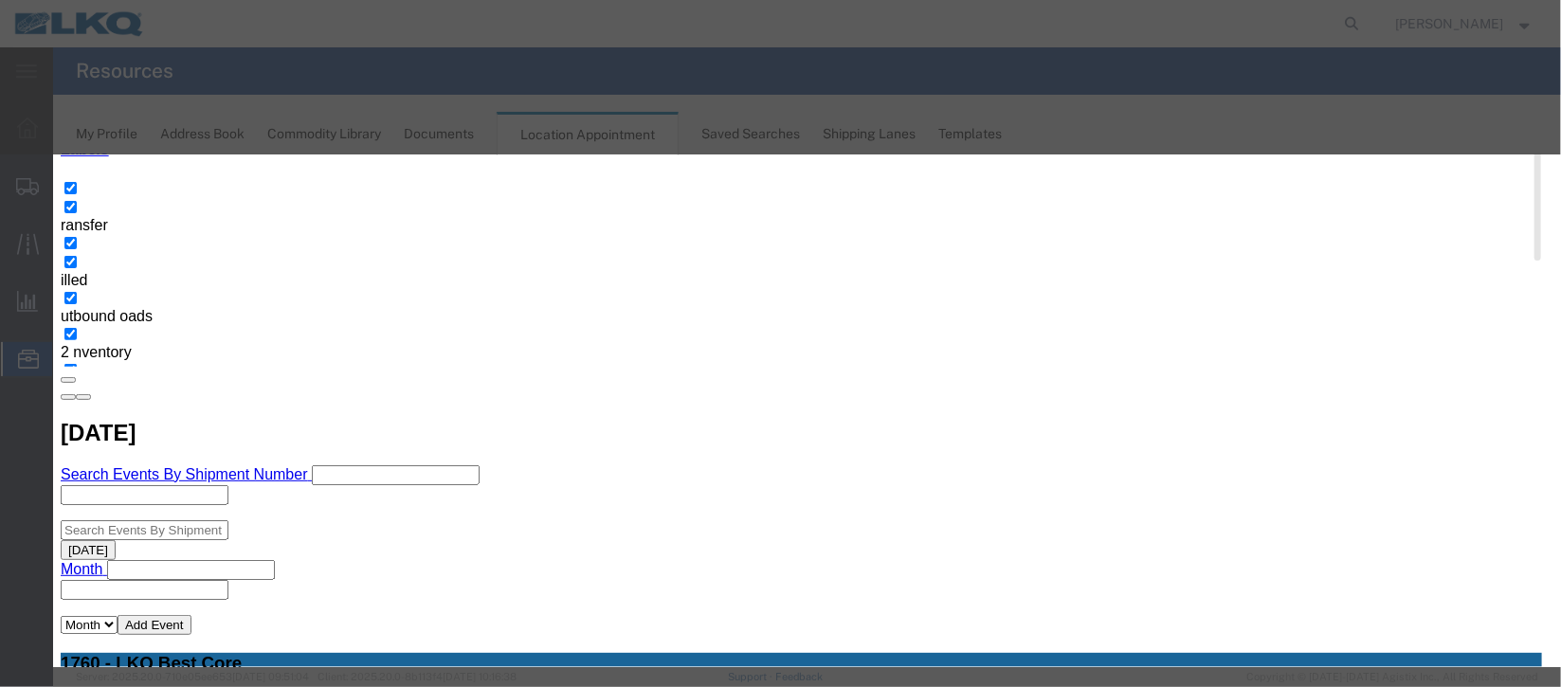
scroll to position [242, 0]
type input "de"
select select "40"
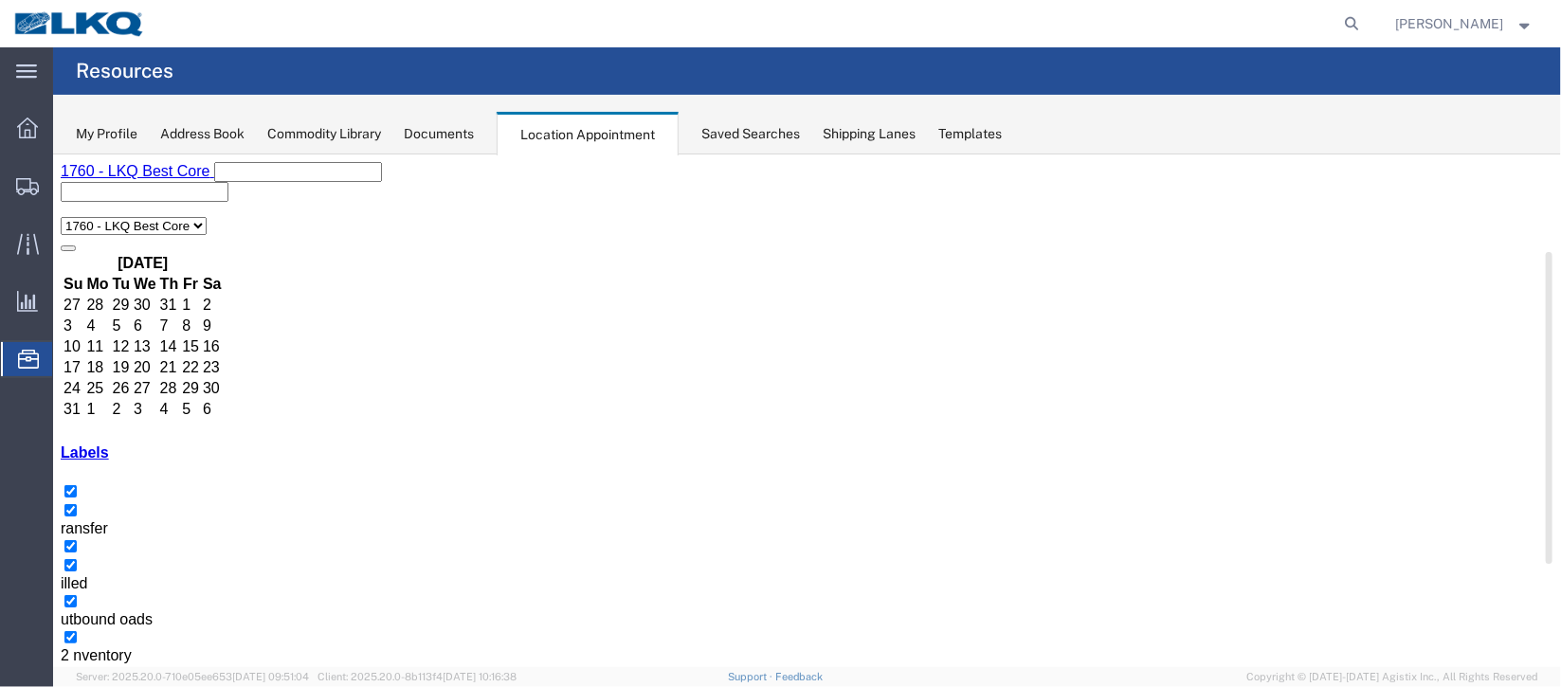
scroll to position [161, 0]
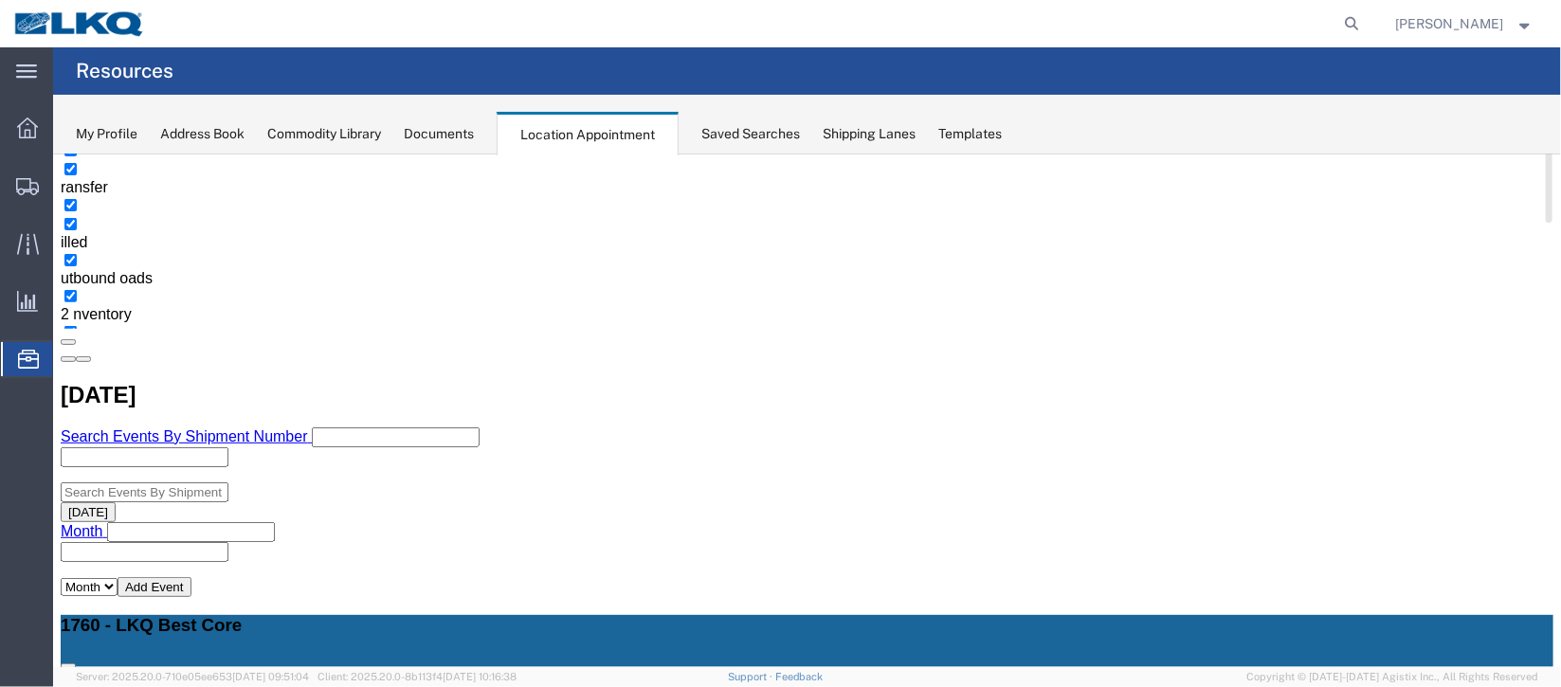
scroll to position [303, 0]
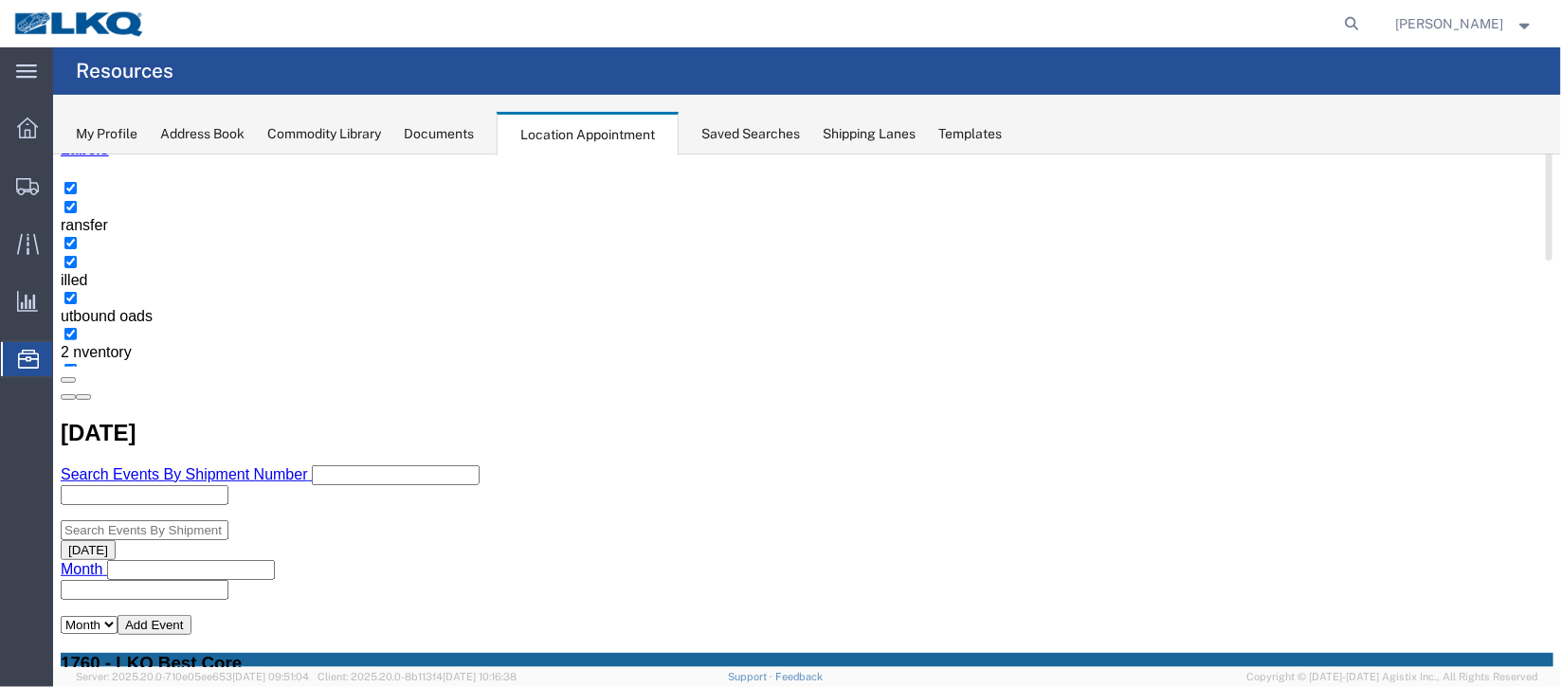
select select "1"
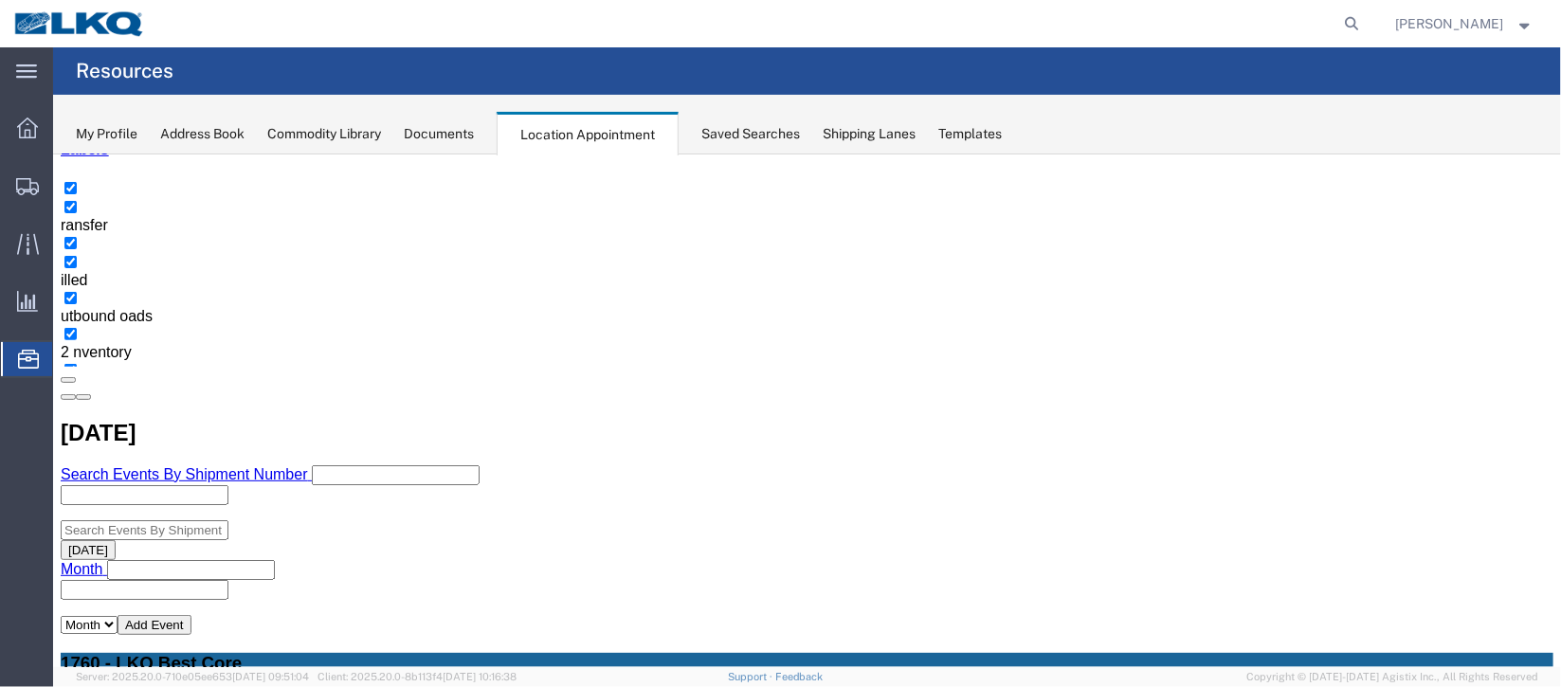
select select "24"
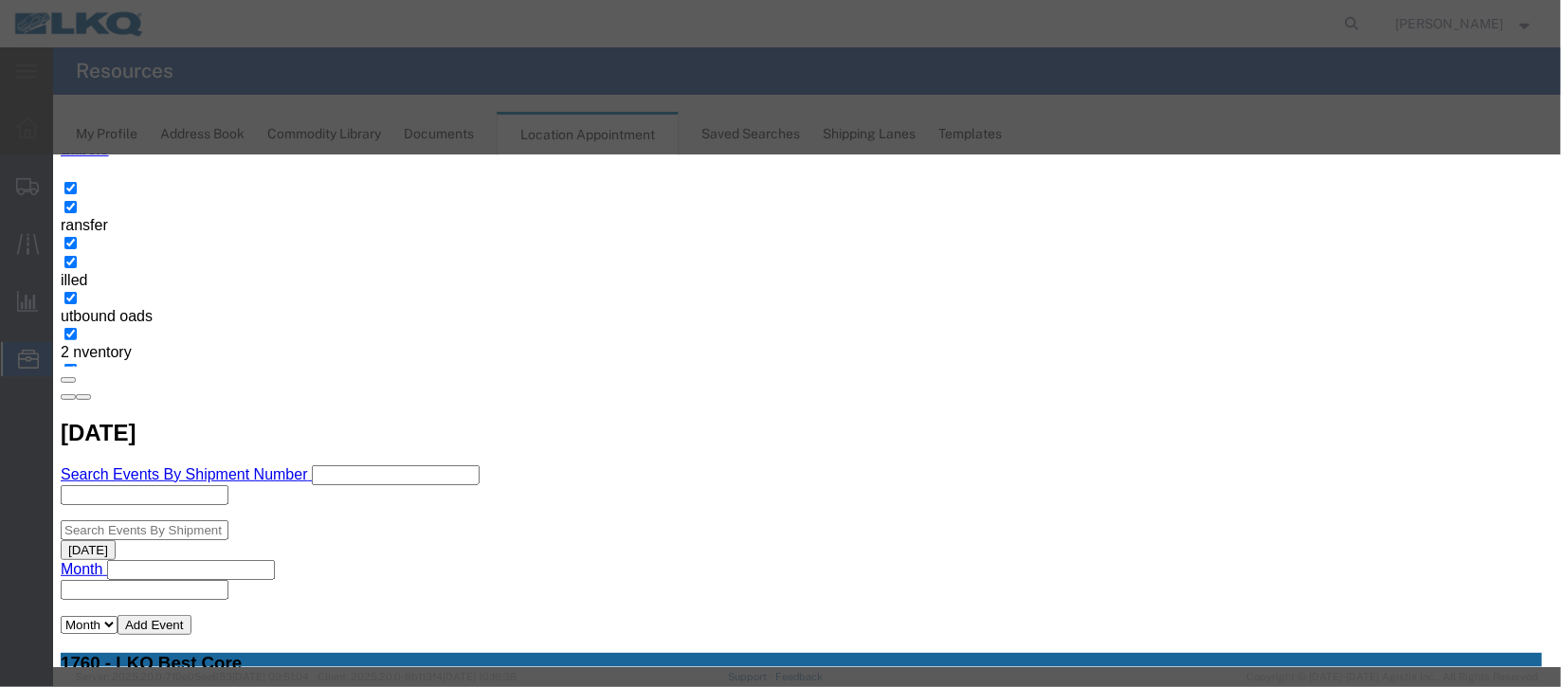
scroll to position [232, 0]
type input "la"
drag, startPoint x: 864, startPoint y: 485, endPoint x: 966, endPoint y: 550, distance: 121.0
select select "160"
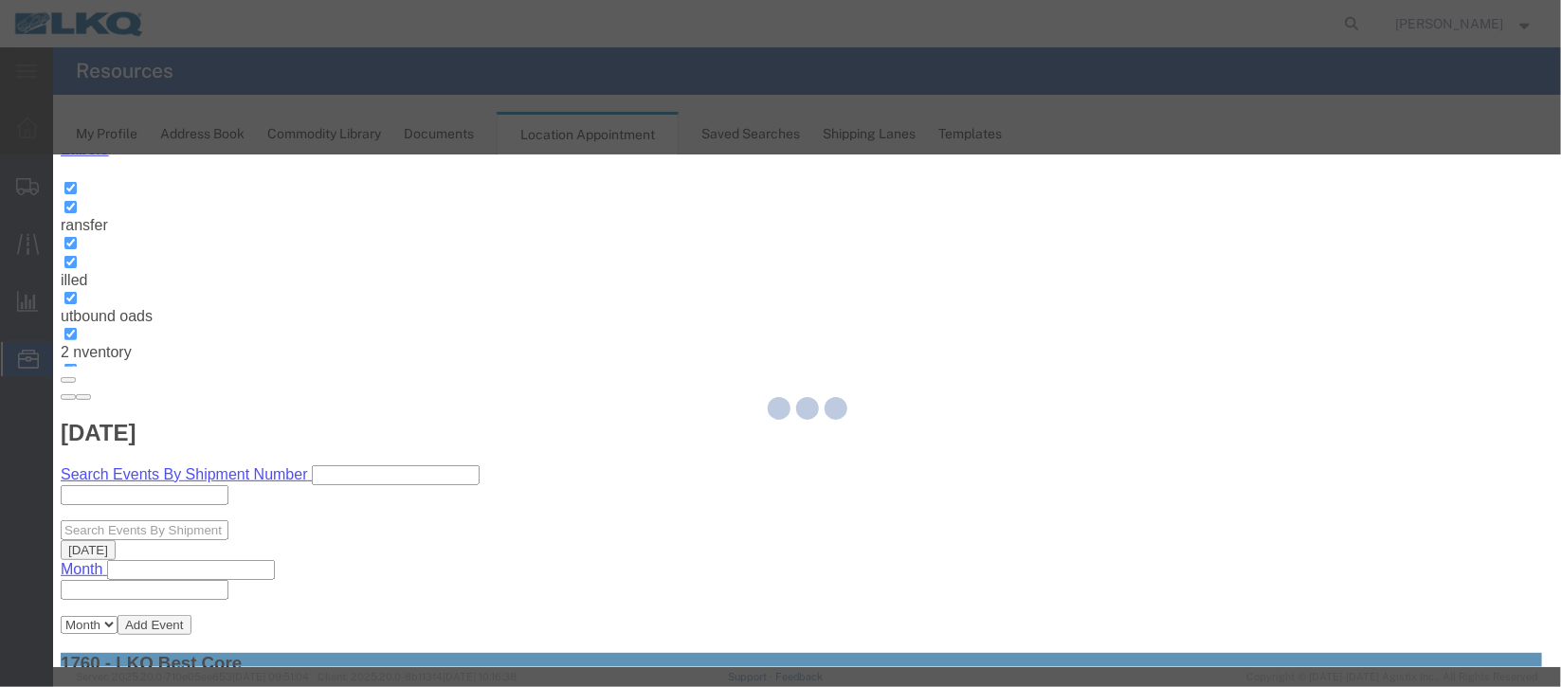
click at [1011, 558] on div at bounding box center [807, 411] width 1508 height 513
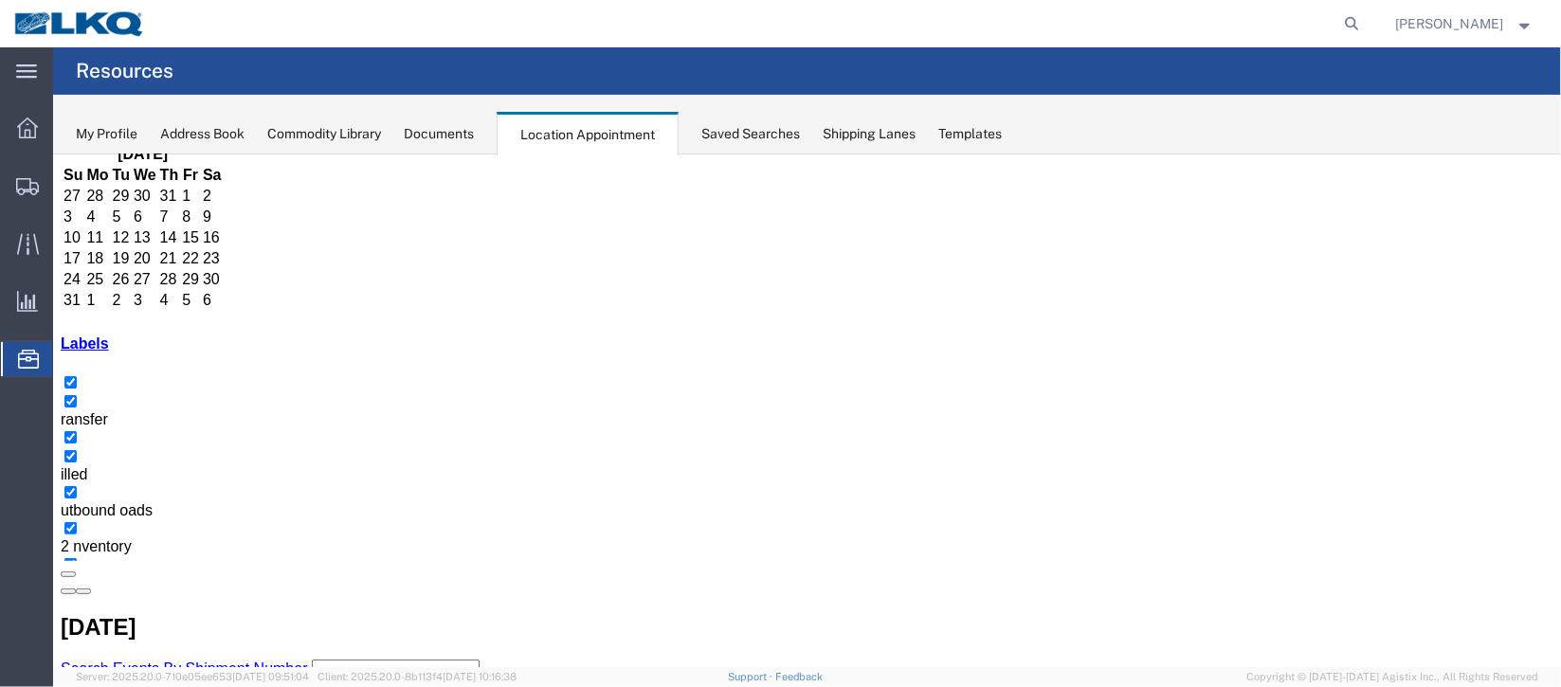
scroll to position [161, 0]
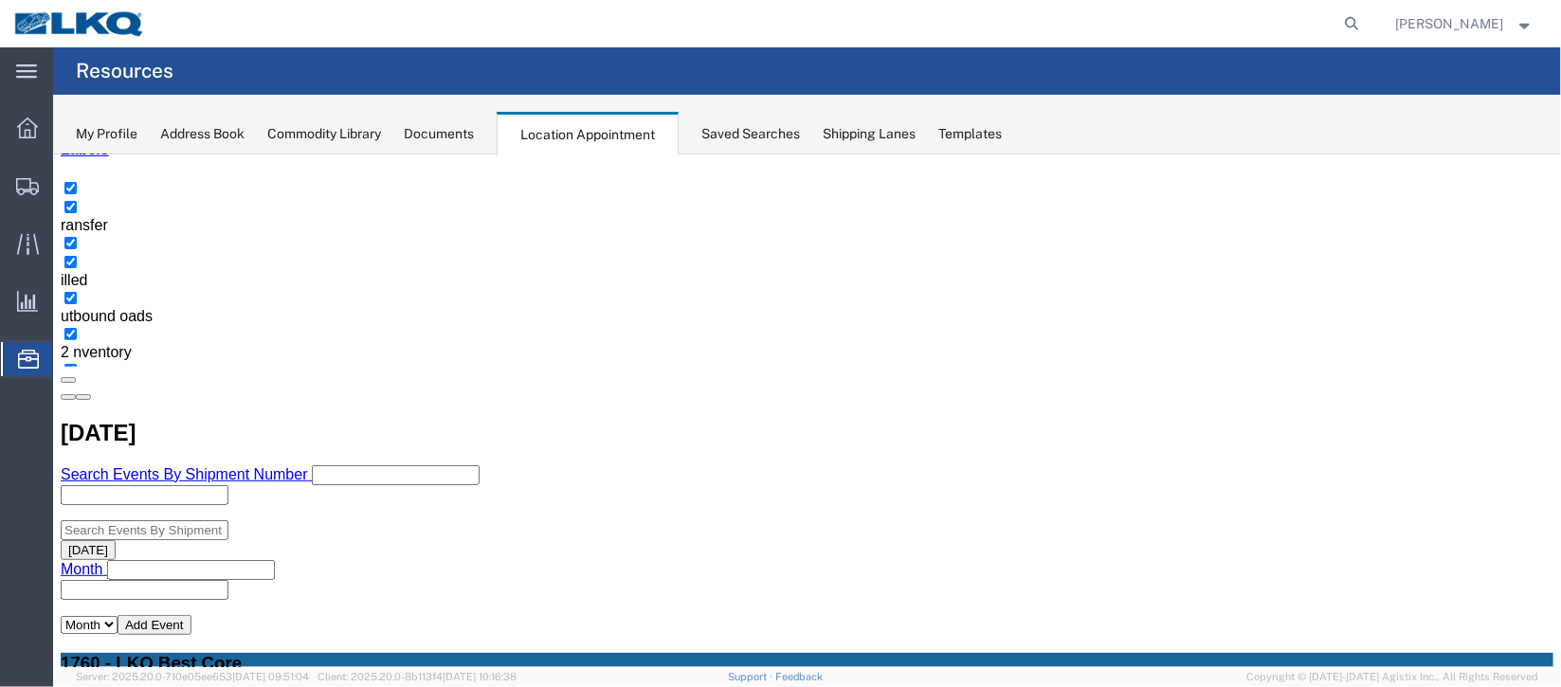
scroll to position [446, 0]
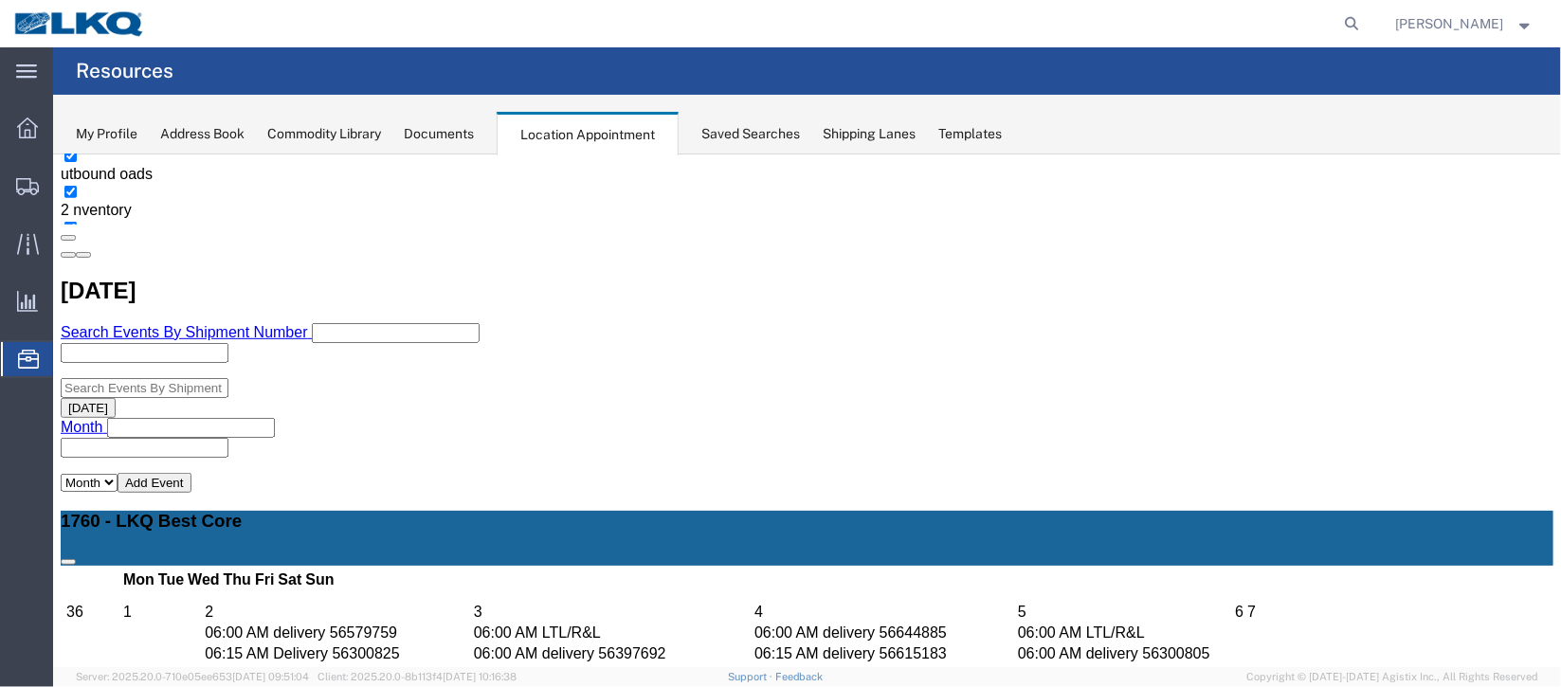
select select "1"
select select
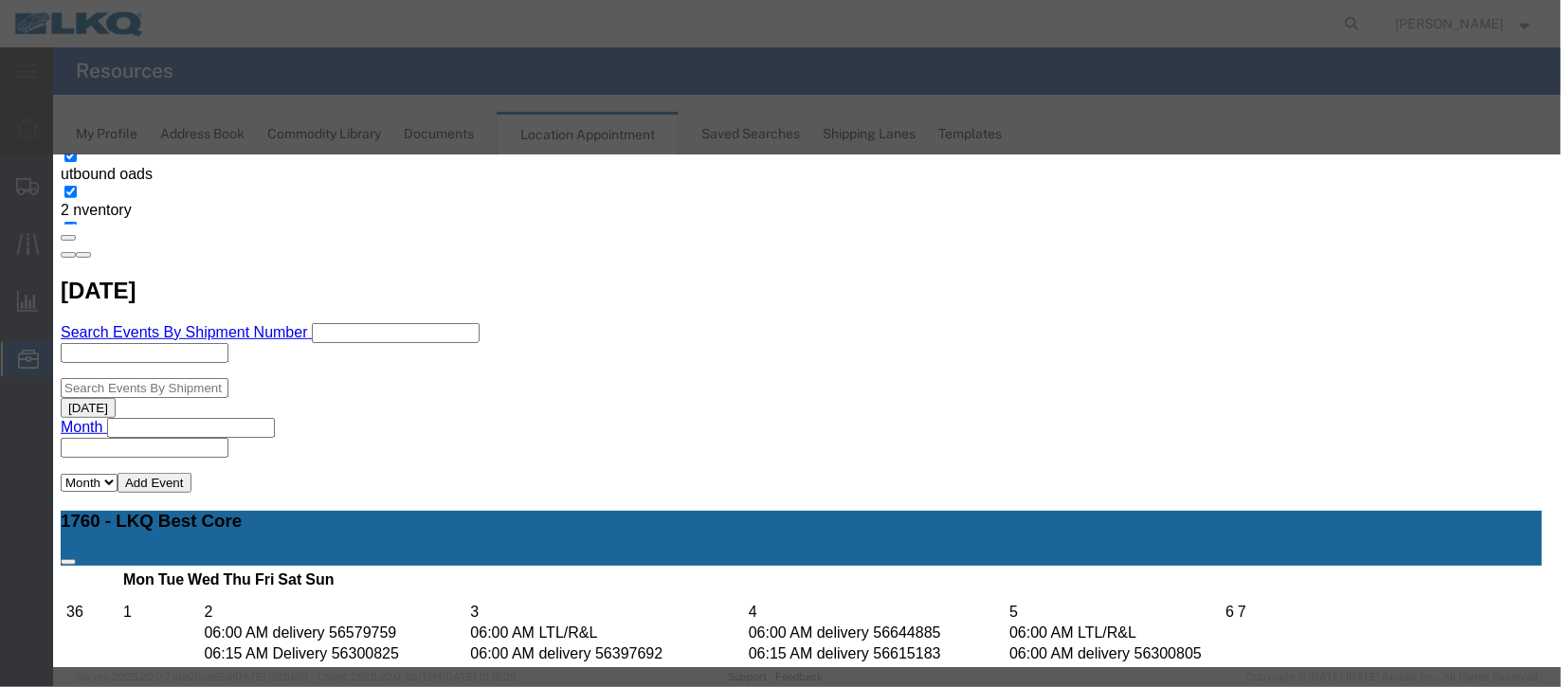
select select
type input "de"
drag, startPoint x: 979, startPoint y: 428, endPoint x: 1002, endPoint y: 519, distance: 93.8
select select "40"
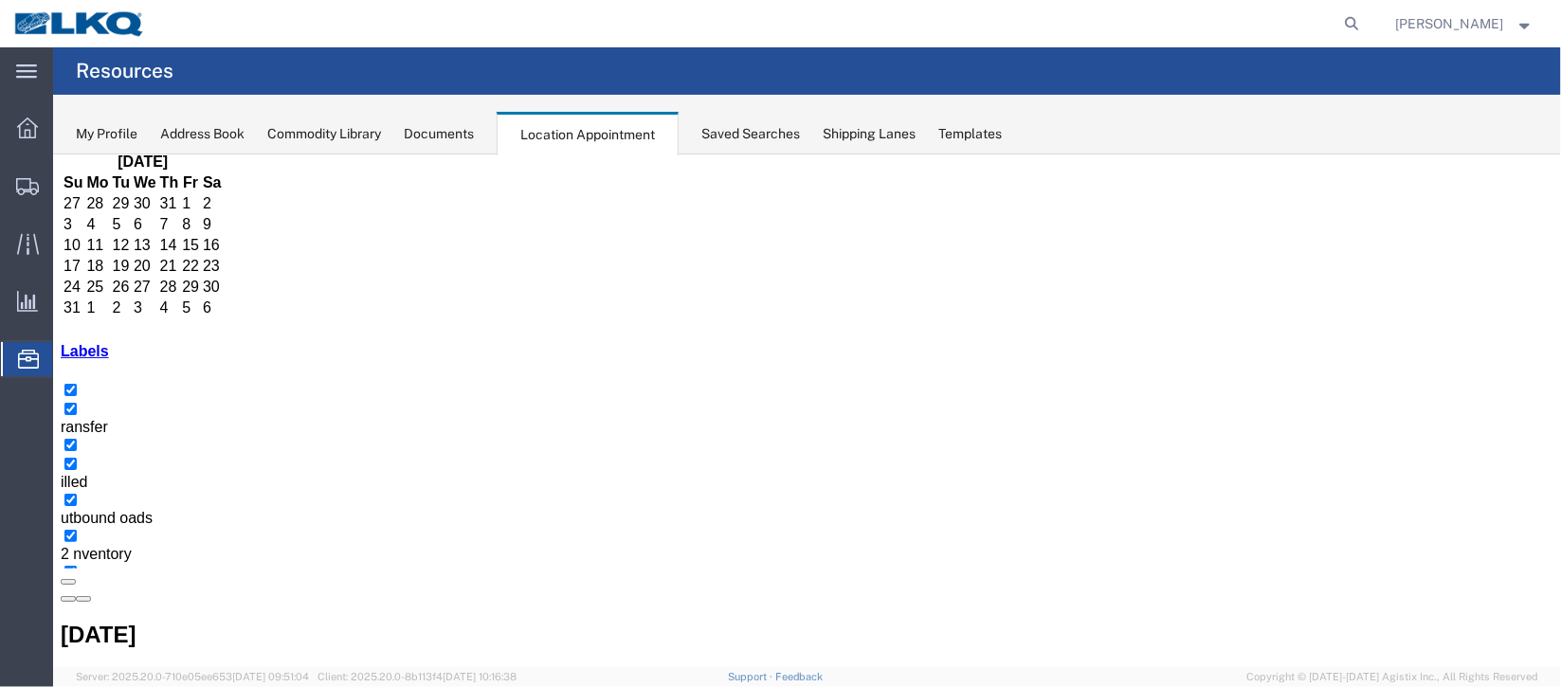
scroll to position [161, 0]
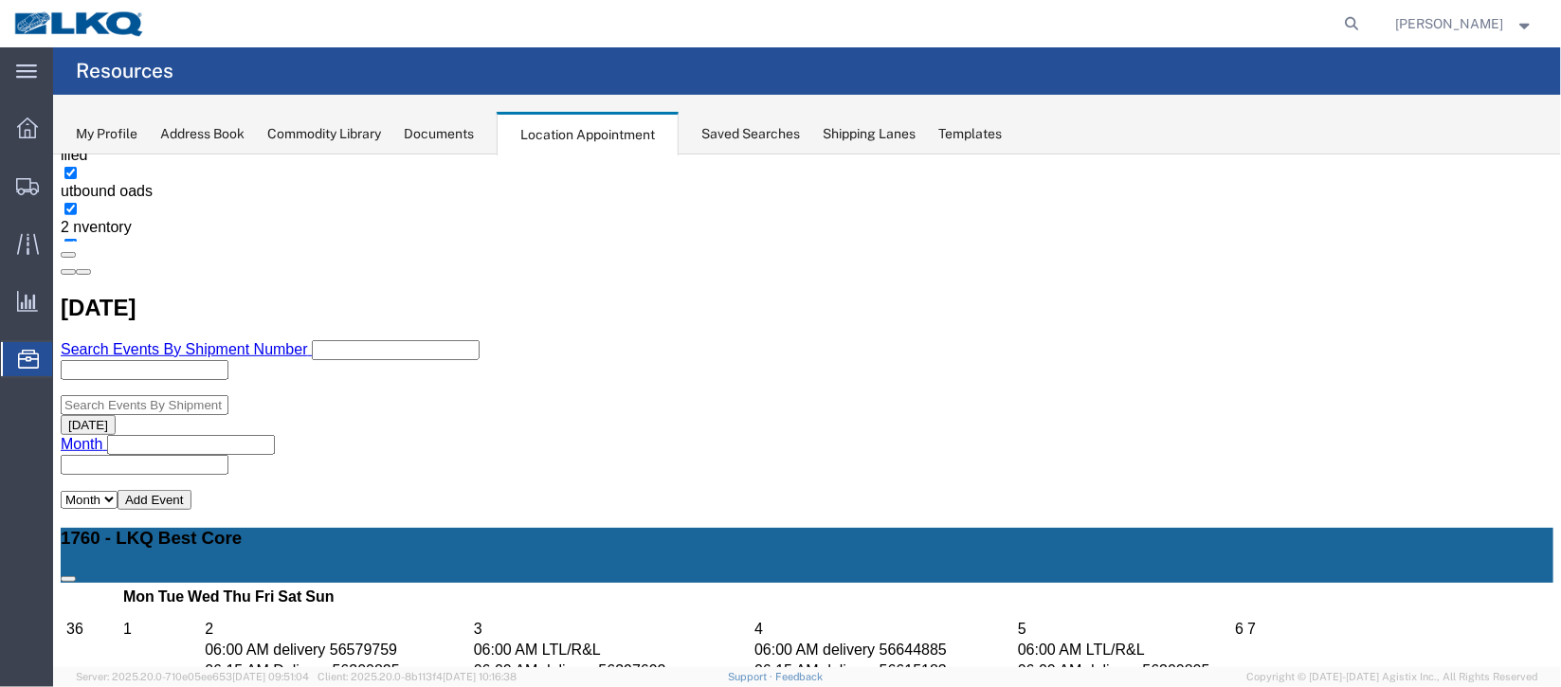
scroll to position [588, 0]
